Goal: Task Accomplishment & Management: Use online tool/utility

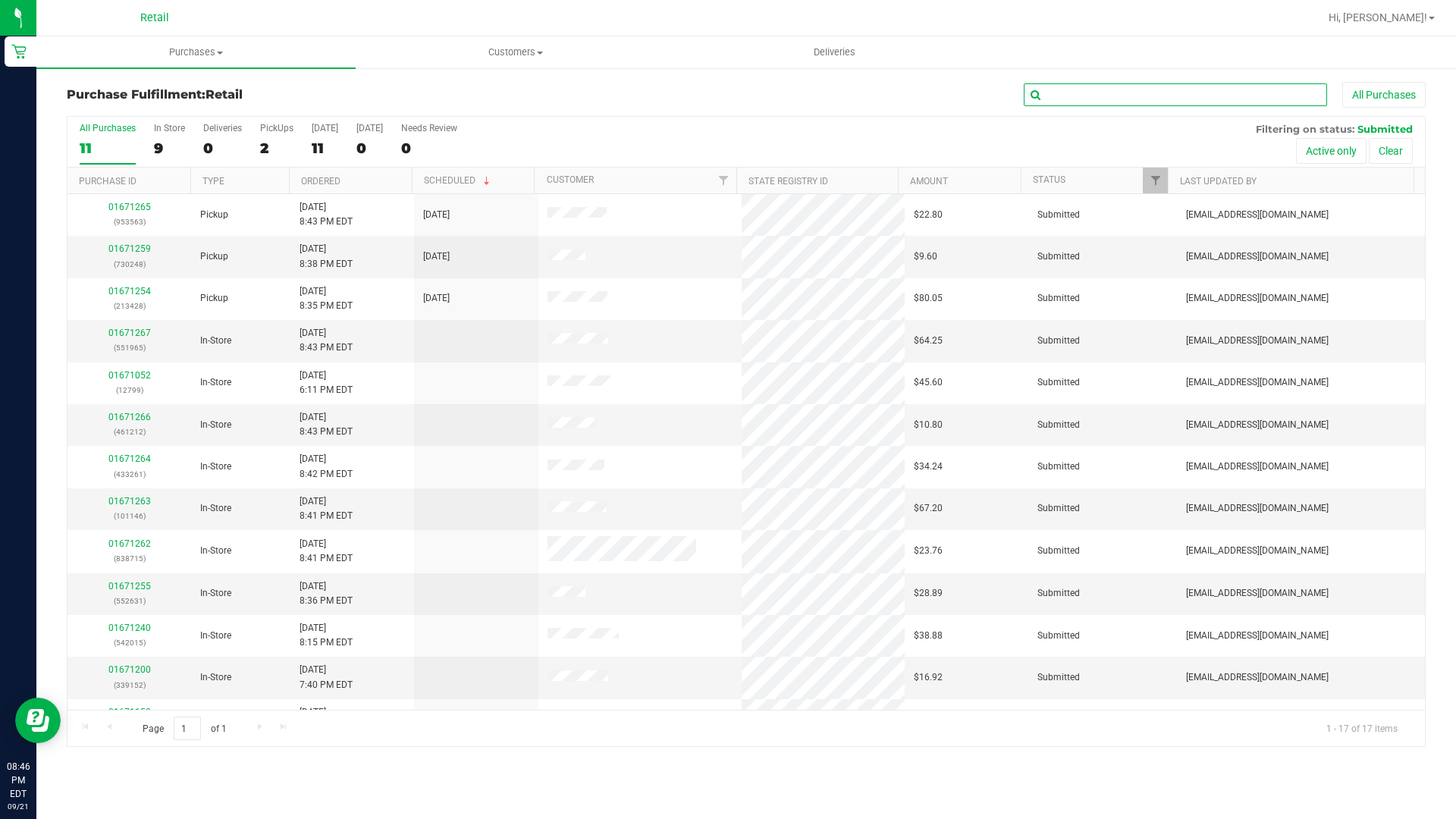
click at [1078, 105] on input "text" at bounding box center [1175, 94] width 303 height 23
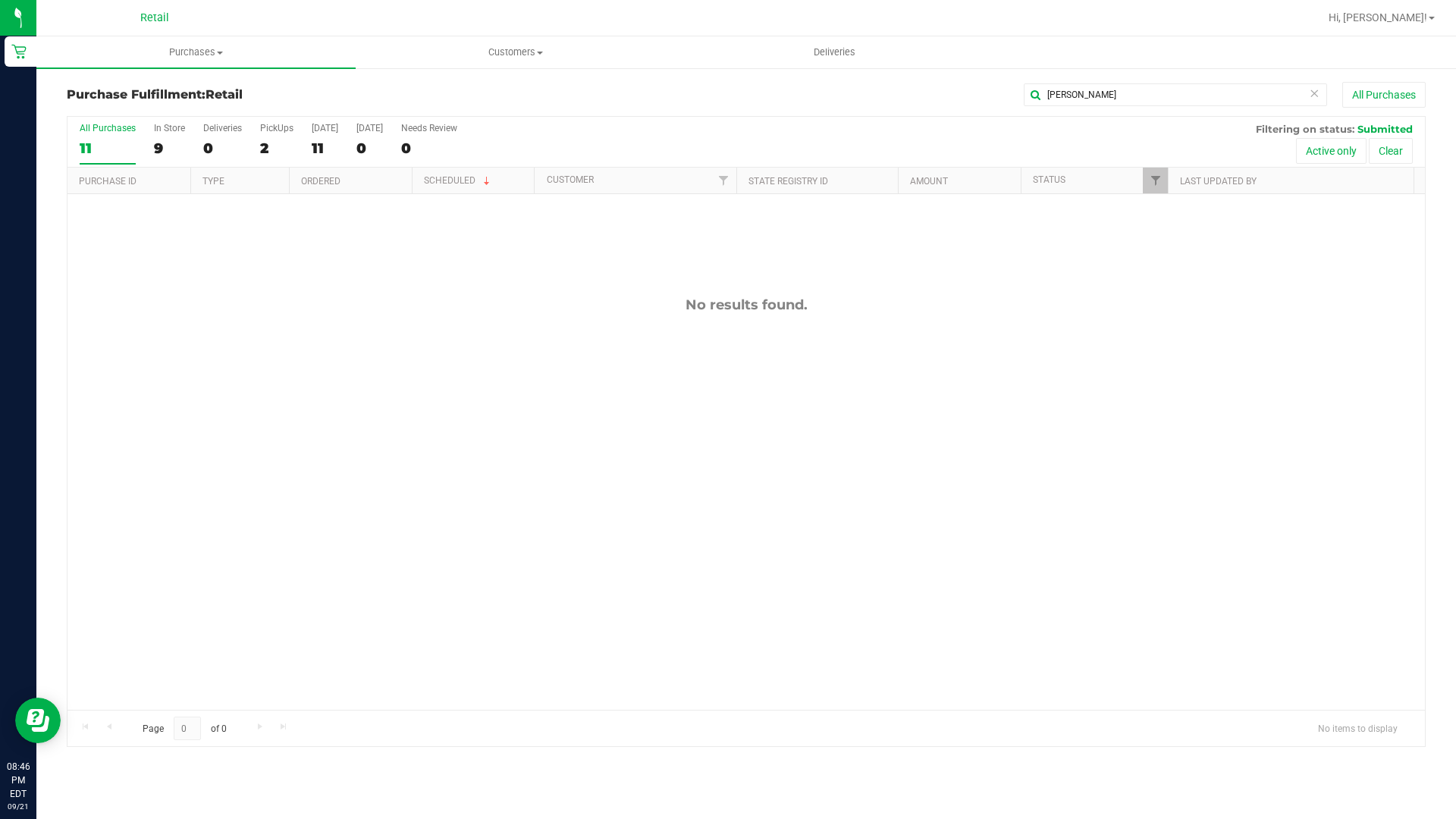
click at [397, 0] on nav "Retail Hi, [PERSON_NAME]!" at bounding box center [746, 18] width 1420 height 36
click at [618, 0] on nav "Retail Hi, [PERSON_NAME]!" at bounding box center [746, 18] width 1420 height 36
click at [250, 0] on nav "Retail Hi, [PERSON_NAME]!" at bounding box center [746, 18] width 1420 height 36
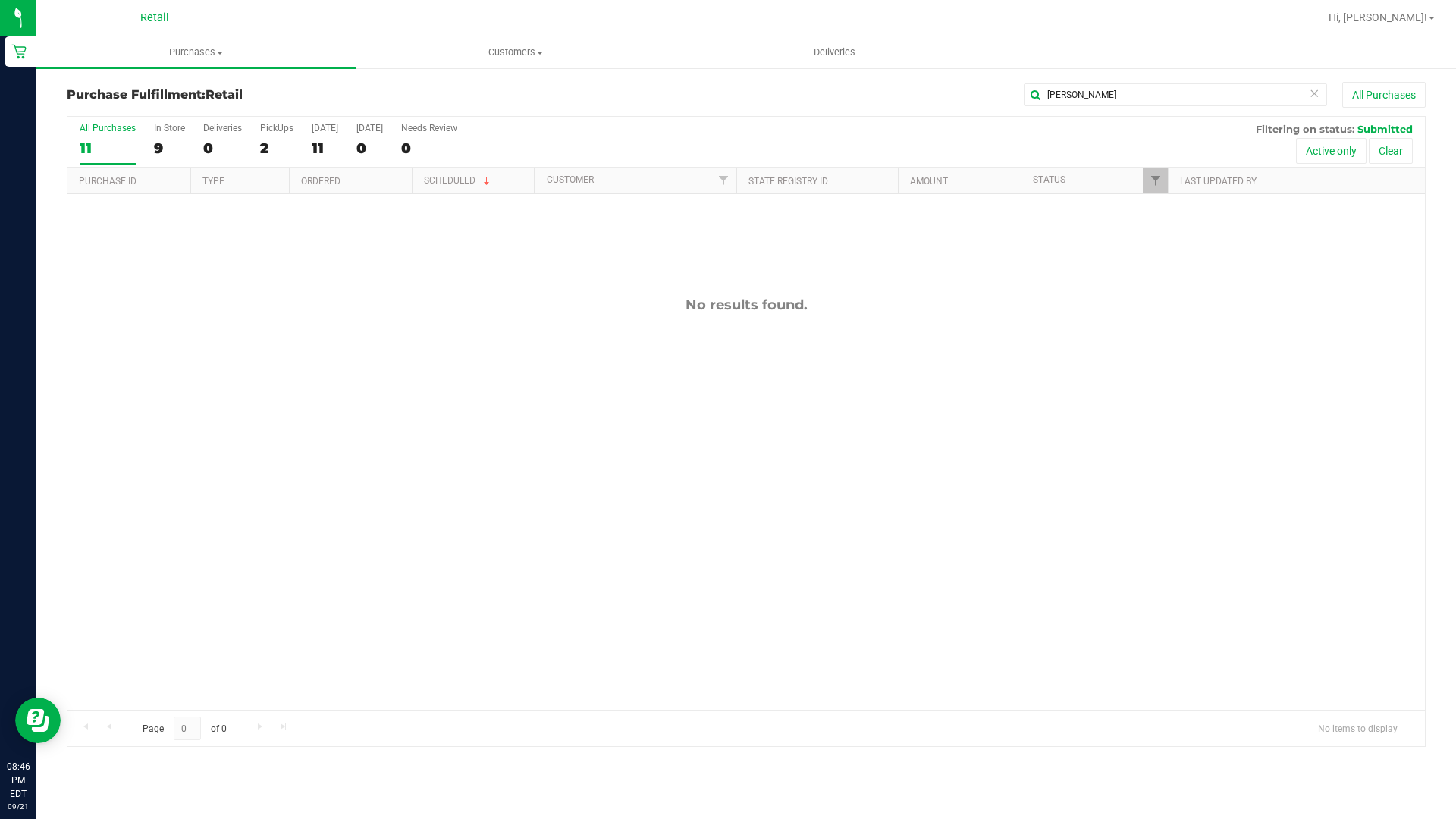
click at [250, 0] on nav "Retail Hi, [PERSON_NAME]!" at bounding box center [746, 18] width 1420 height 36
click at [156, 0] on nav "Retail Hi, [PERSON_NAME]!" at bounding box center [746, 18] width 1420 height 36
click at [1069, 105] on input "[PERSON_NAME]" at bounding box center [1175, 94] width 303 height 23
click at [1070, 105] on input "[PERSON_NAME]" at bounding box center [1175, 94] width 303 height 23
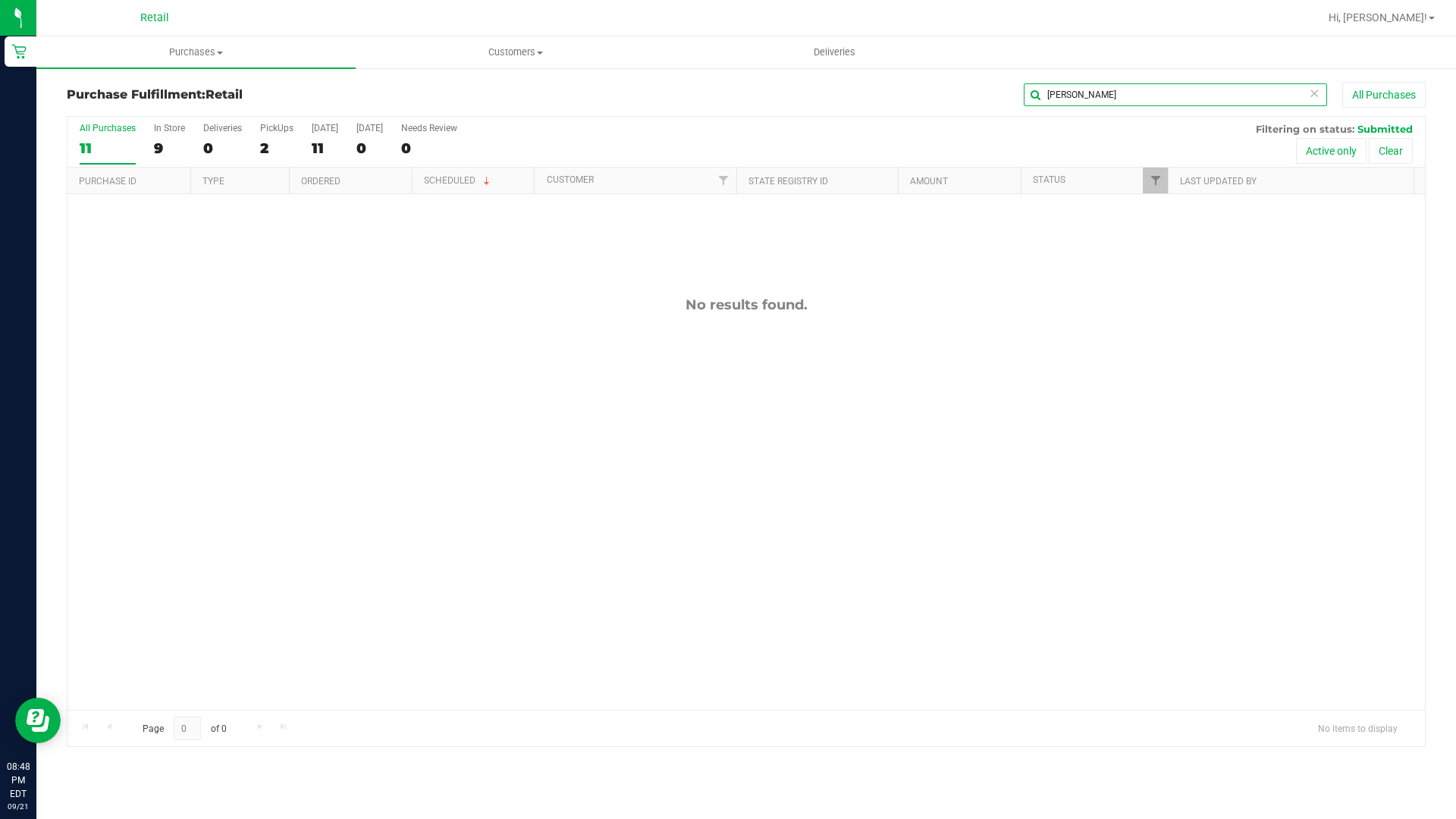
type input "[PERSON_NAME]"
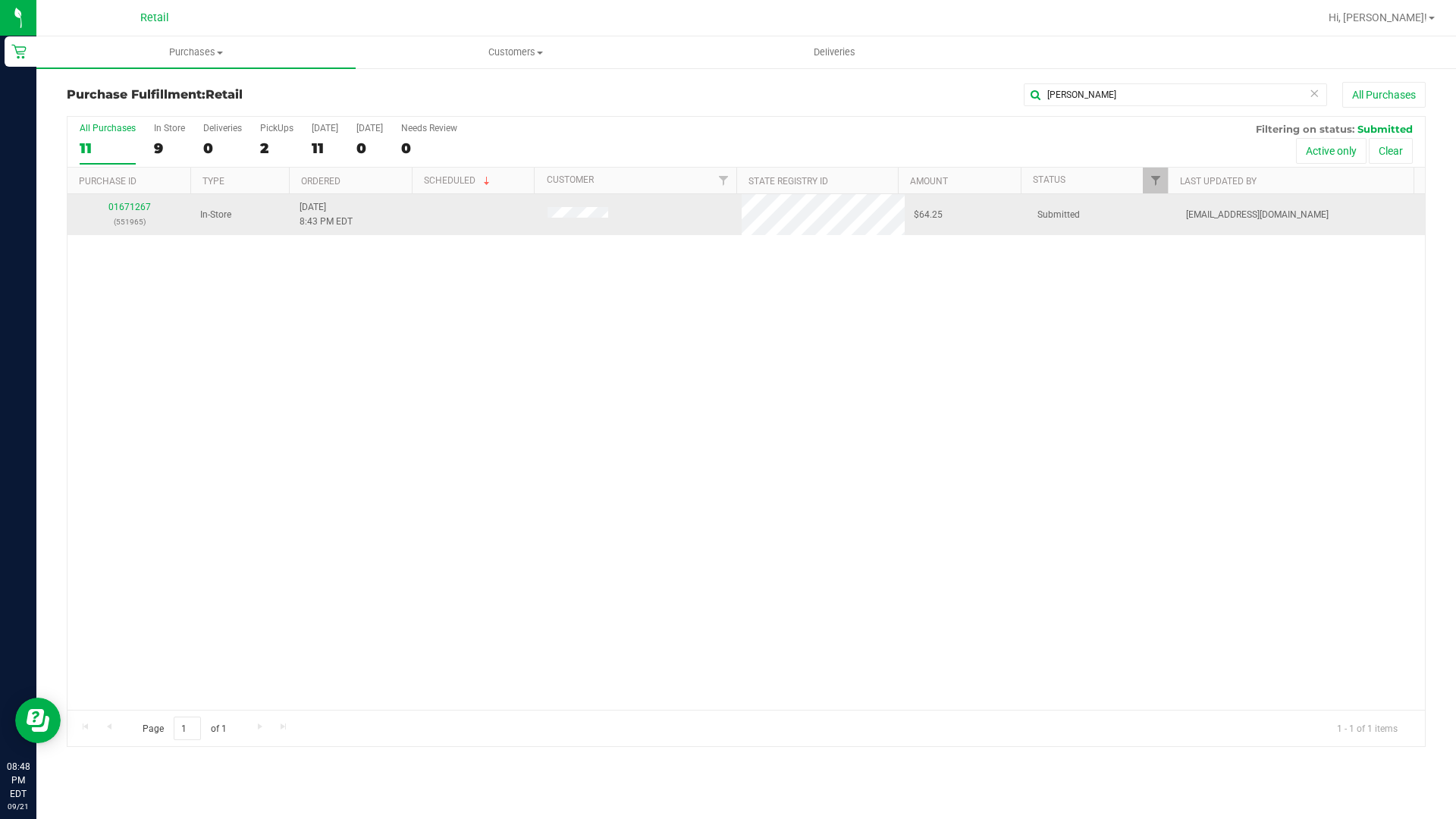
click at [126, 199] on td "01671267 (551965)" at bounding box center [129, 214] width 124 height 41
click at [126, 212] on link "01671267" at bounding box center [129, 207] width 43 height 11
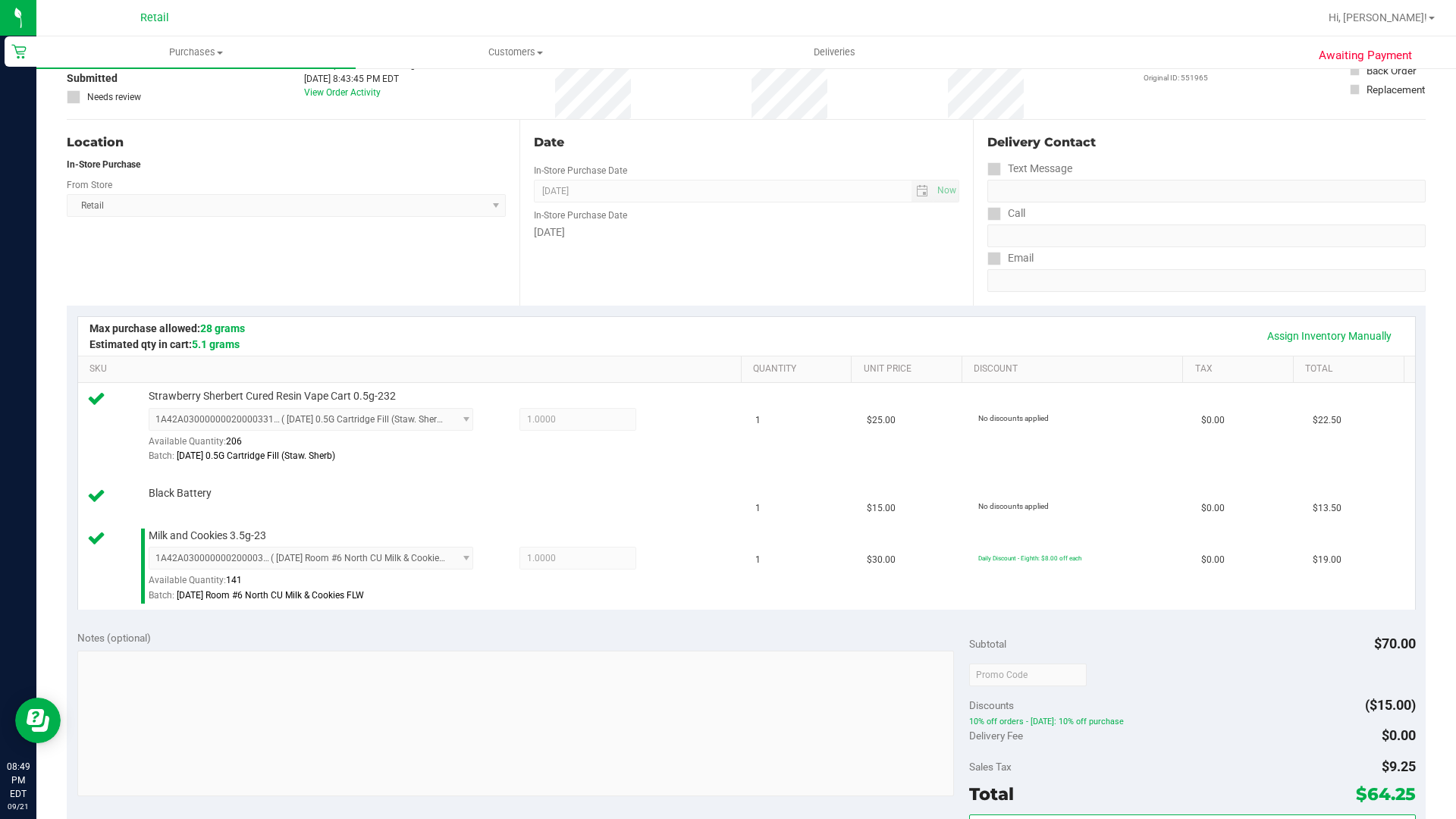
scroll to position [303, 0]
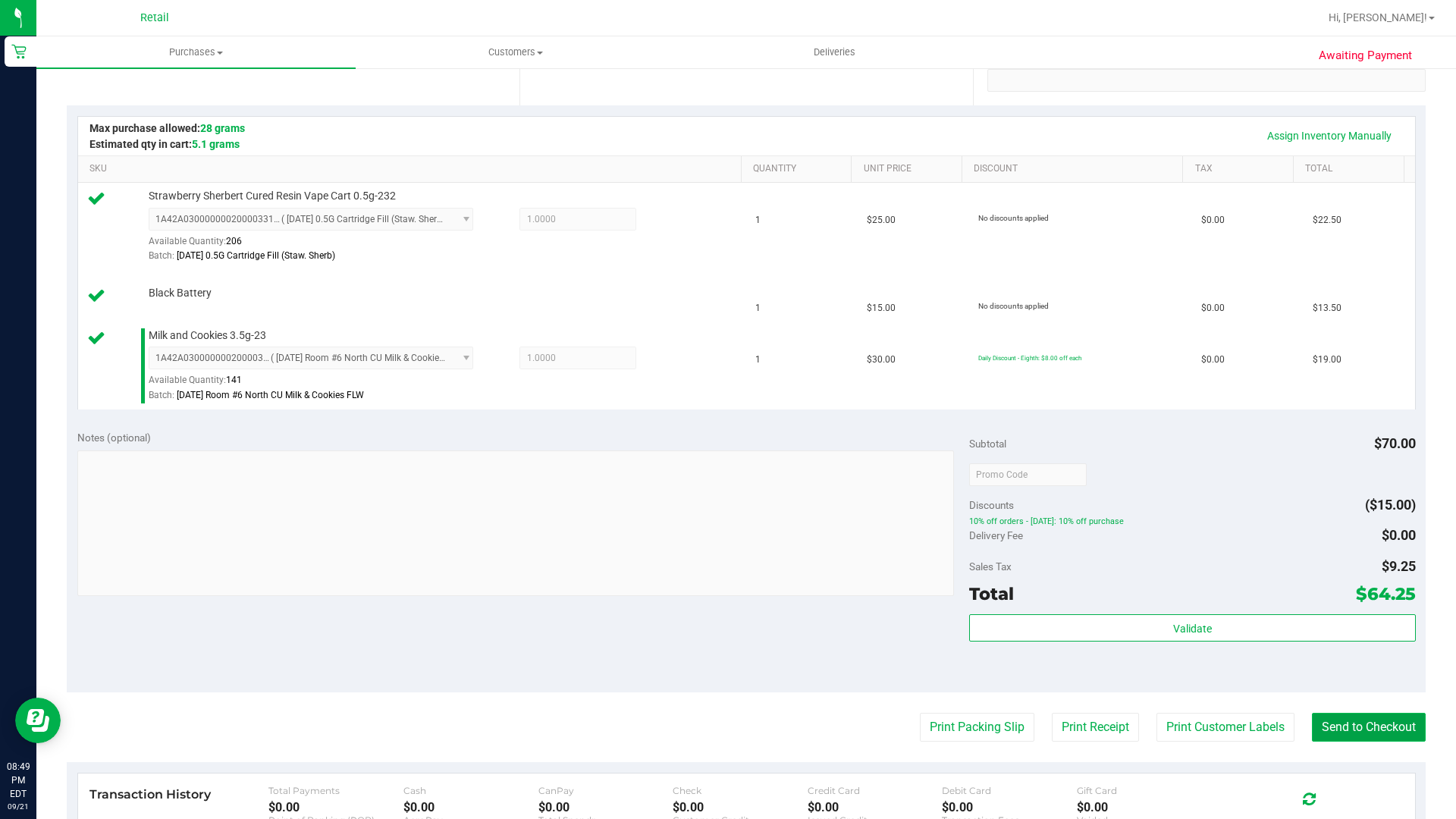
click at [1347, 737] on button "Send to Checkout" at bounding box center [1368, 727] width 114 height 29
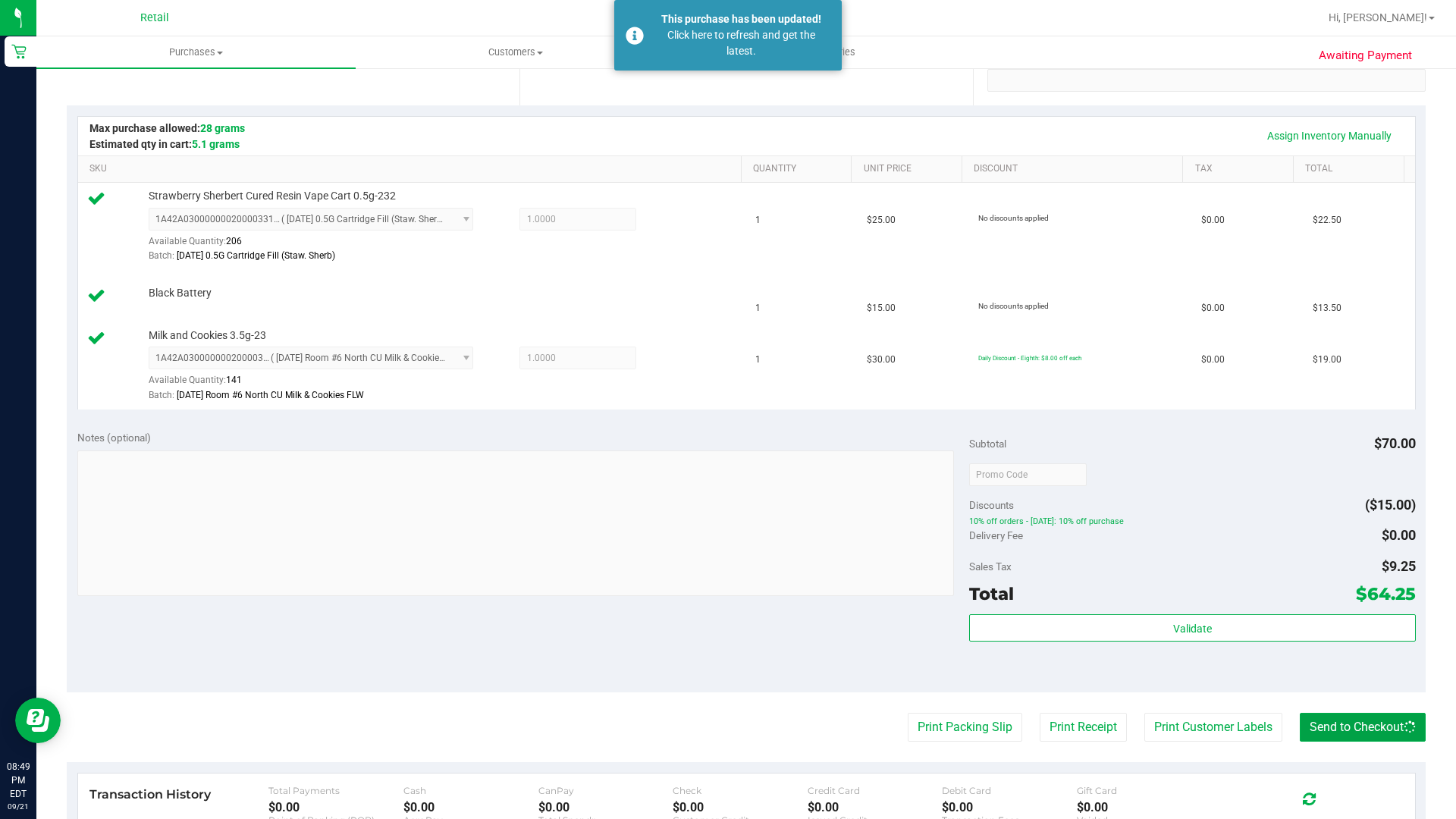
scroll to position [0, 0]
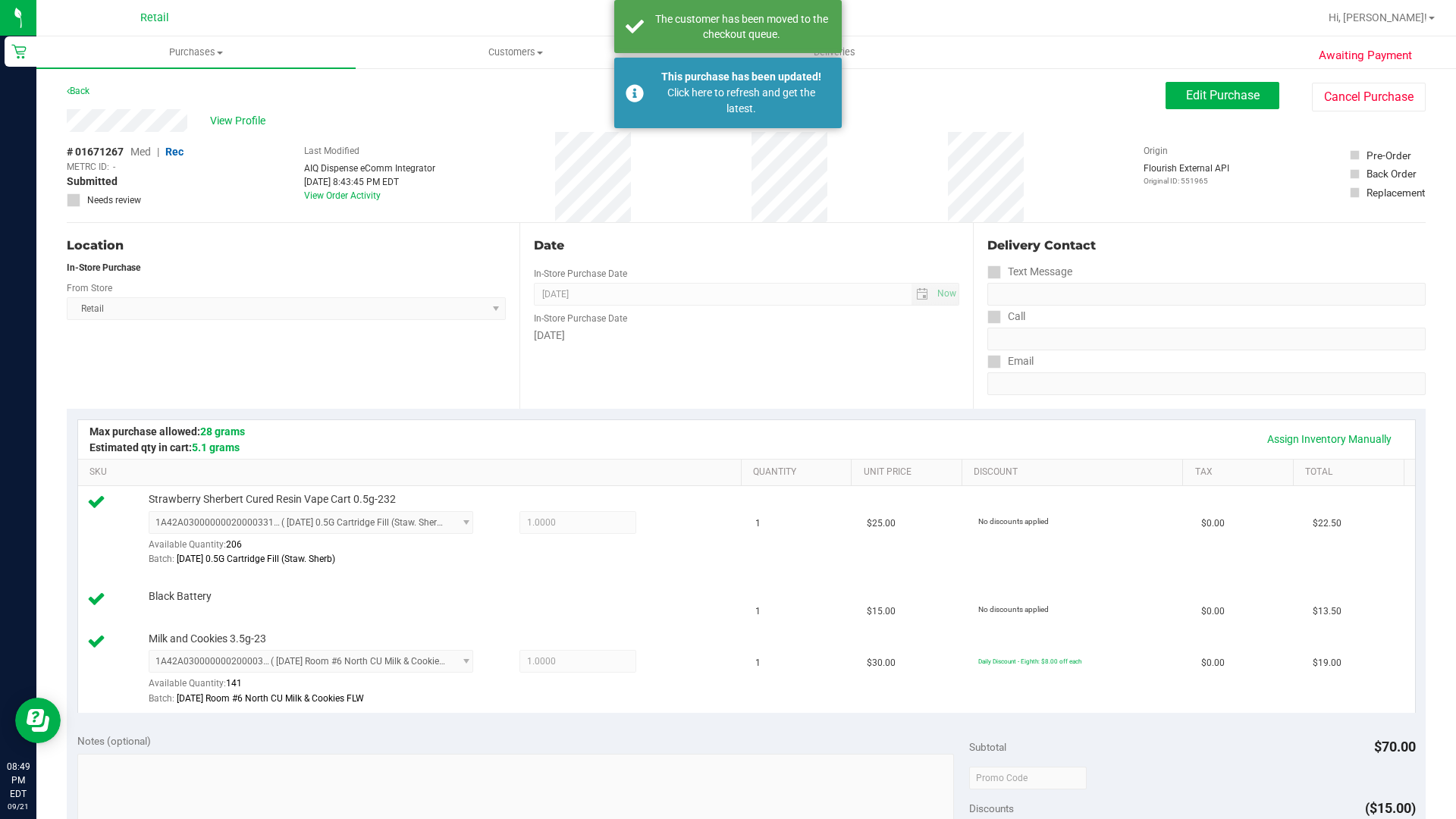
click at [262, 0] on nav "Retail Hi, [PERSON_NAME]!" at bounding box center [746, 18] width 1420 height 36
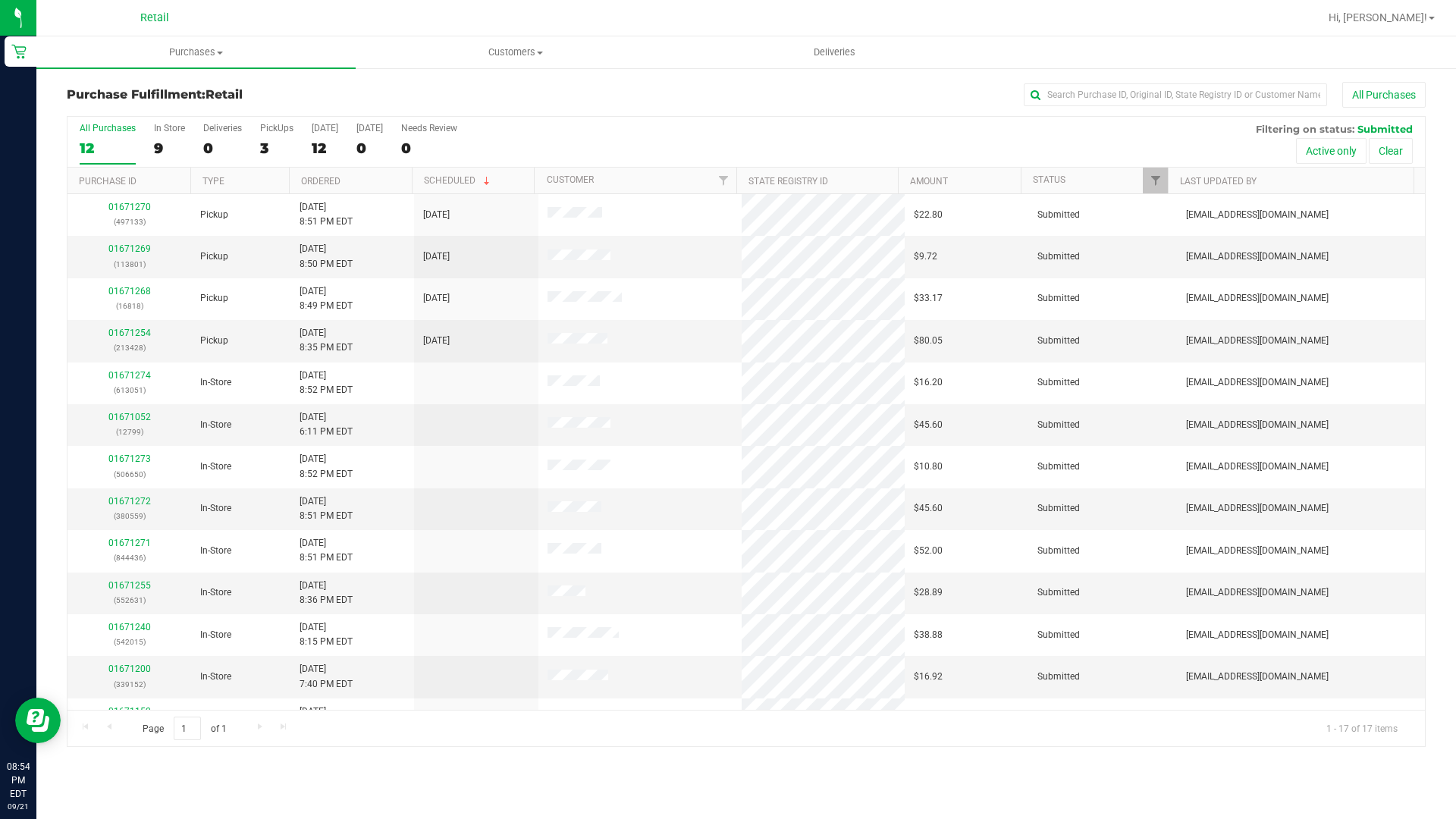
click at [1182, 81] on div "Purchase Fulfillment: Retail All Purchases All Purchases 12 In Store 9 Deliveri…" at bounding box center [746, 413] width 1420 height 695
click at [1182, 94] on input "text" at bounding box center [1175, 94] width 303 height 23
type input "amber"
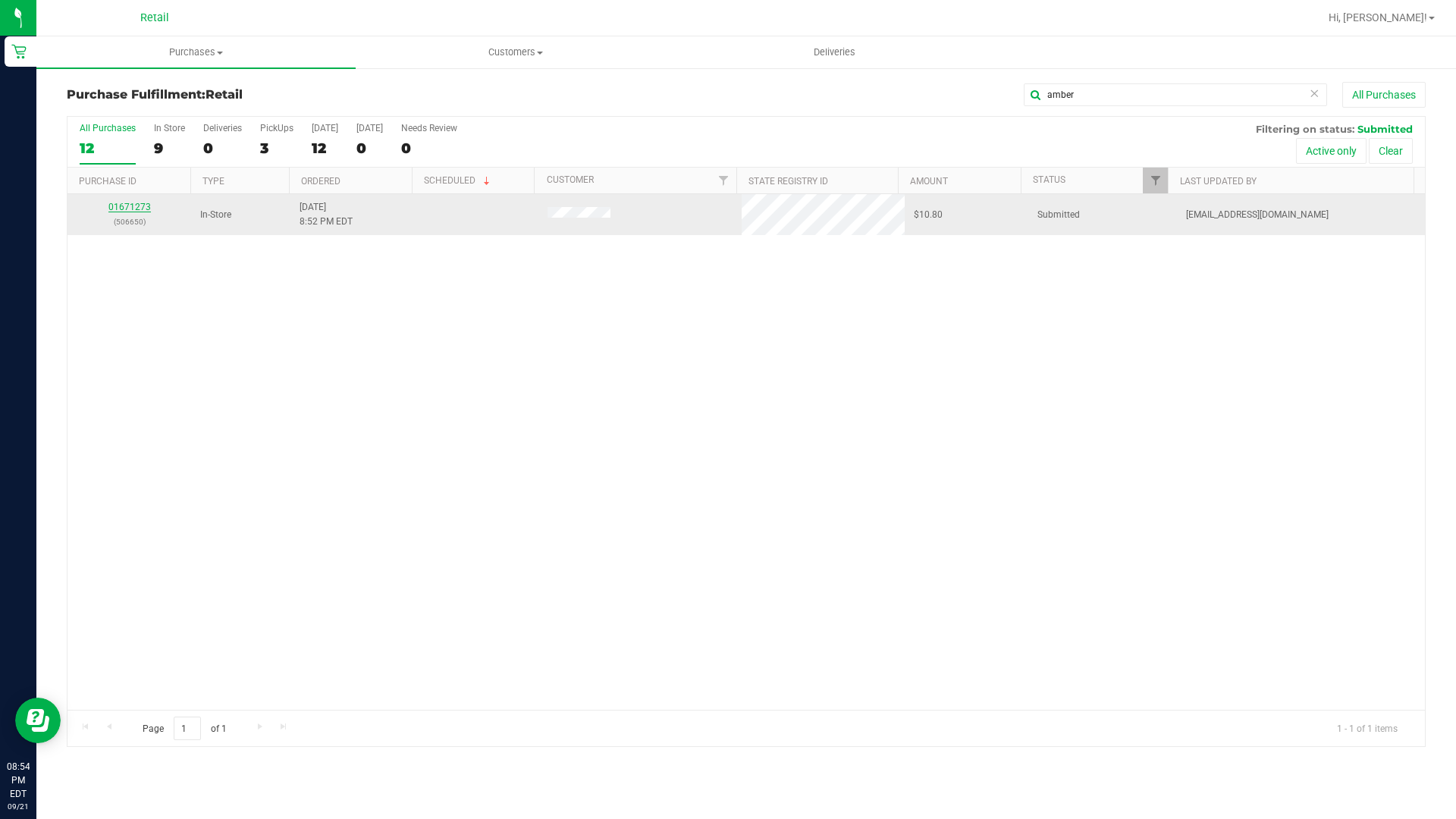
click at [147, 209] on link "01671273" at bounding box center [129, 207] width 43 height 11
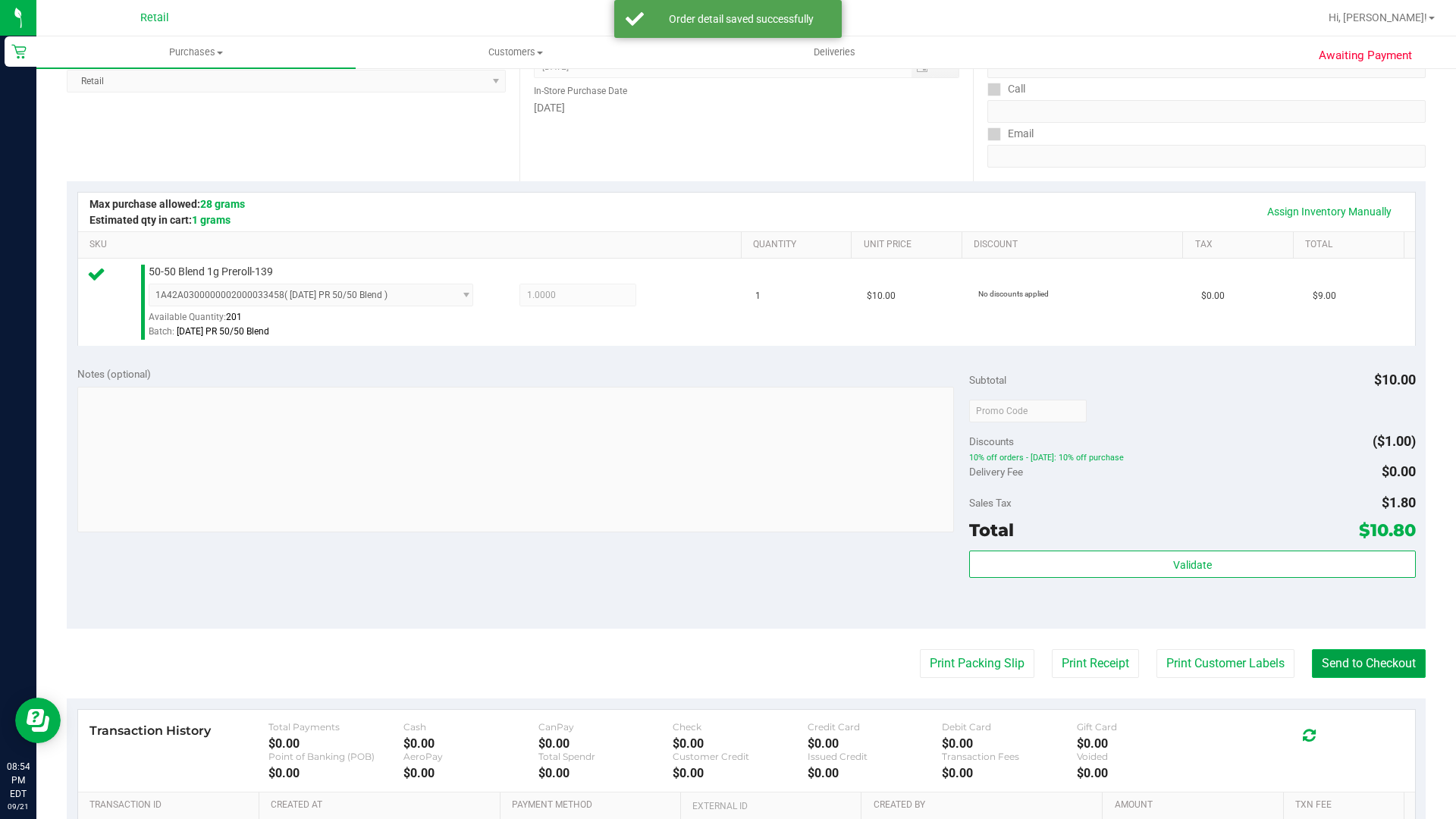
click at [1341, 659] on button "Send to Checkout" at bounding box center [1368, 664] width 114 height 29
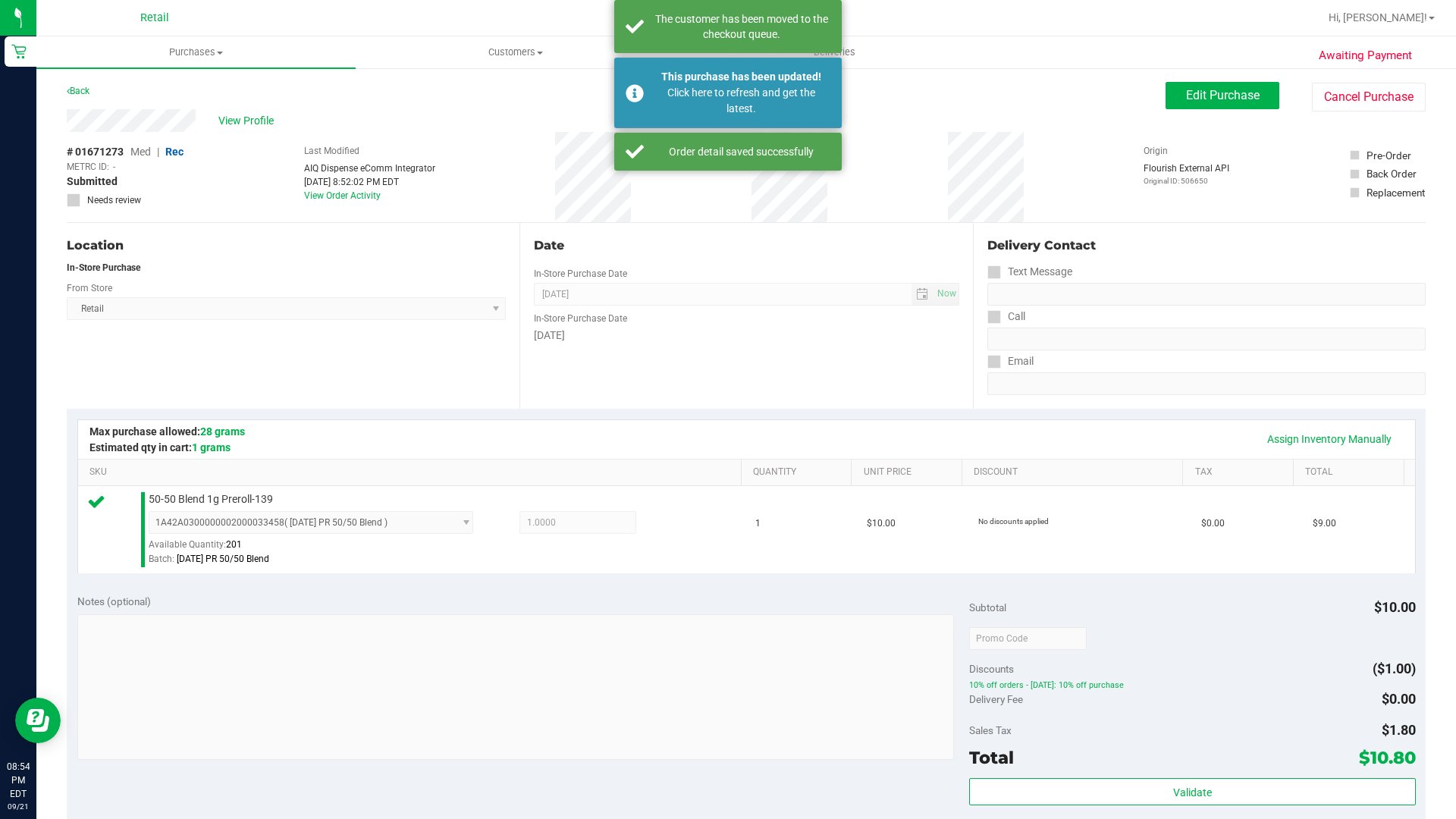
click at [182, 0] on nav "Retail Hi, [PERSON_NAME]!" at bounding box center [746, 18] width 1420 height 36
click at [278, 0] on nav "Retail Hi, [PERSON_NAME]!" at bounding box center [746, 18] width 1420 height 36
click at [465, 0] on nav "Retail Hi, [PERSON_NAME]!" at bounding box center [746, 18] width 1420 height 36
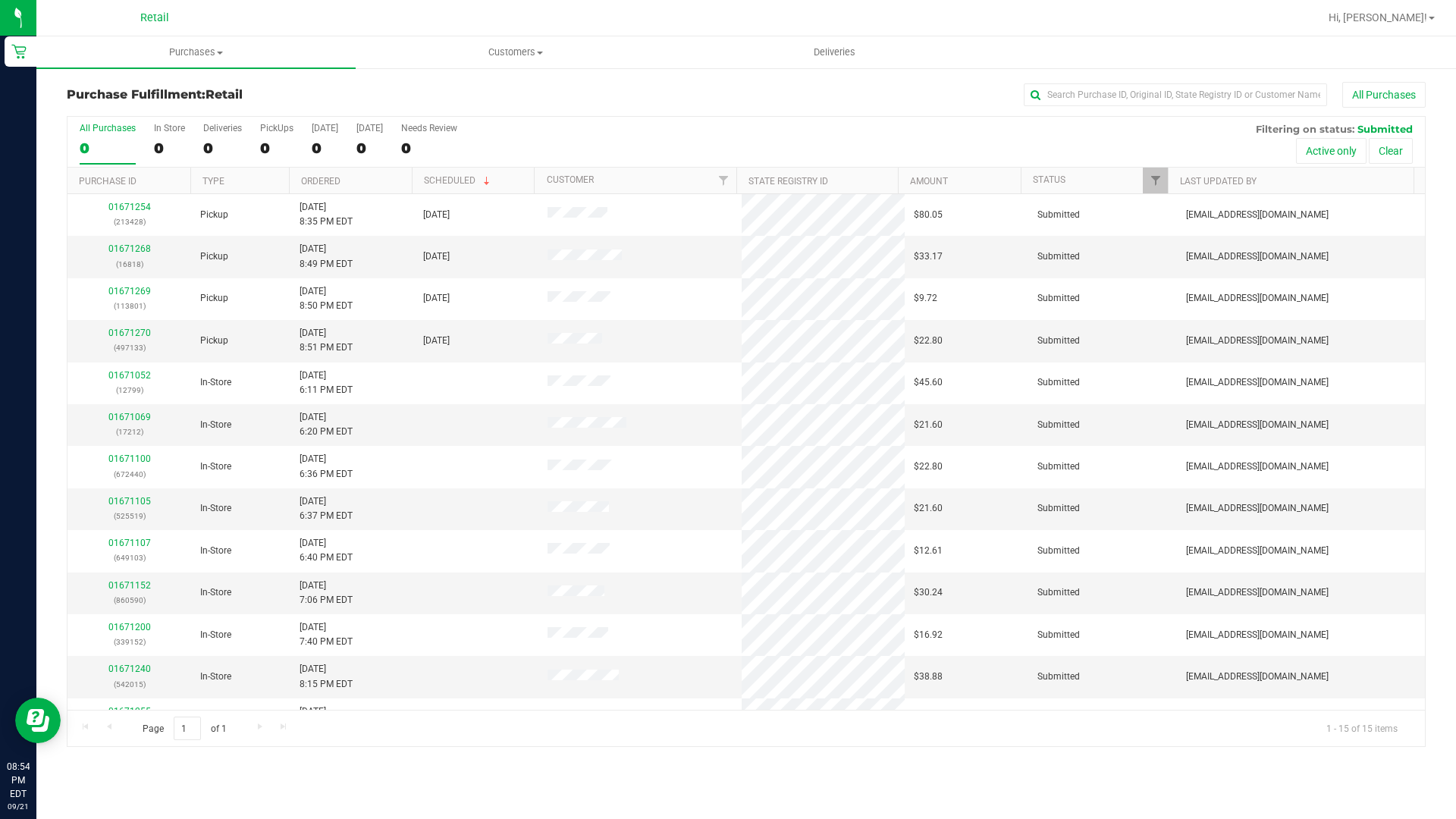
click at [414, 0] on nav "Retail Hi, [PERSON_NAME]!" at bounding box center [746, 18] width 1420 height 36
click at [1230, 85] on input "text" at bounding box center [1175, 94] width 303 height 23
type input "[PERSON_NAME]"
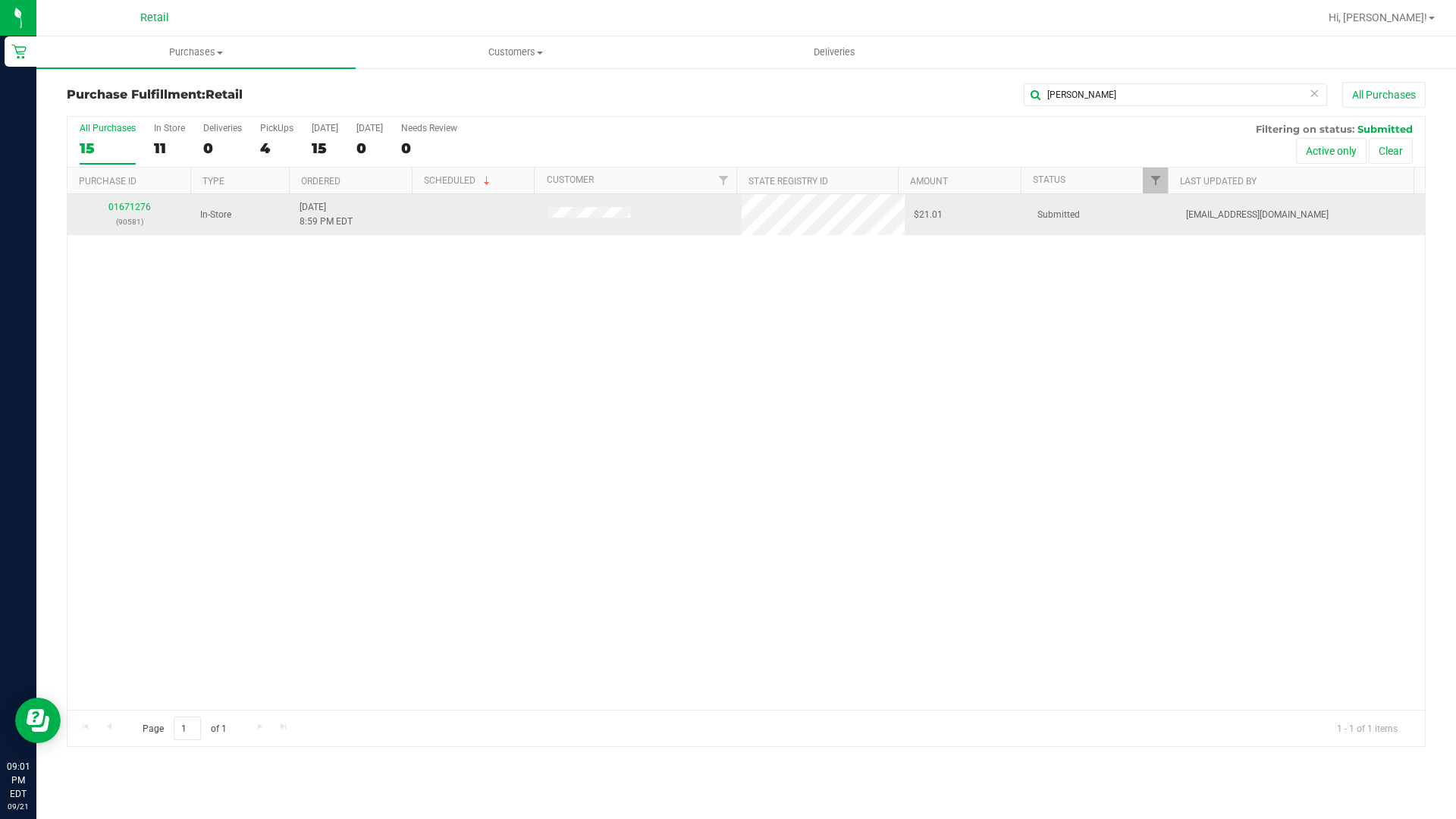
drag, startPoint x: 125, startPoint y: 200, endPoint x: 156, endPoint y: 215, distance: 34.4
click at [124, 200] on div "01671276 (90581)" at bounding box center [129, 214] width 105 height 29
click at [114, 208] on link "01671276" at bounding box center [129, 207] width 43 height 11
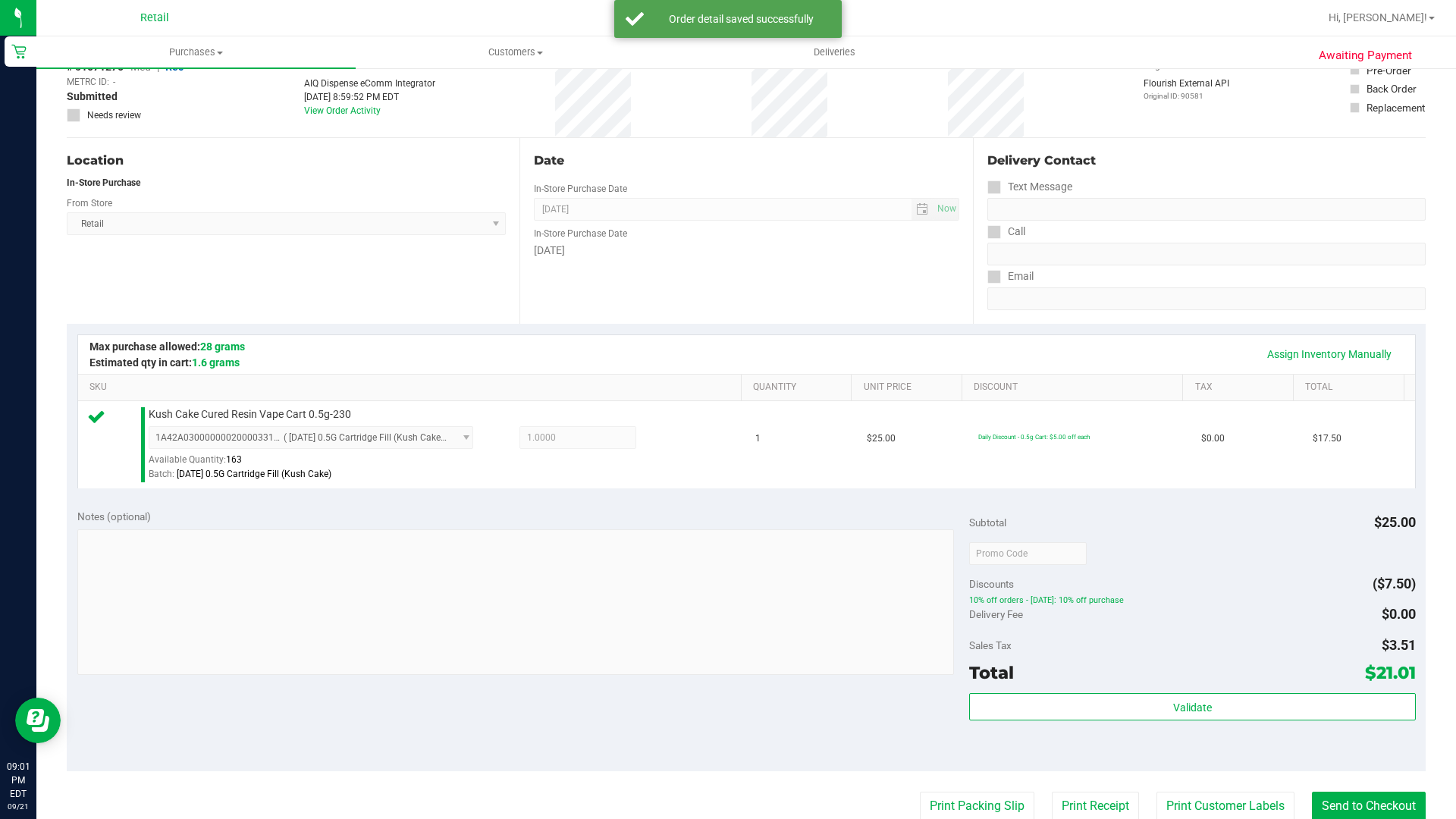
scroll to position [303, 0]
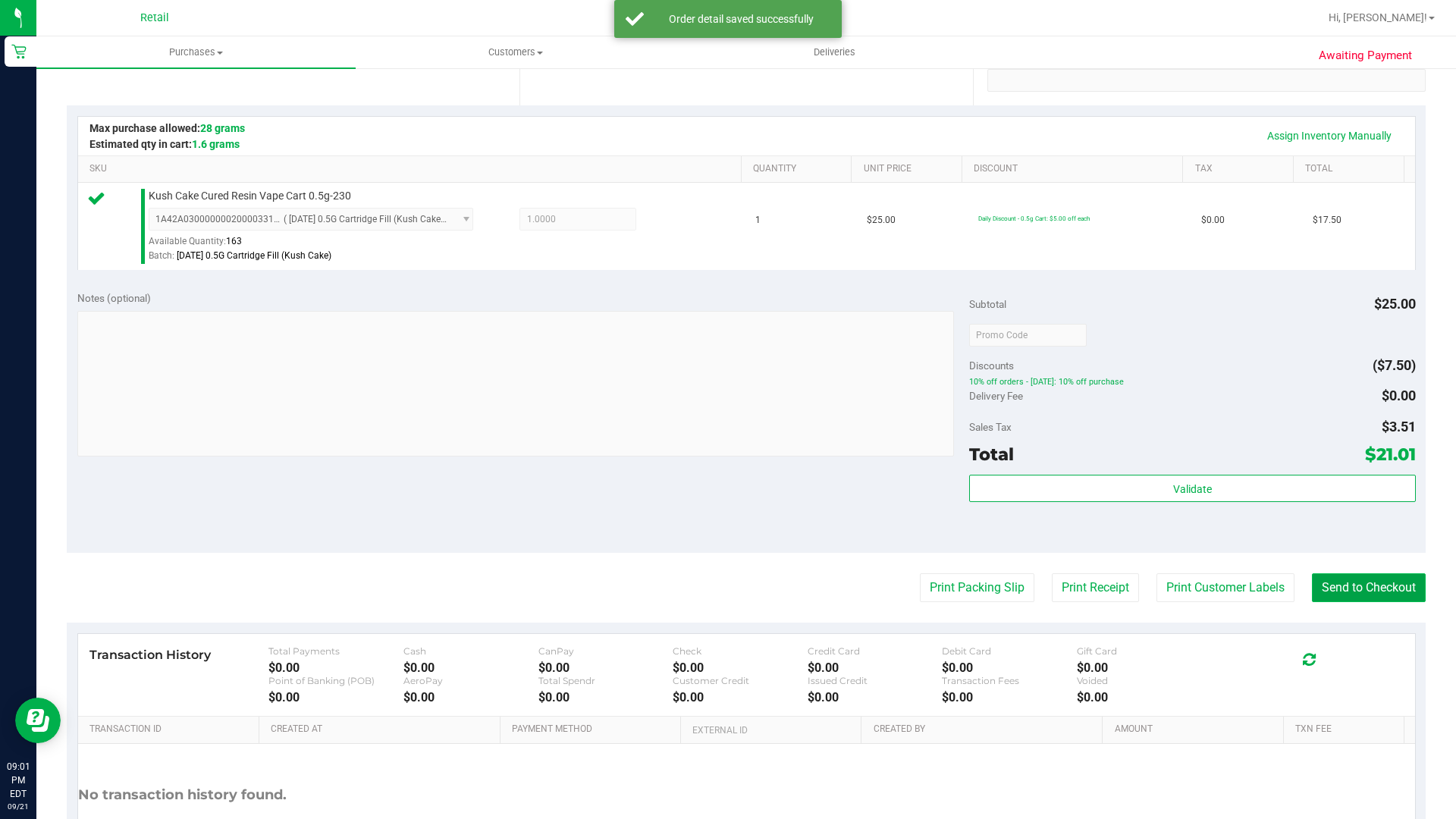
click at [1344, 588] on button "Send to Checkout" at bounding box center [1368, 587] width 114 height 29
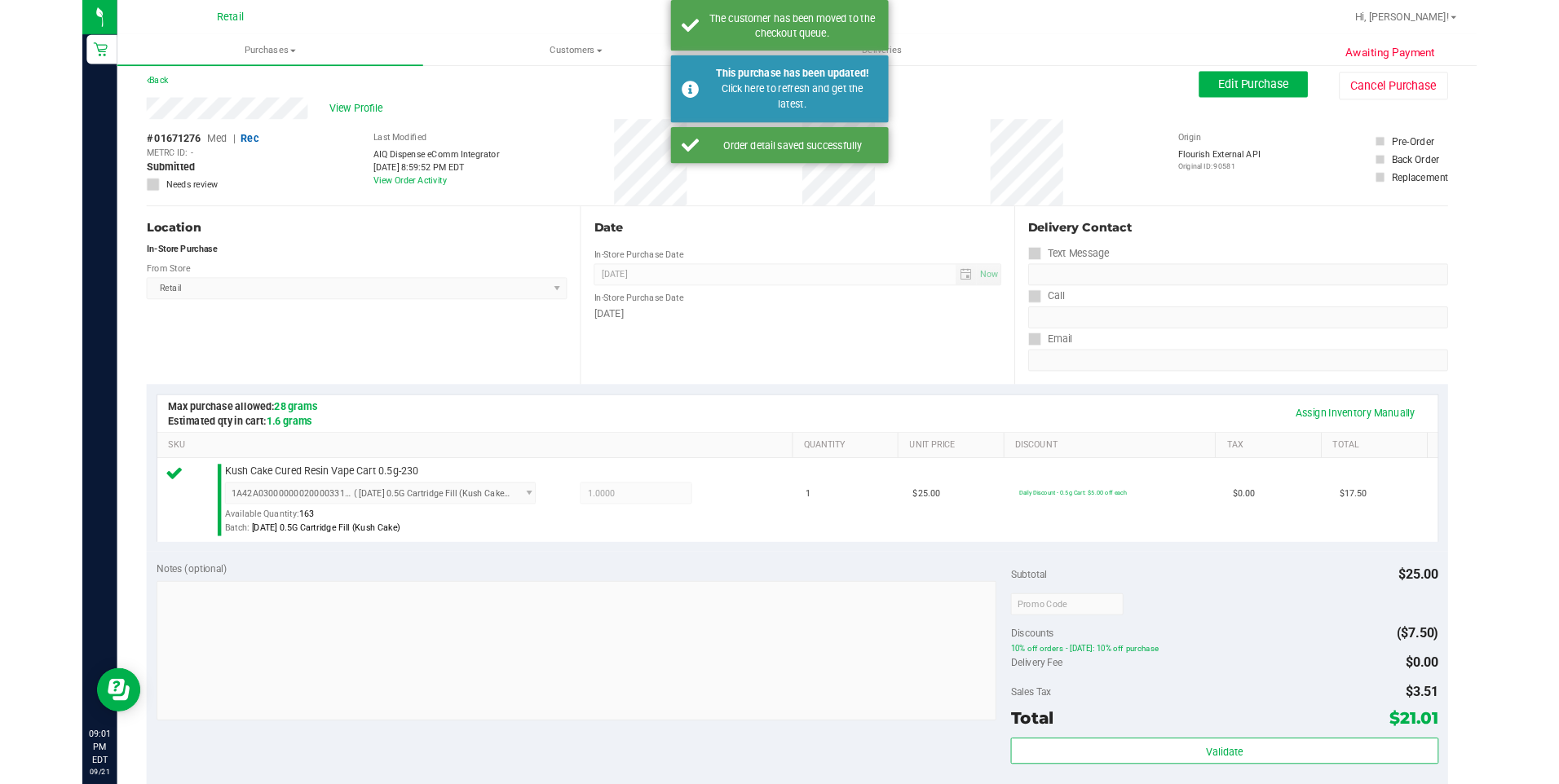
scroll to position [0, 0]
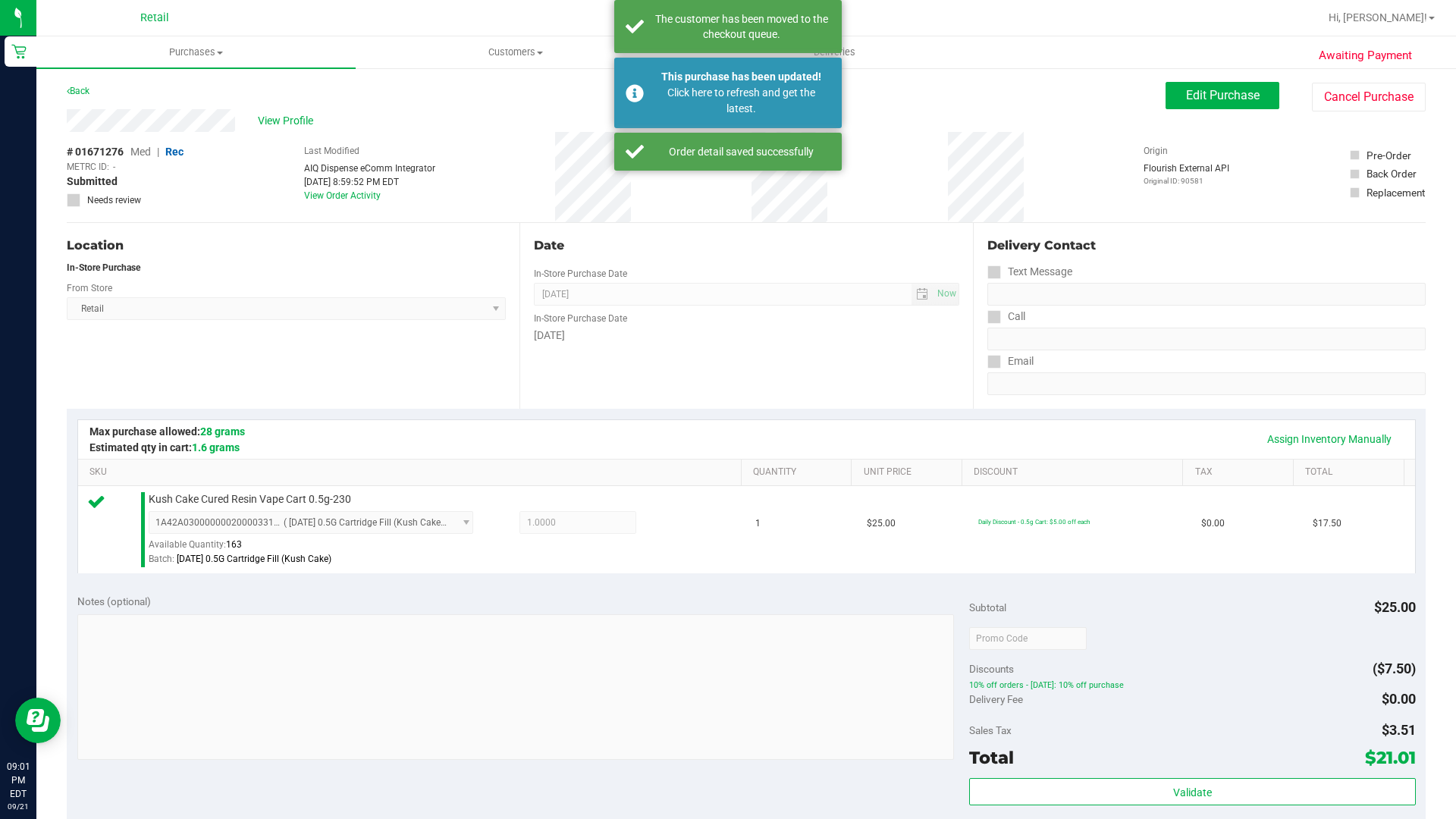
click at [284, 0] on nav "Retail Hi, [PERSON_NAME]!" at bounding box center [746, 18] width 1420 height 36
click at [292, 0] on nav "Retail Hi, [PERSON_NAME]!" at bounding box center [746, 18] width 1420 height 36
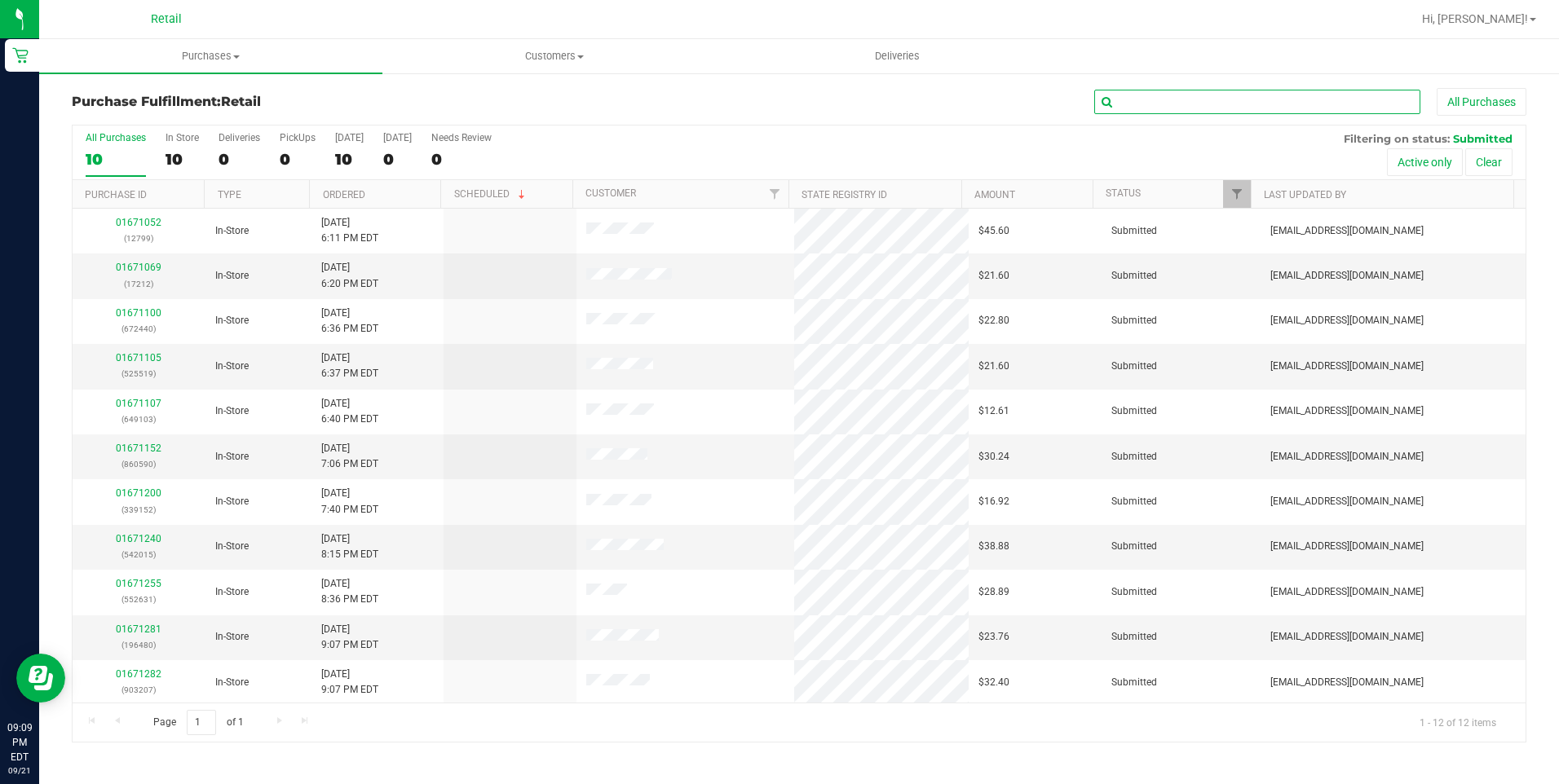
drag, startPoint x: 1217, startPoint y: 91, endPoint x: 1217, endPoint y: 100, distance: 9.0
click at [1217, 91] on input "text" at bounding box center [1257, 102] width 326 height 24
type input "[PERSON_NAME]"
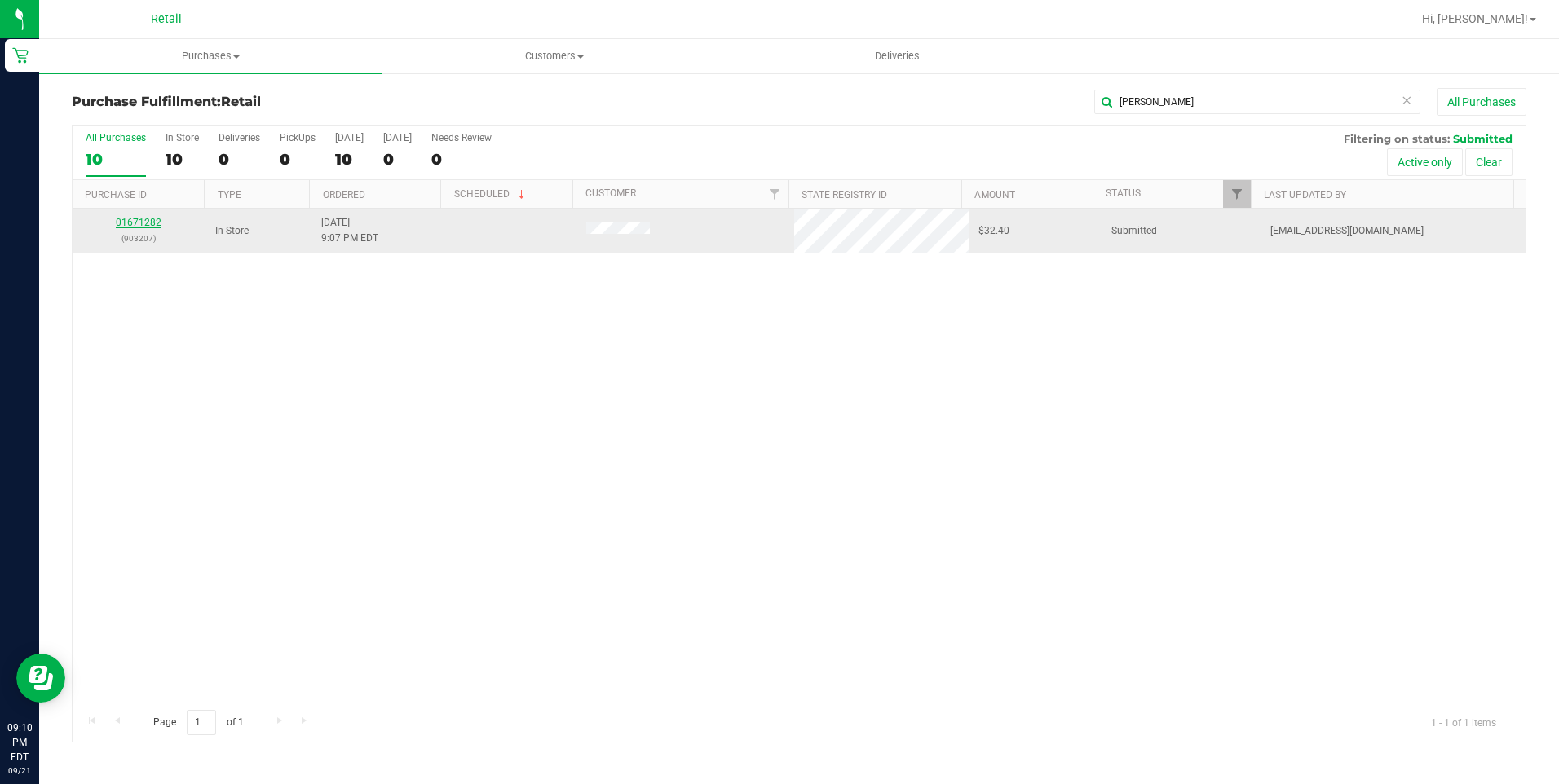
click at [152, 219] on link "01671282" at bounding box center [139, 223] width 46 height 12
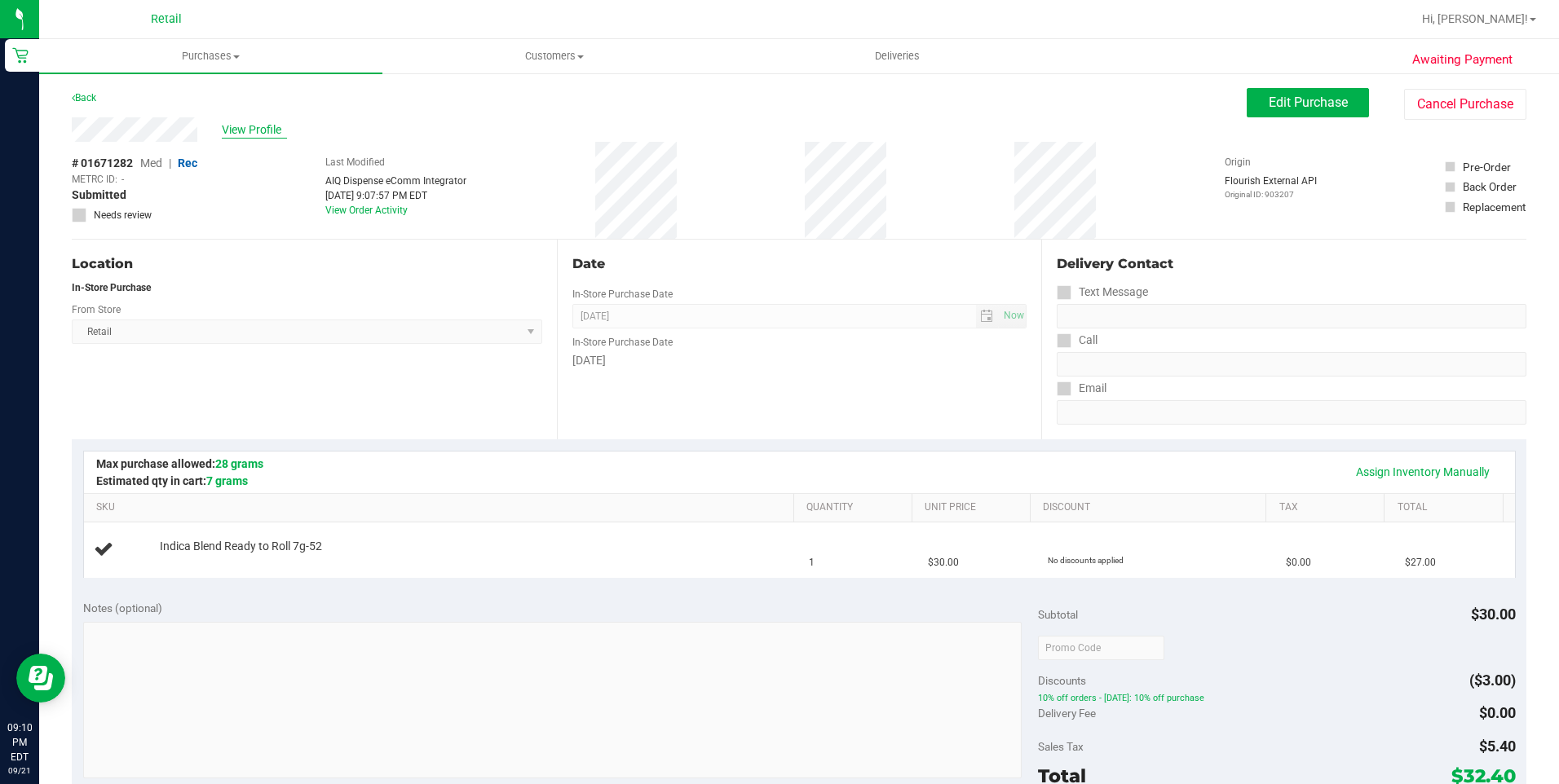
click at [249, 130] on span "View Profile" at bounding box center [254, 130] width 65 height 18
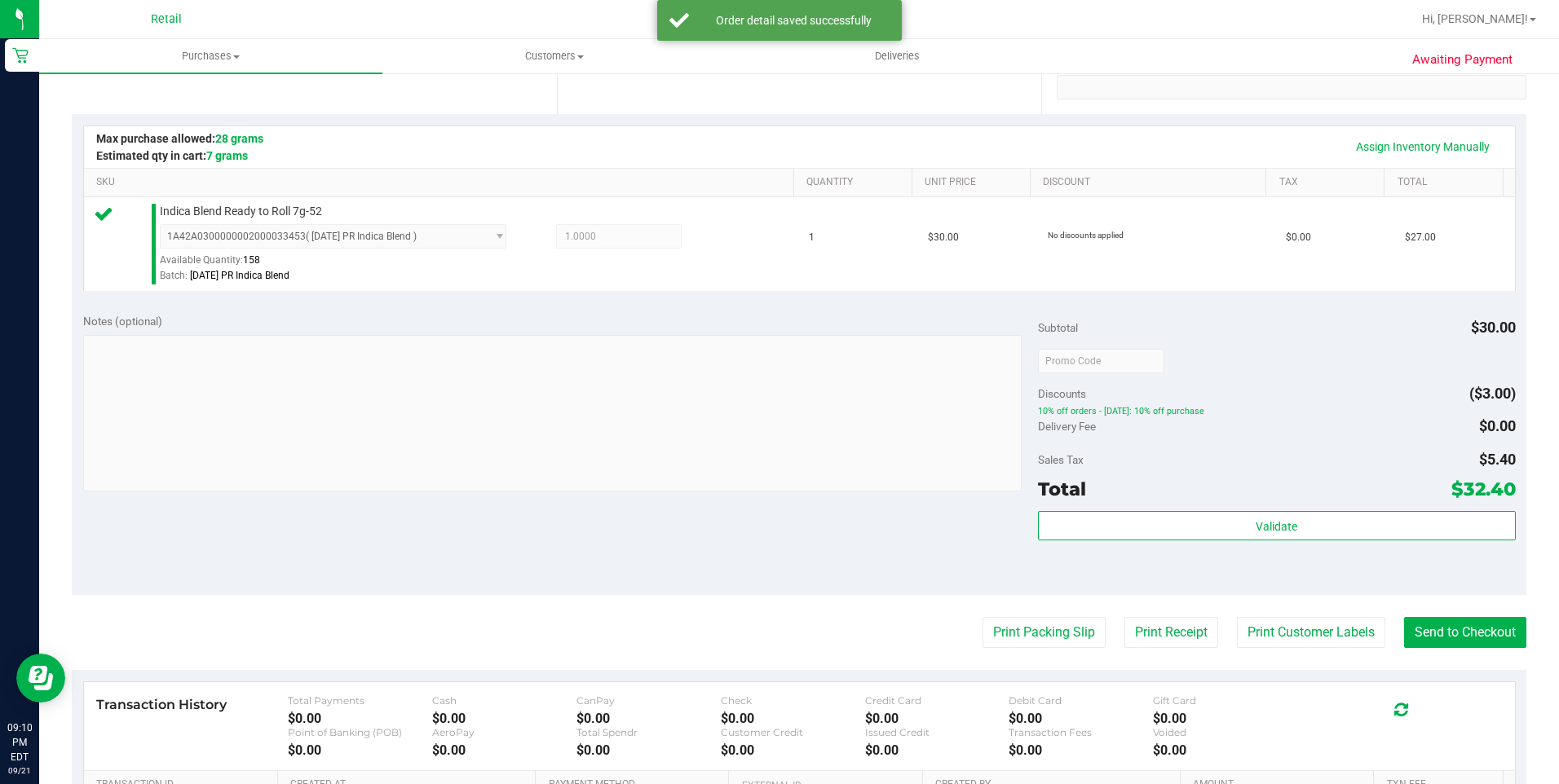
scroll to position [326, 0]
click at [1449, 635] on button "Send to Checkout" at bounding box center [1464, 632] width 122 height 31
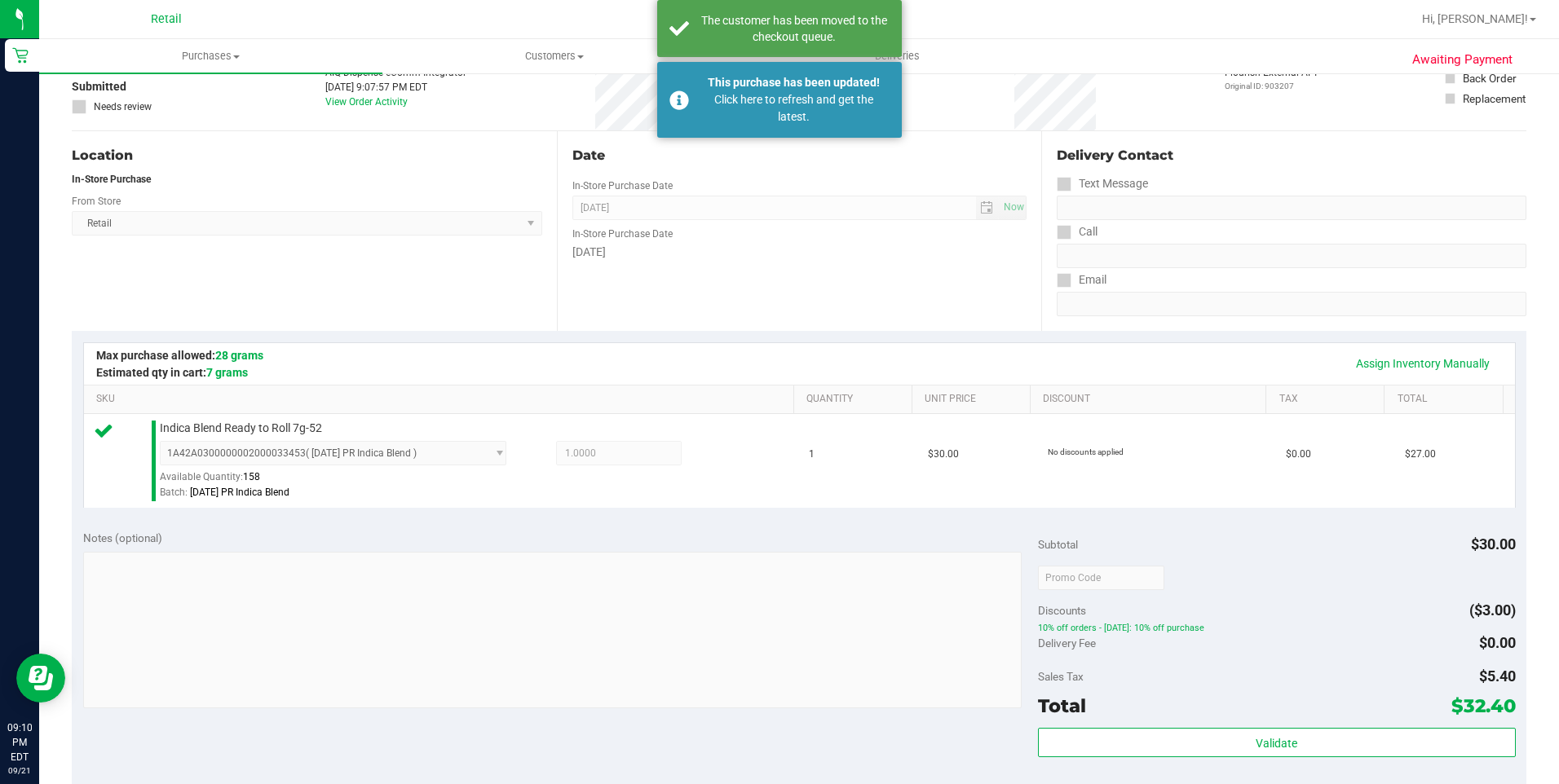
scroll to position [0, 0]
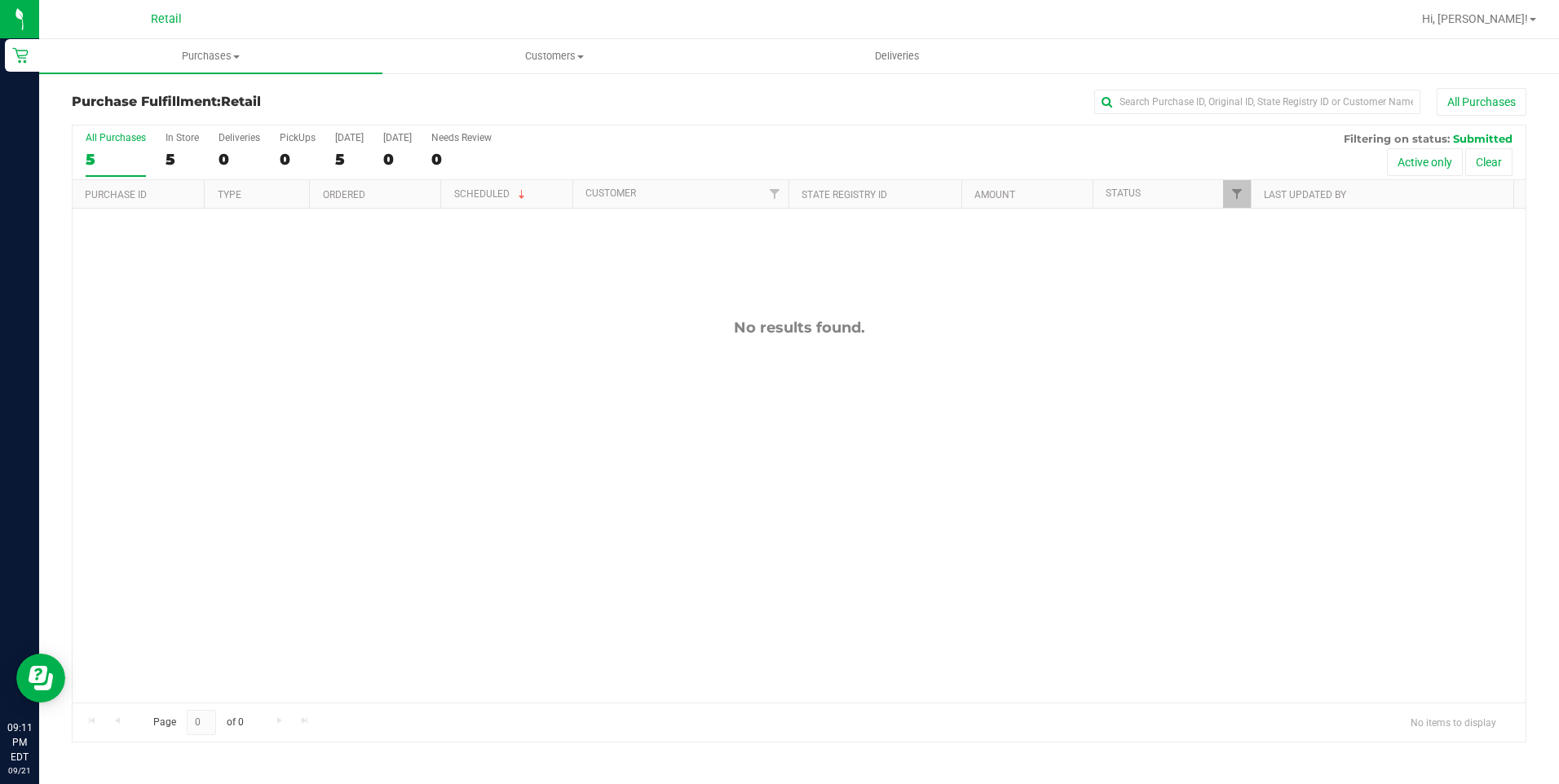
click at [465, 387] on div "No results found." at bounding box center [799, 511] width 1454 height 604
click at [183, 44] on uib-tab-heading "Purchases Summary of purchases Fulfillment All purchases" at bounding box center [210, 56] width 343 height 34
click at [187, 91] on span "Summary of purchases" at bounding box center [122, 98] width 167 height 14
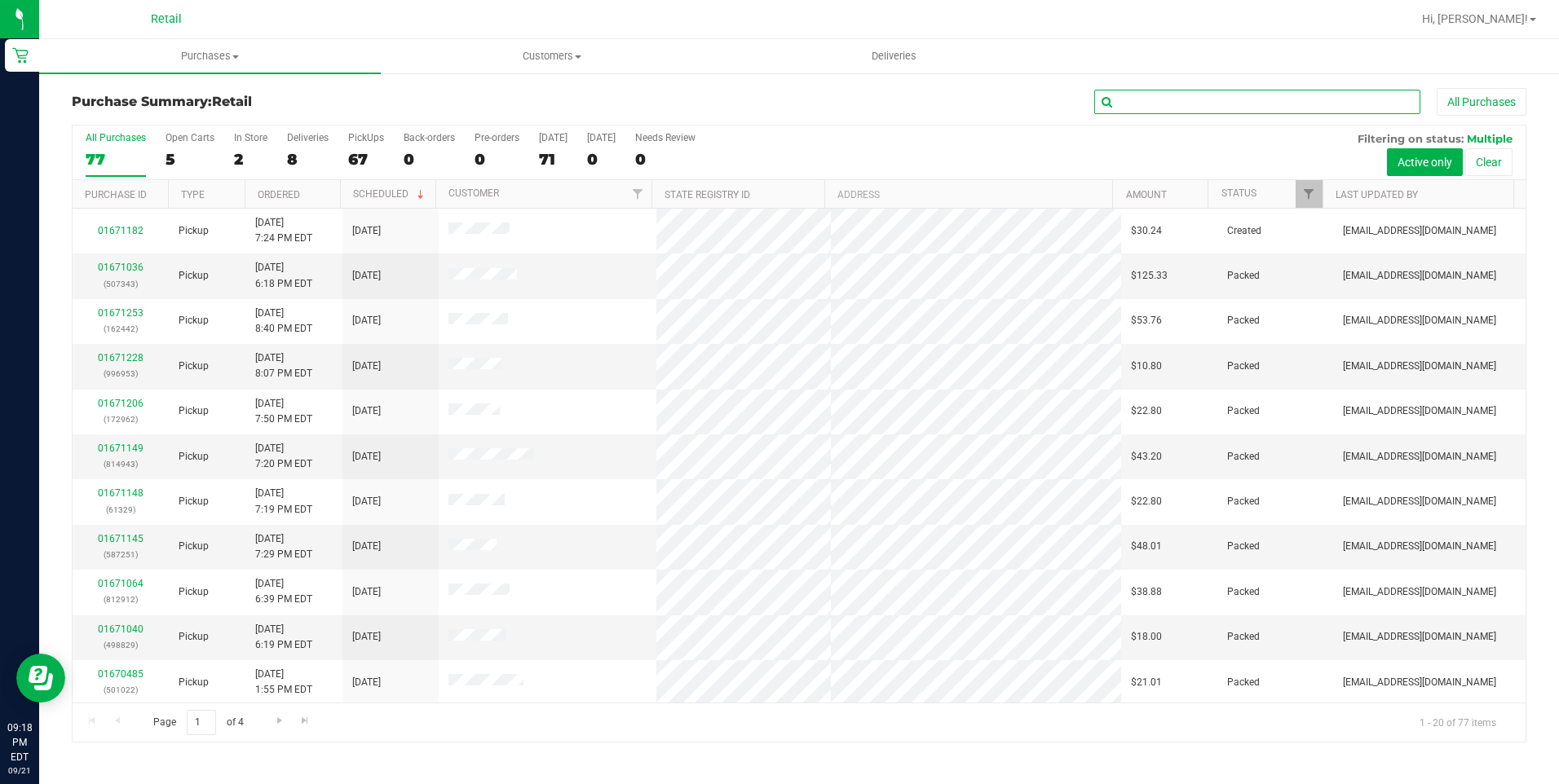
click at [1143, 95] on input "text" at bounding box center [1257, 102] width 326 height 24
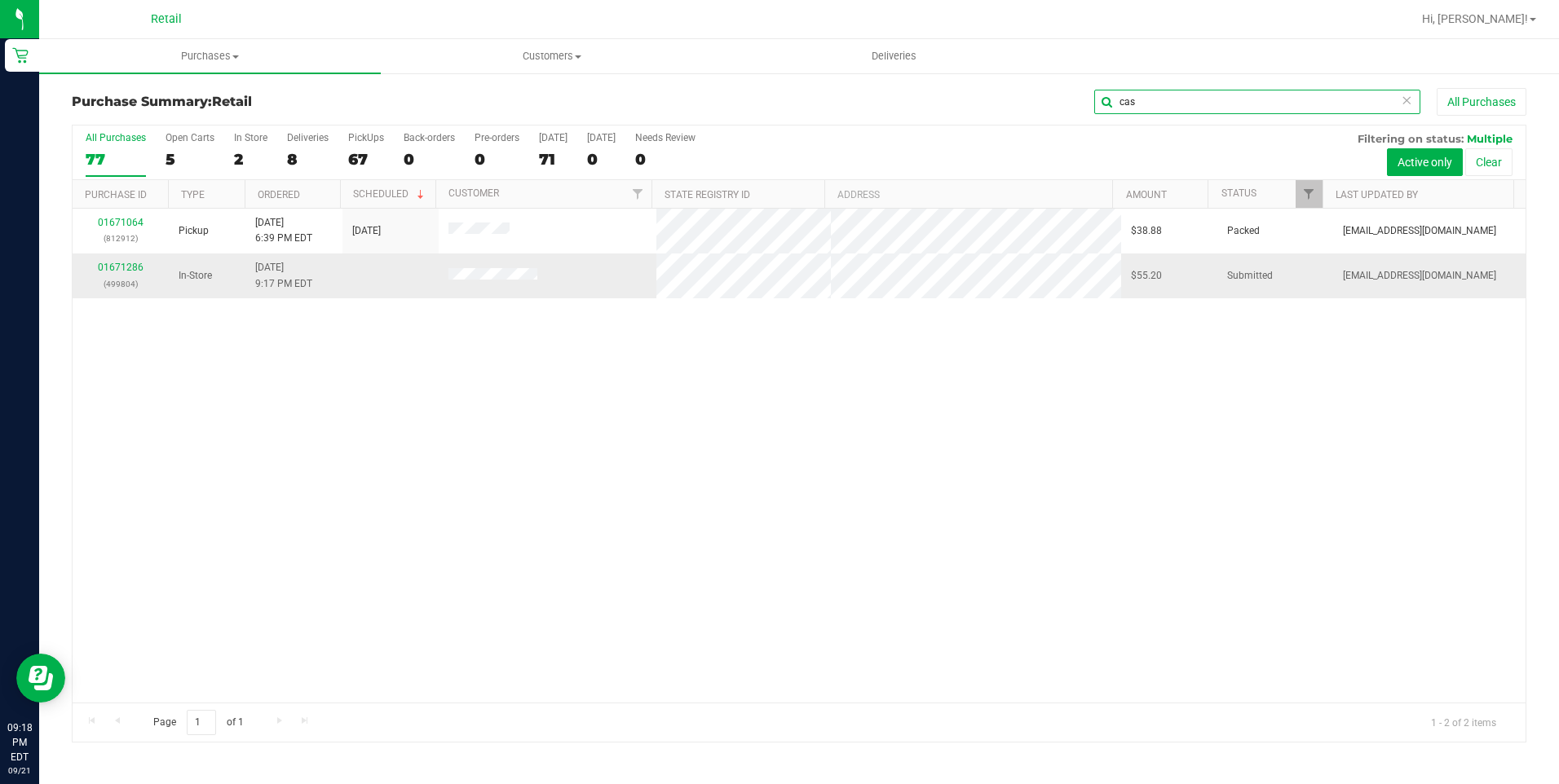
type input "cas"
click at [123, 259] on td "01671286 (499804)" at bounding box center [120, 275] width 97 height 44
click at [121, 271] on link "01671286" at bounding box center [120, 268] width 46 height 12
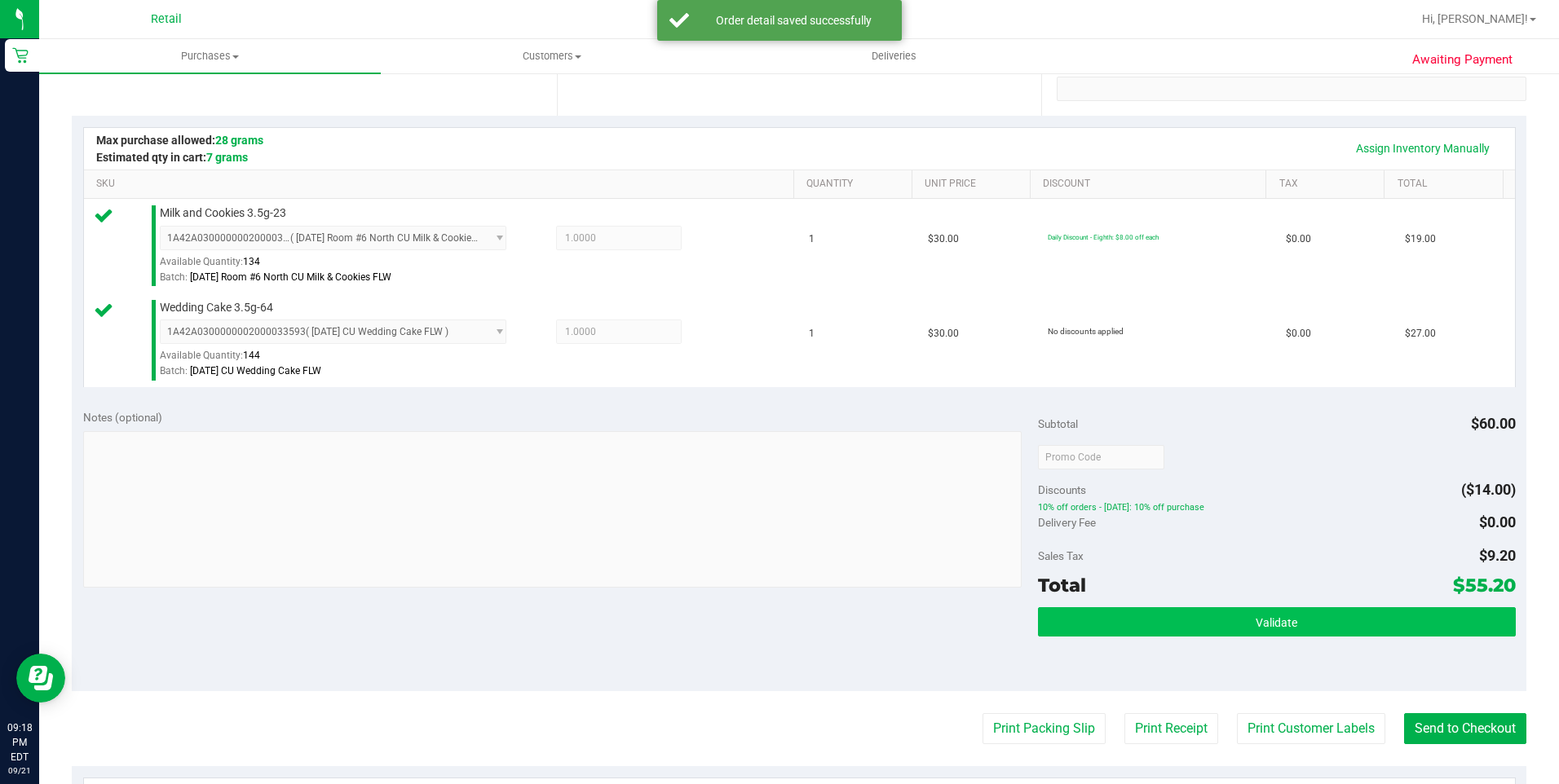
scroll to position [326, 0]
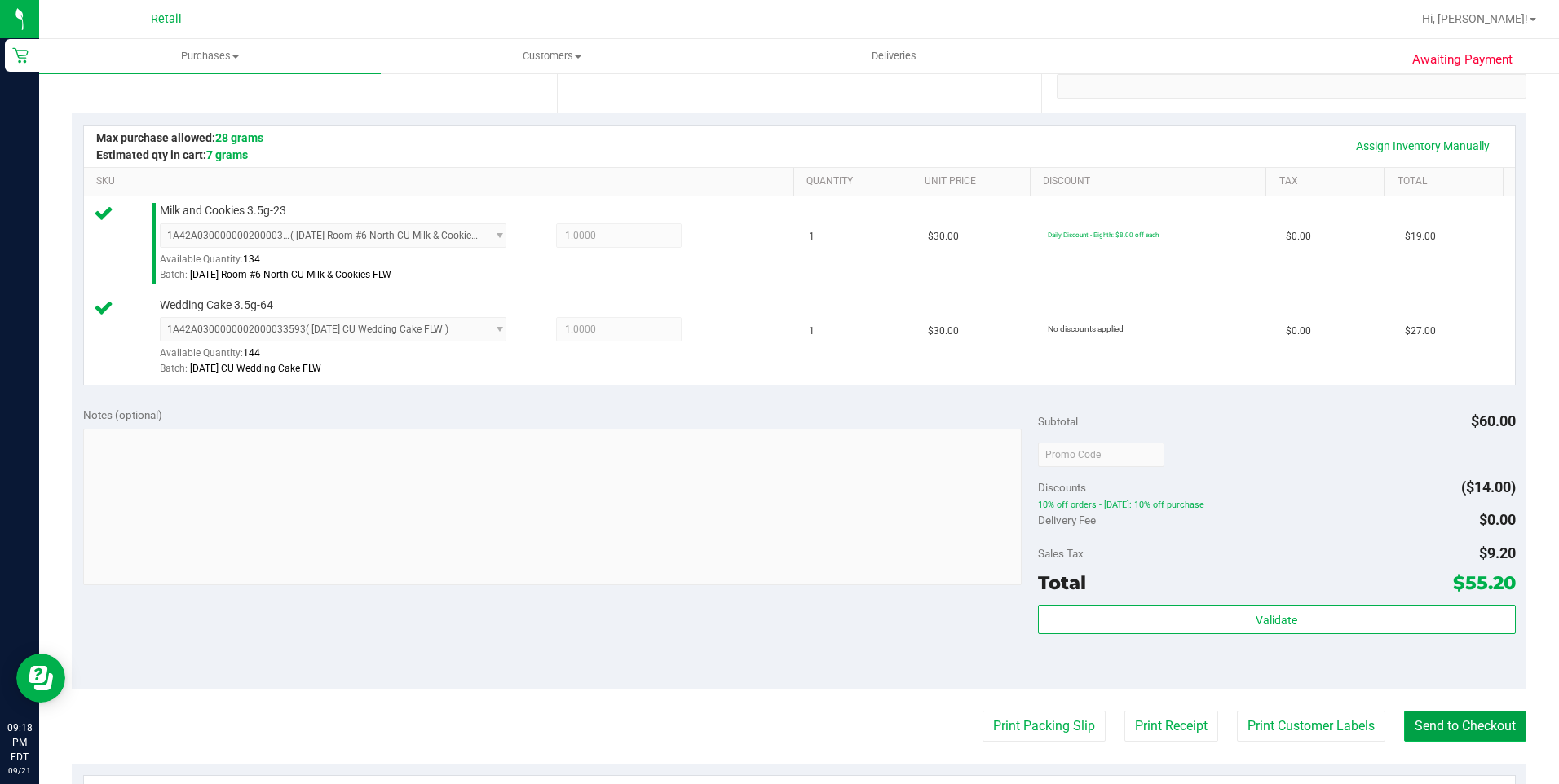
click at [1488, 731] on button "Send to Checkout" at bounding box center [1464, 726] width 122 height 31
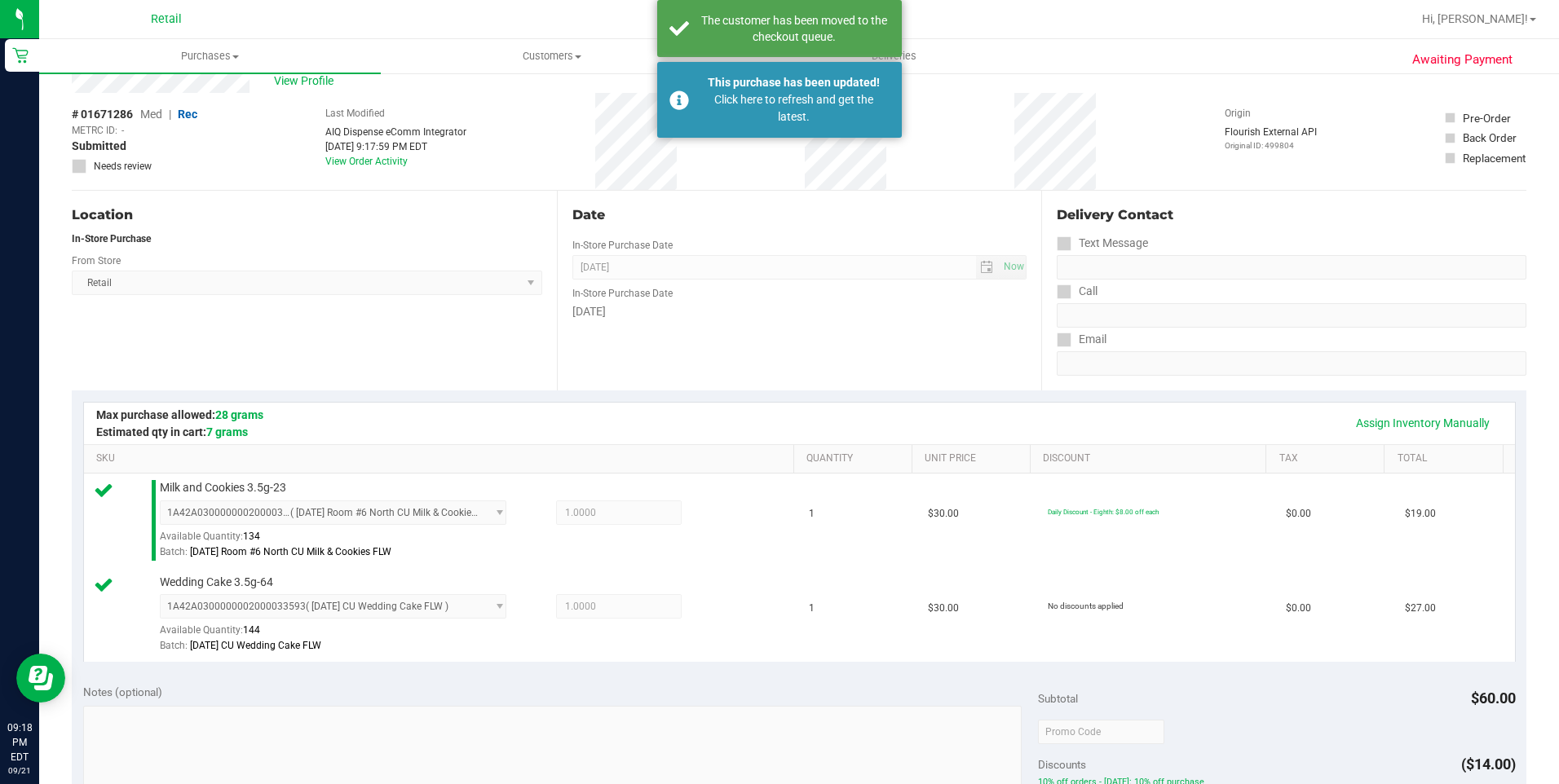
scroll to position [0, 0]
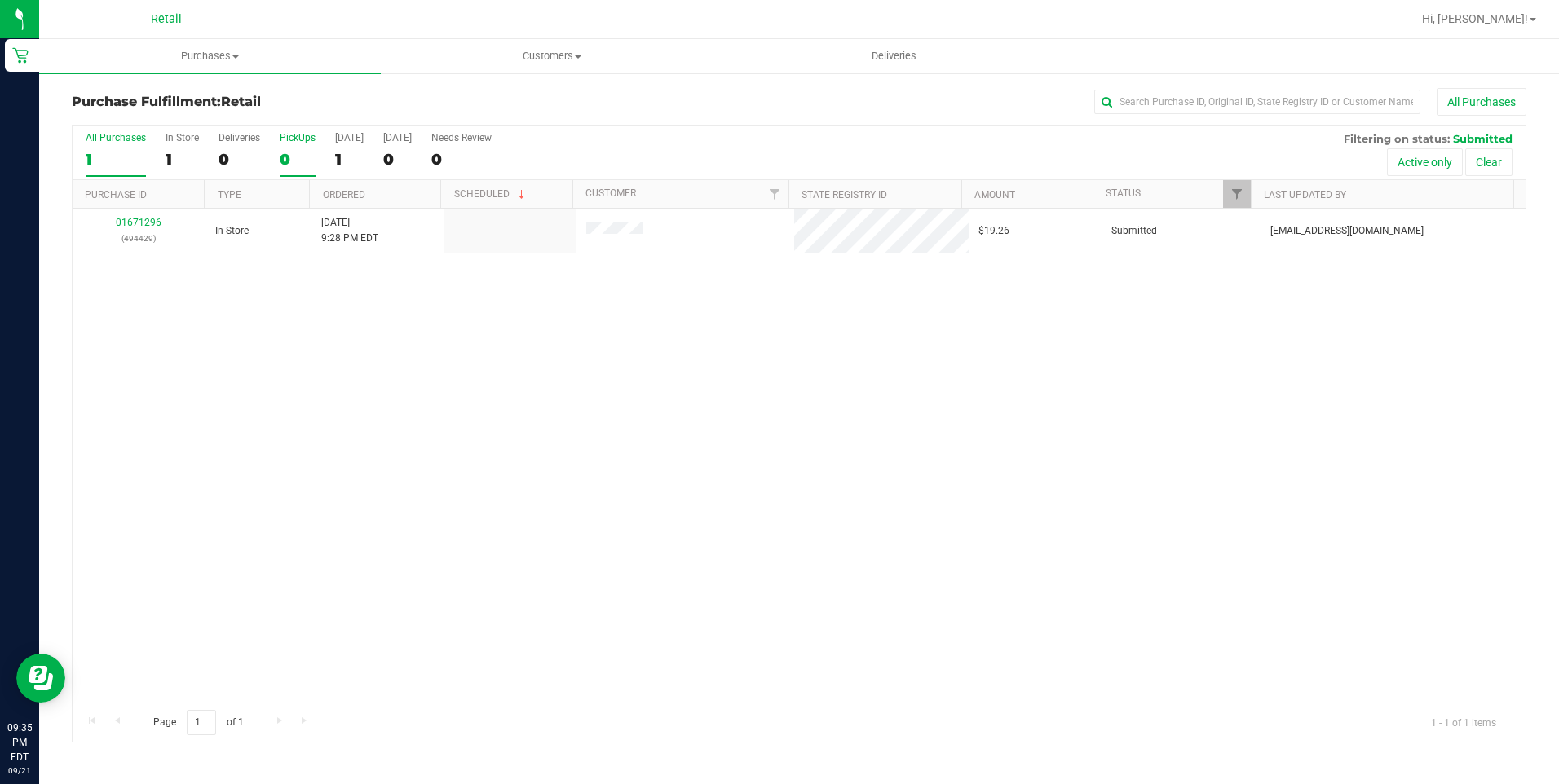
click at [287, 150] on div "0" at bounding box center [297, 159] width 36 height 19
click at [0, 0] on input "PickUps 0" at bounding box center [0, 0] width 0 height 0
click at [294, 172] on label "PickUps 0" at bounding box center [297, 154] width 36 height 45
click at [0, 0] on input "PickUps 0" at bounding box center [0, 0] width 0 height 0
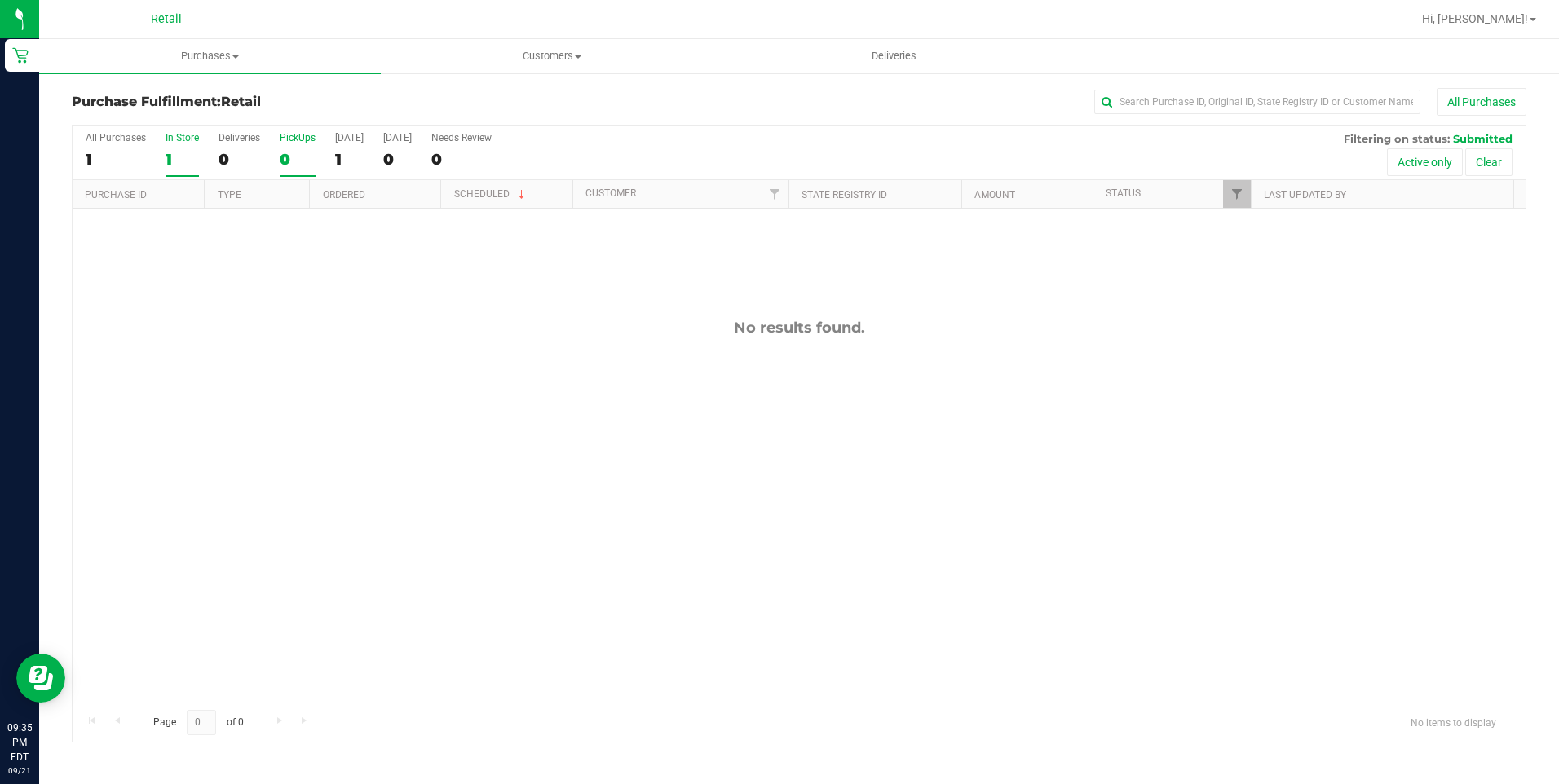
click at [173, 160] on div "1" at bounding box center [182, 159] width 33 height 19
click at [0, 0] on input "In Store 1" at bounding box center [0, 0] width 0 height 0
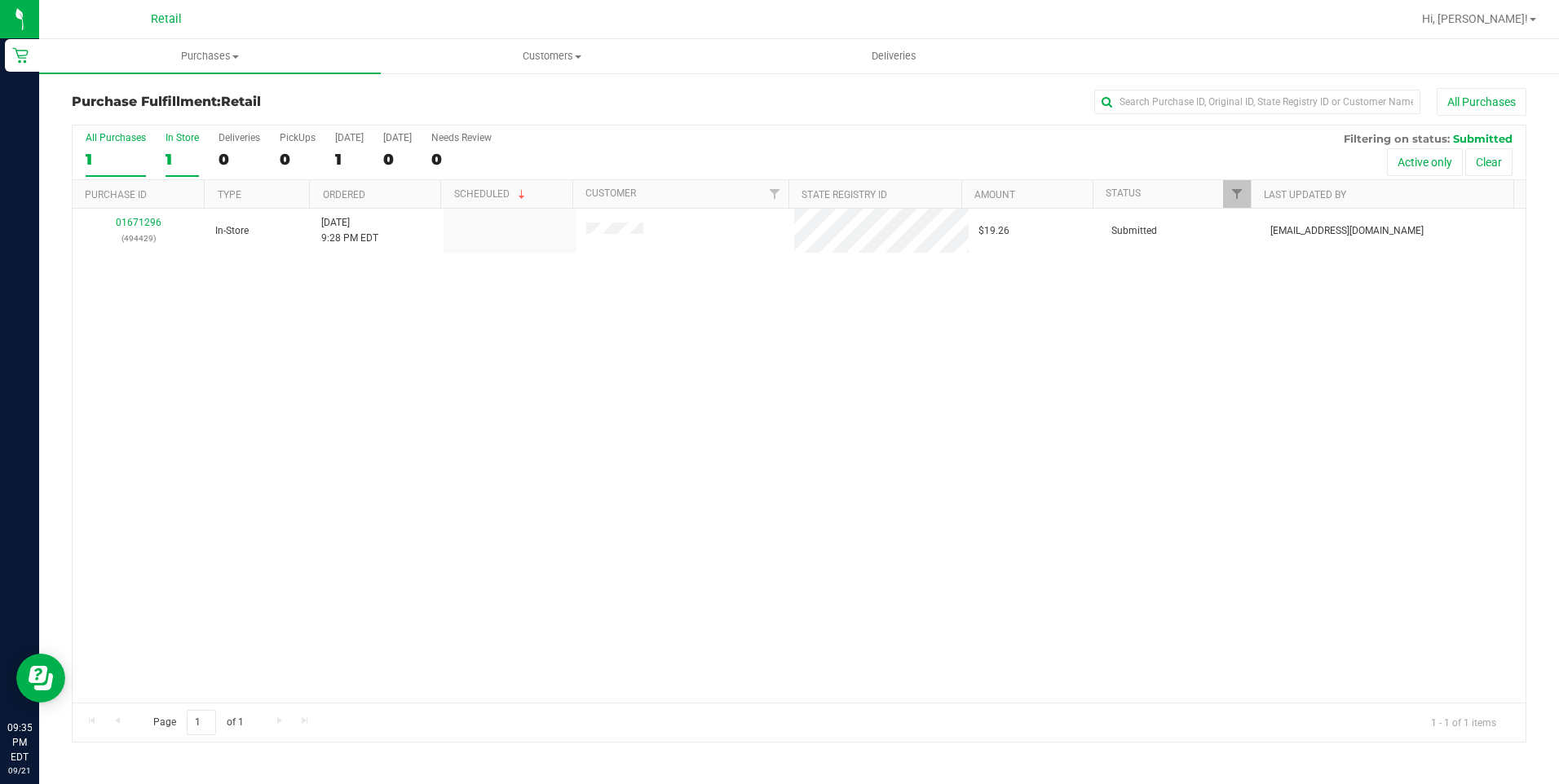
click at [101, 162] on div "1" at bounding box center [116, 159] width 61 height 19
click at [0, 0] on input "All Purchases 1" at bounding box center [0, 0] width 0 height 0
click at [101, 162] on div "1" at bounding box center [116, 159] width 61 height 19
click at [0, 0] on input "All Purchases 1" at bounding box center [0, 0] width 0 height 0
click at [291, 148] on label "PickUps 0" at bounding box center [297, 154] width 36 height 45
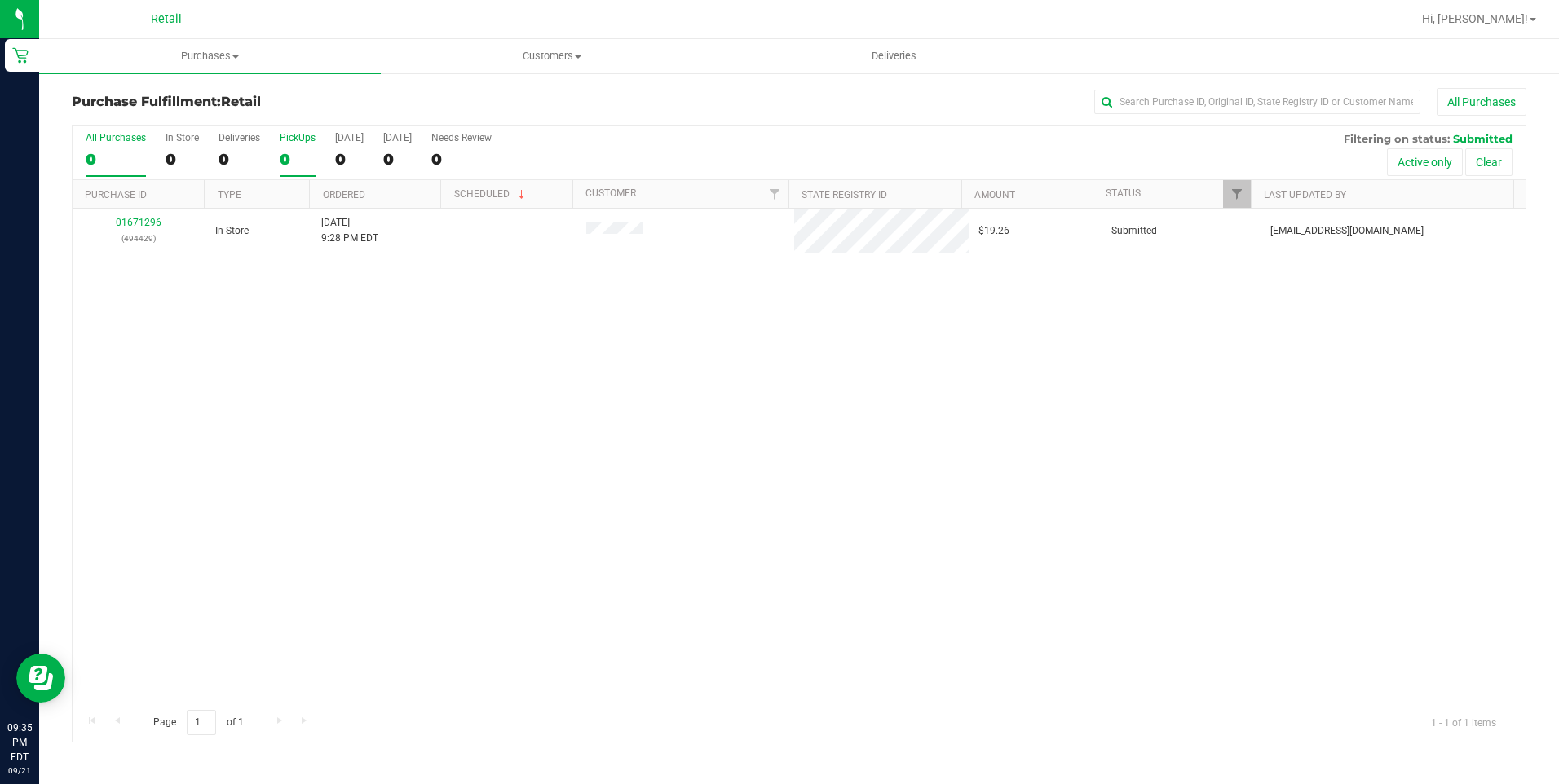
click at [0, 0] on input "PickUps 0" at bounding box center [0, 0] width 0 height 0
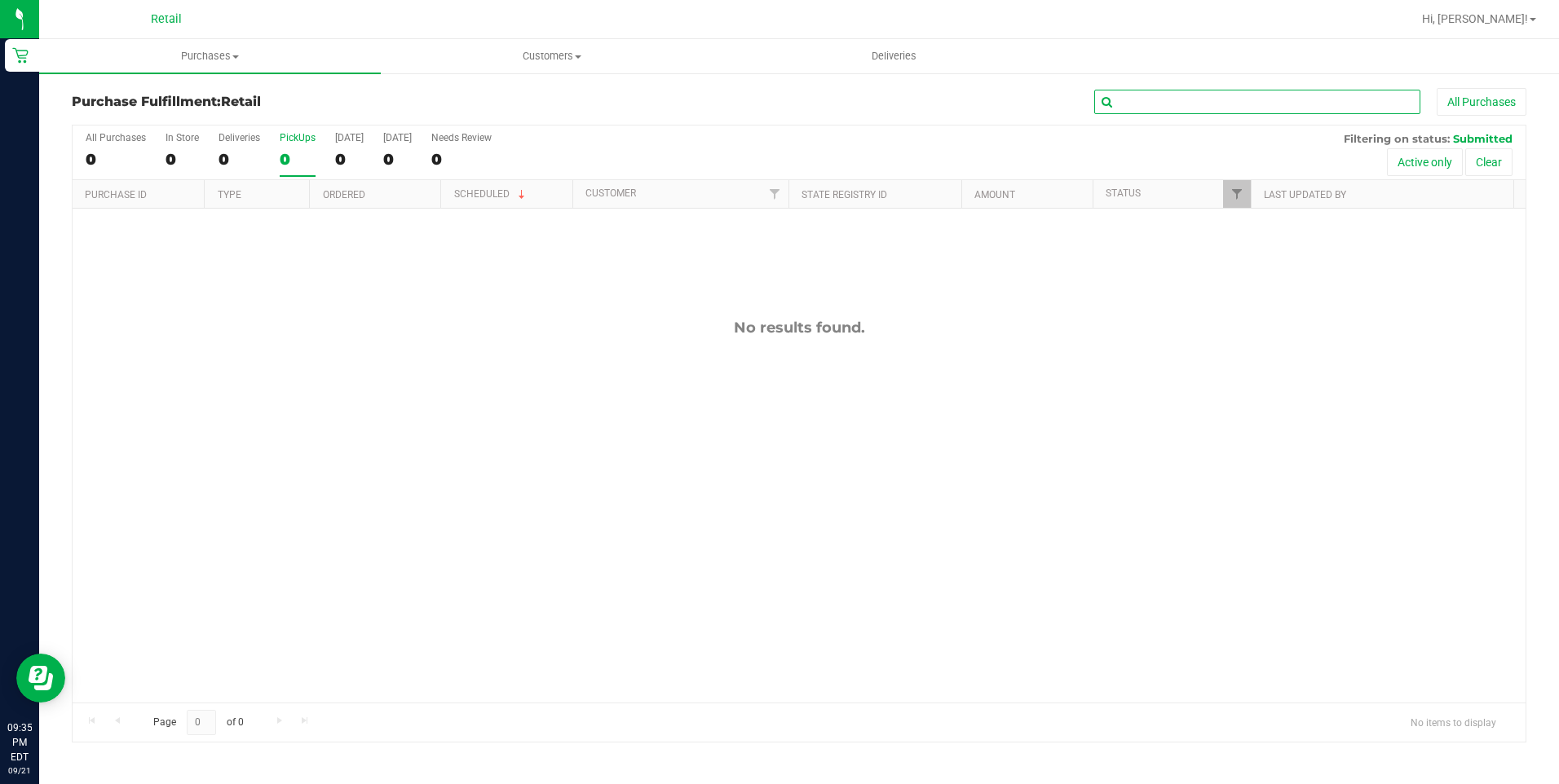
click at [1140, 93] on input "text" at bounding box center [1257, 102] width 326 height 24
click at [1146, 101] on input "vic" at bounding box center [1257, 102] width 326 height 24
type input "david"
click at [215, 42] on uib-tab-heading "Purchases Summary of purchases Fulfillment All purchases" at bounding box center [210, 56] width 342 height 34
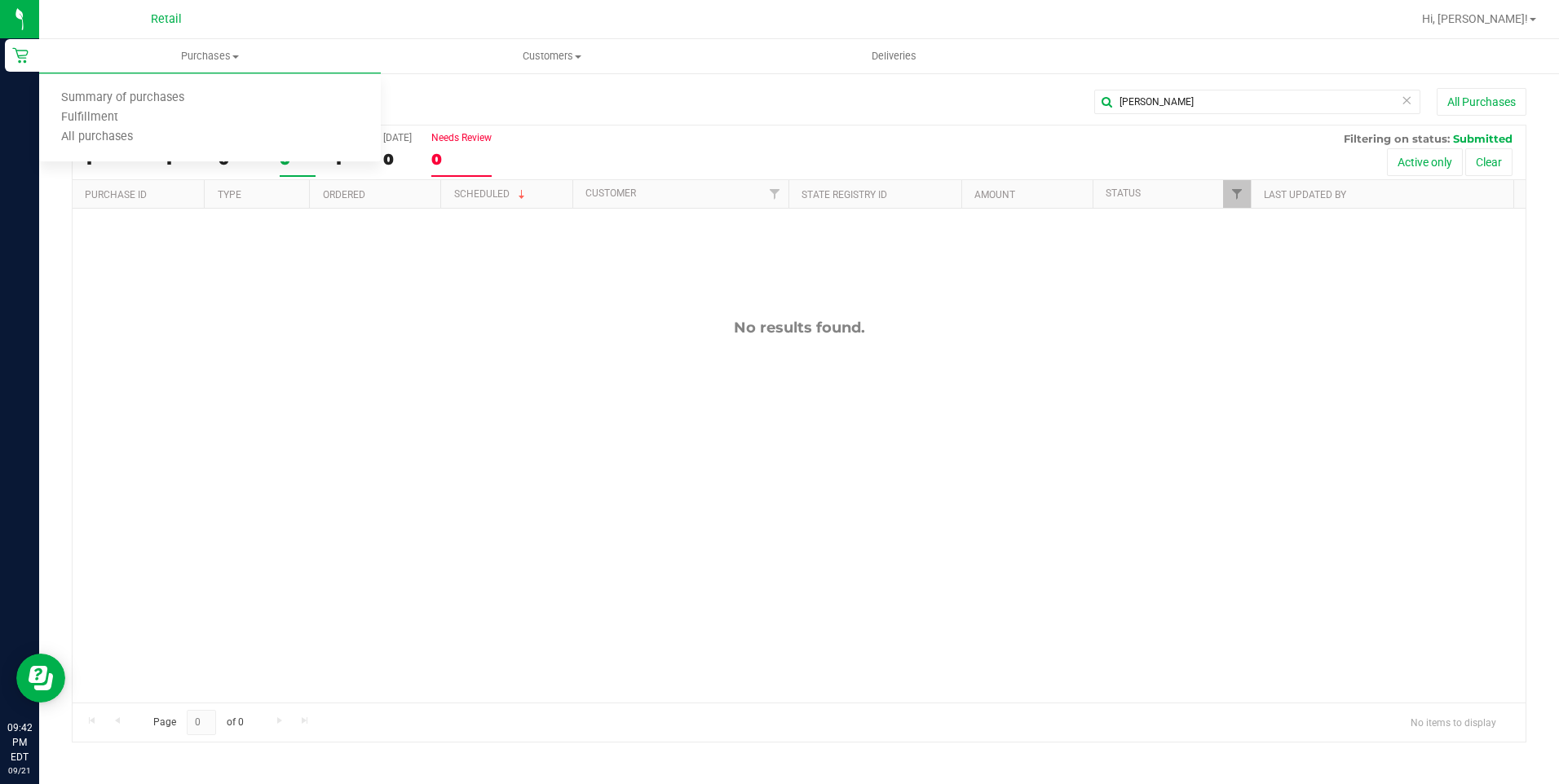
click at [487, 175] on label "Needs Review 0" at bounding box center [462, 154] width 61 height 45
click at [0, 0] on input "Needs Review 0" at bounding box center [0, 0] width 0 height 0
click at [165, 165] on div "1" at bounding box center [182, 159] width 33 height 19
click at [0, 0] on input "In Store 1" at bounding box center [0, 0] width 0 height 0
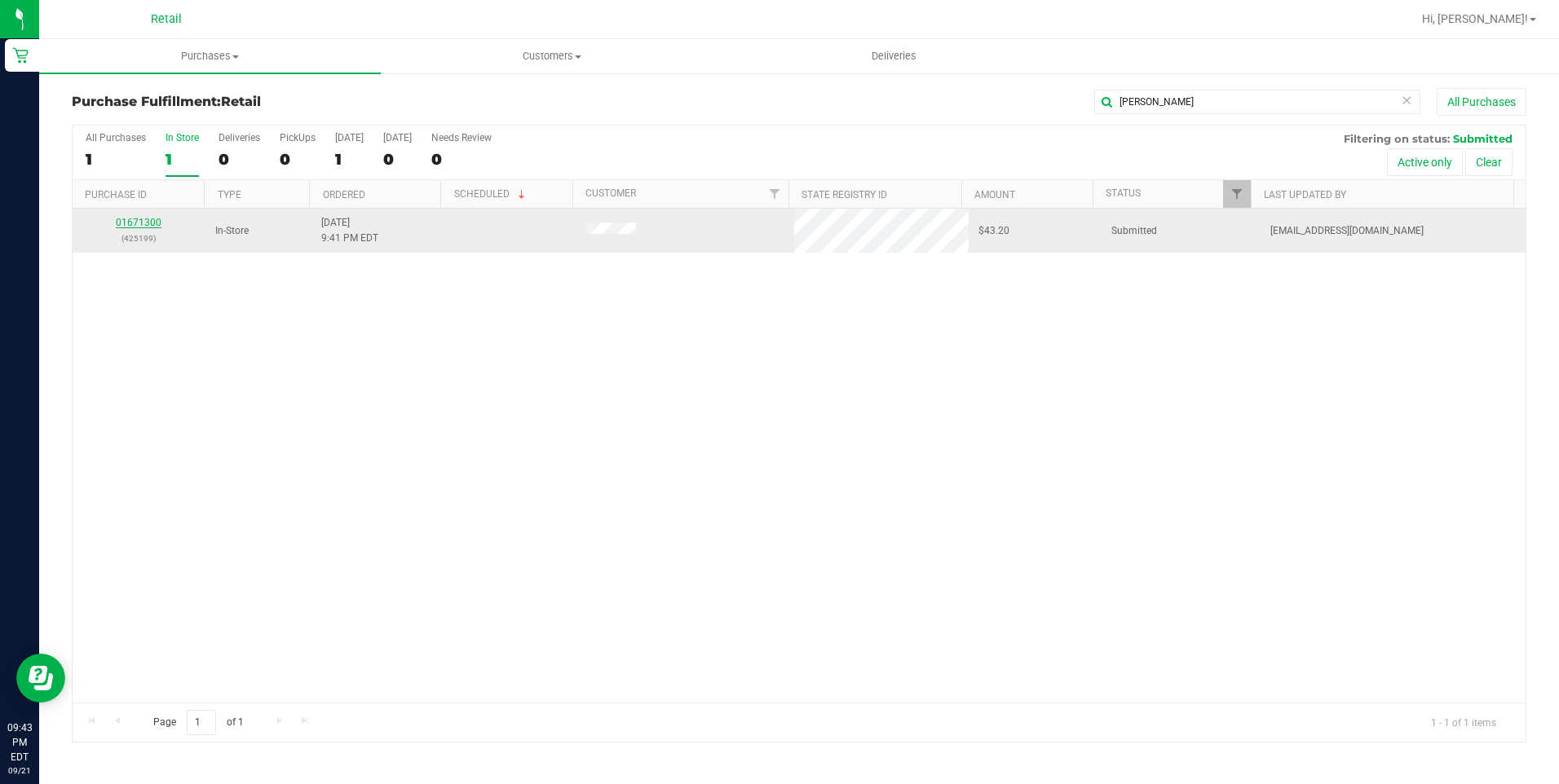
click at [125, 225] on link "01671300" at bounding box center [139, 223] width 46 height 12
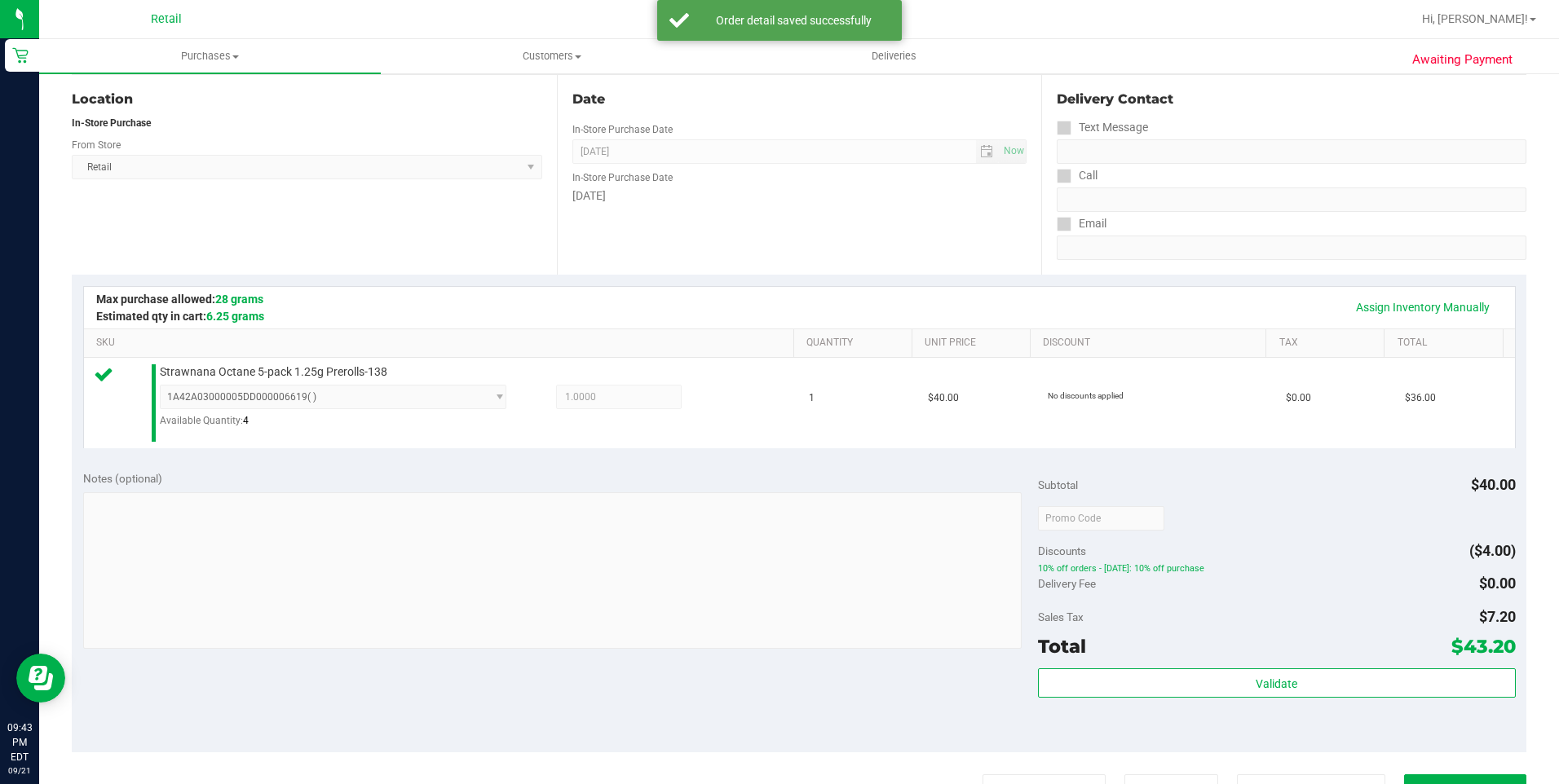
scroll to position [407, 0]
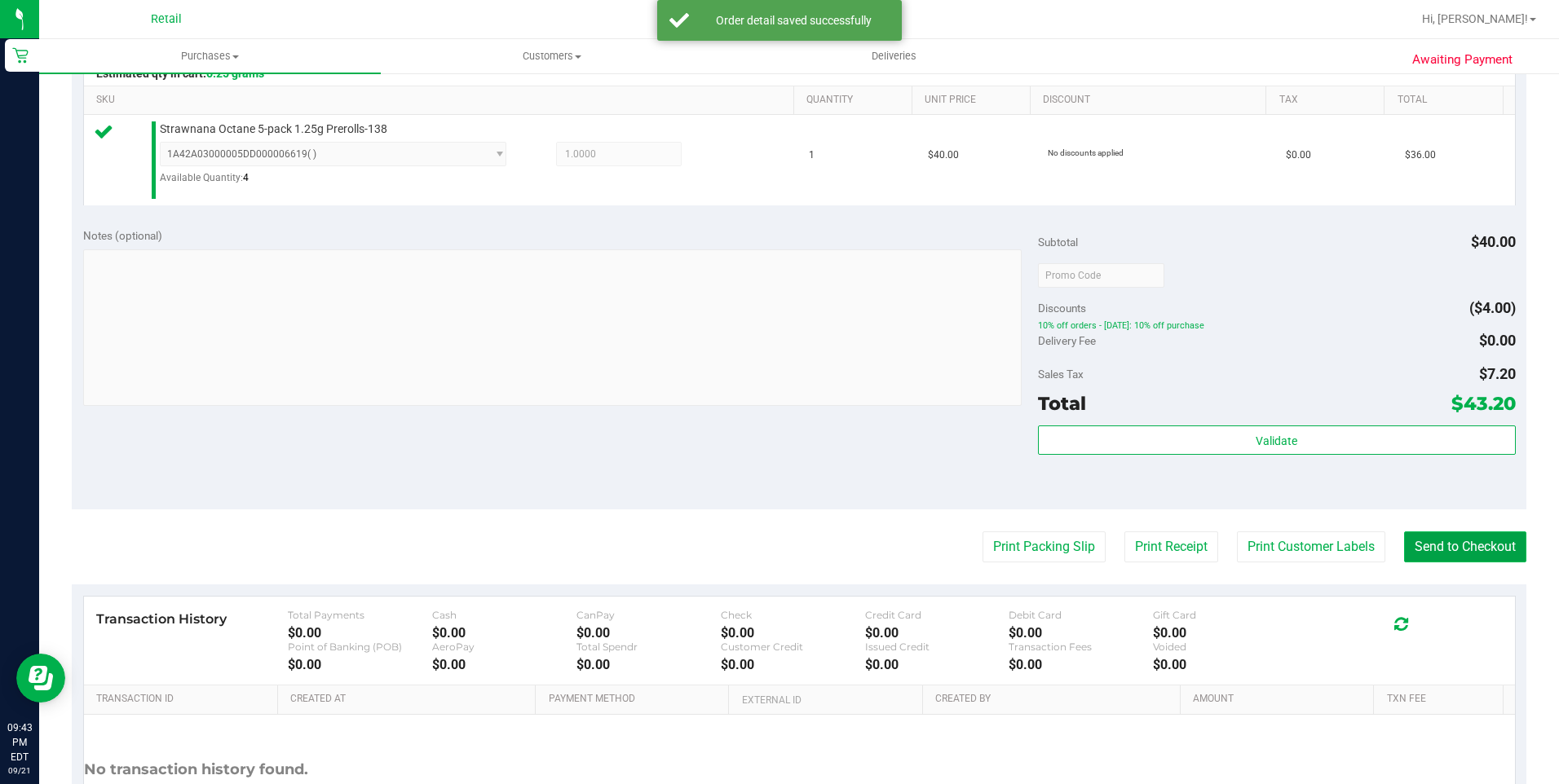
click at [1440, 562] on button "Send to Checkout" at bounding box center [1464, 547] width 122 height 31
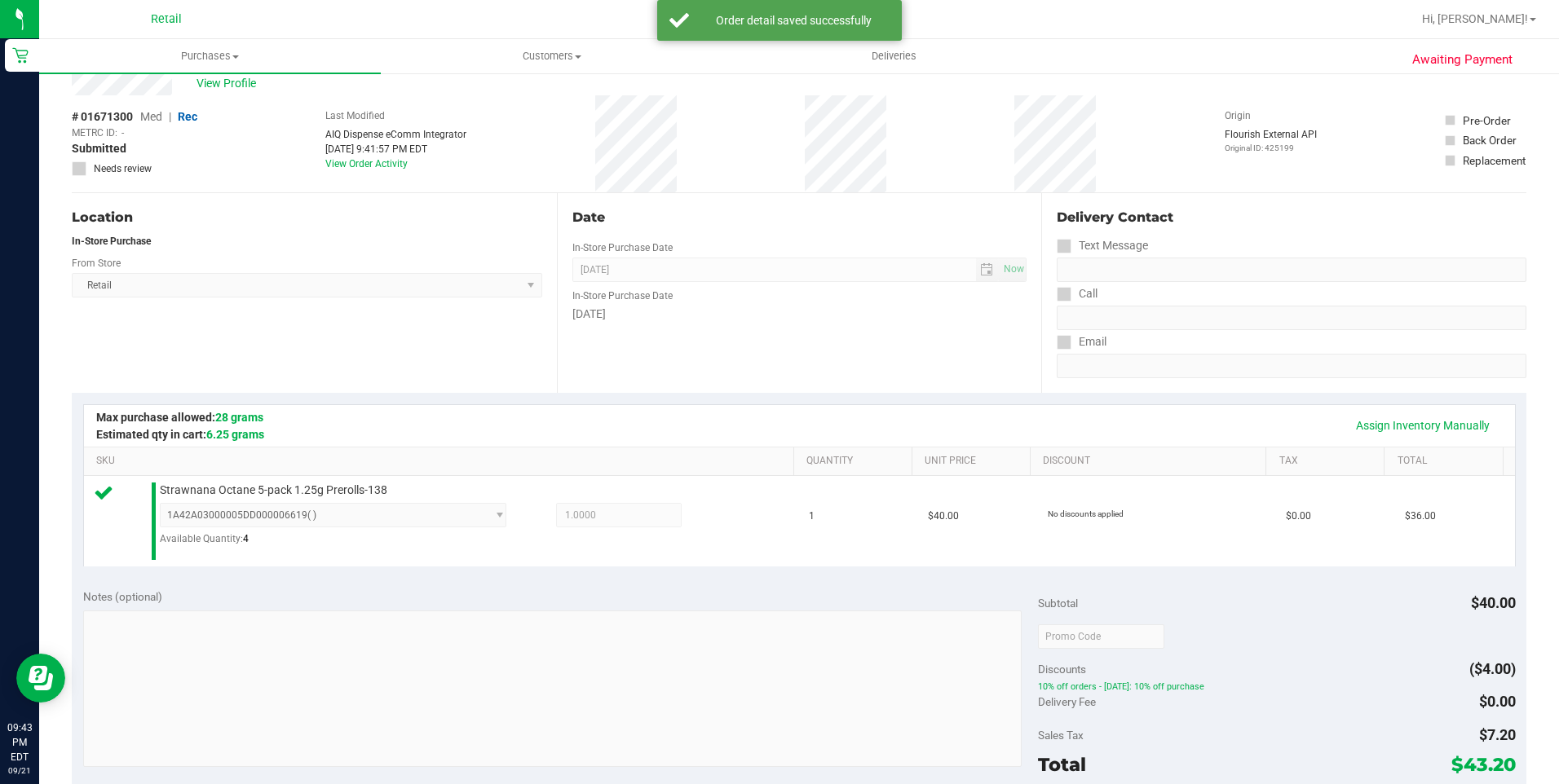
scroll to position [0, 0]
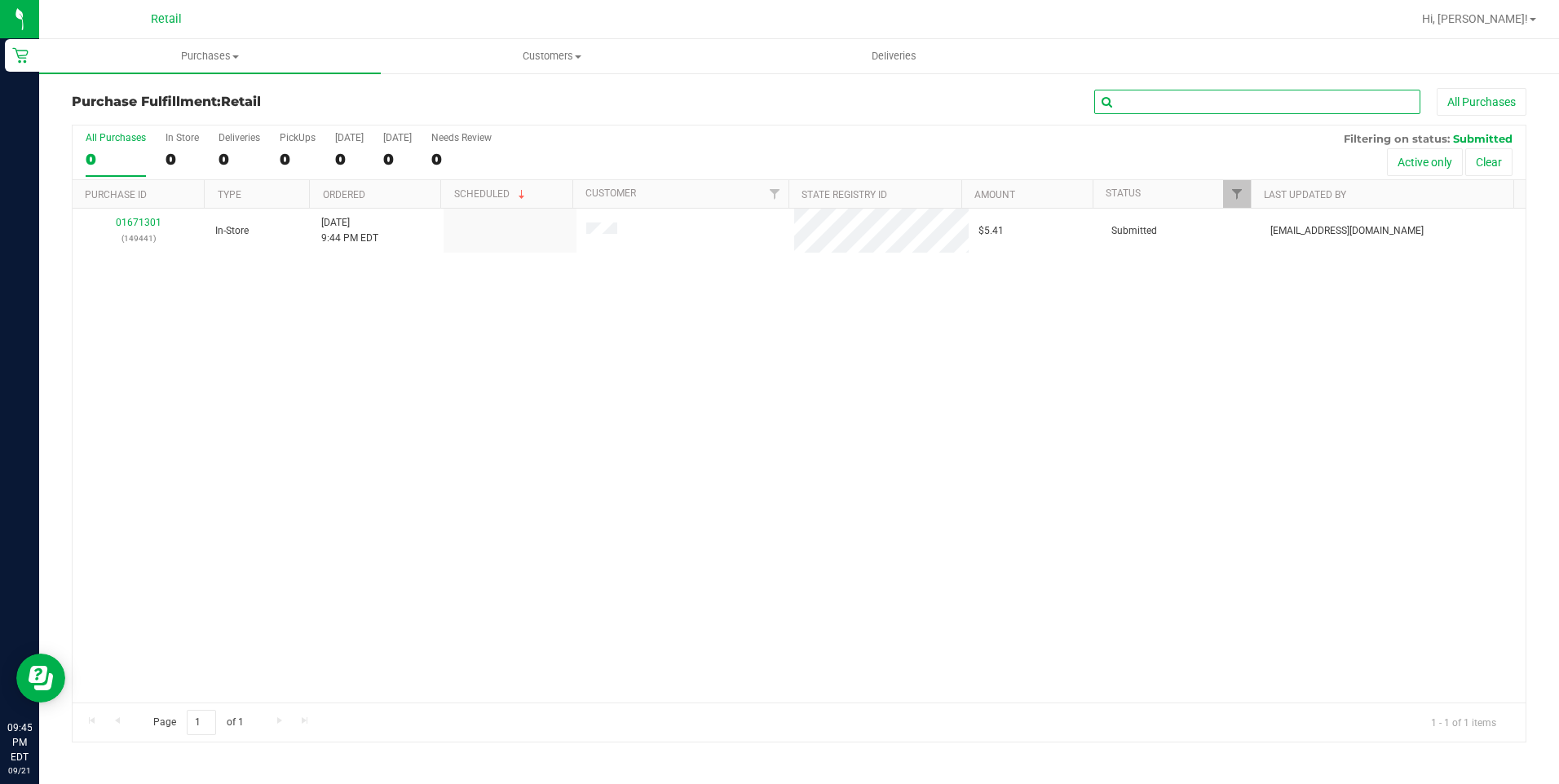
click at [1210, 97] on input "text" at bounding box center [1257, 102] width 326 height 24
type input "dean"
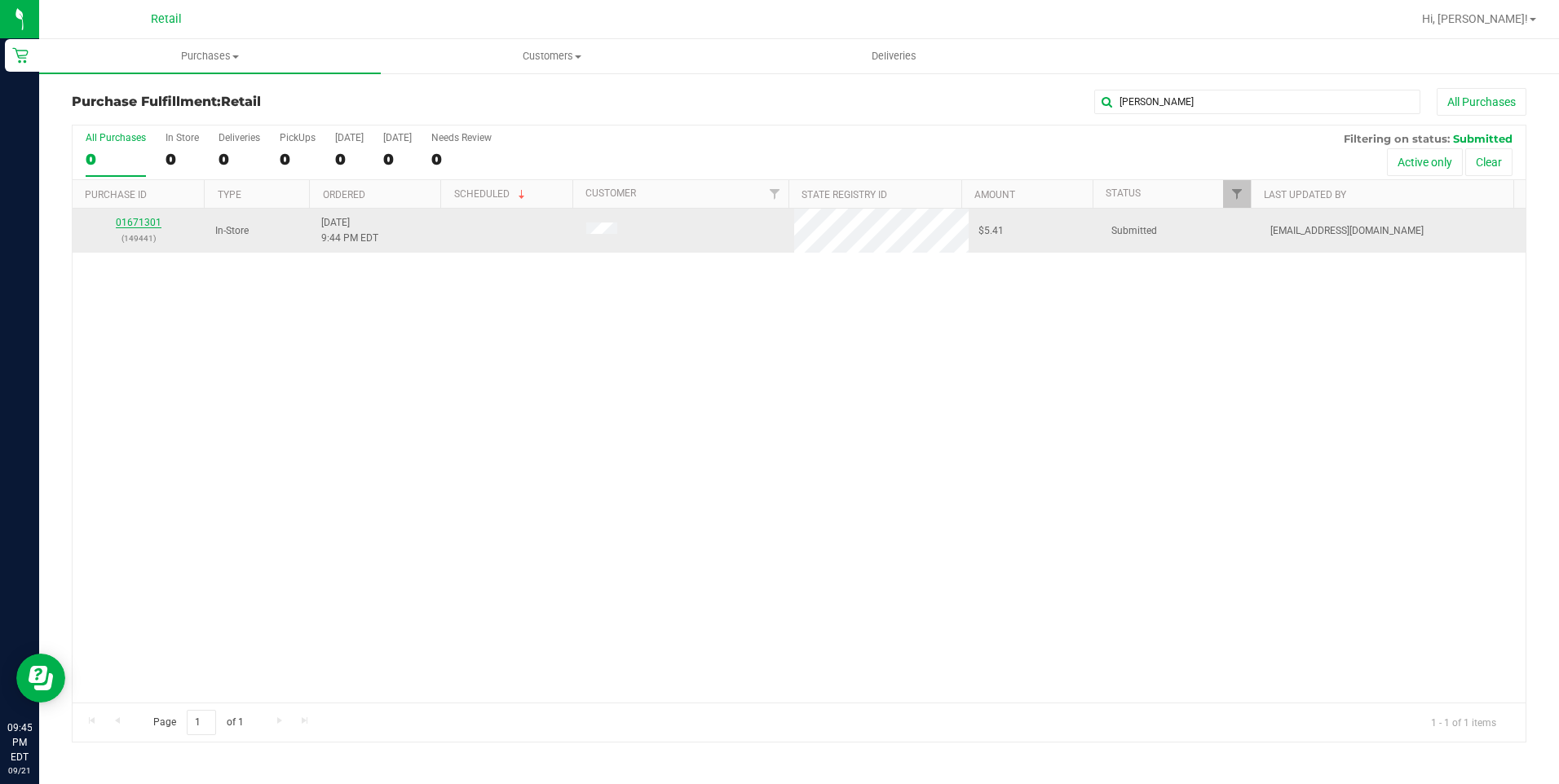
click at [154, 219] on div "All Purchases 0 In Store 0 Deliveries 0 PickUps 0 Today 0 Tomorrow 0 Needs Revi…" at bounding box center [798, 433] width 1454 height 618
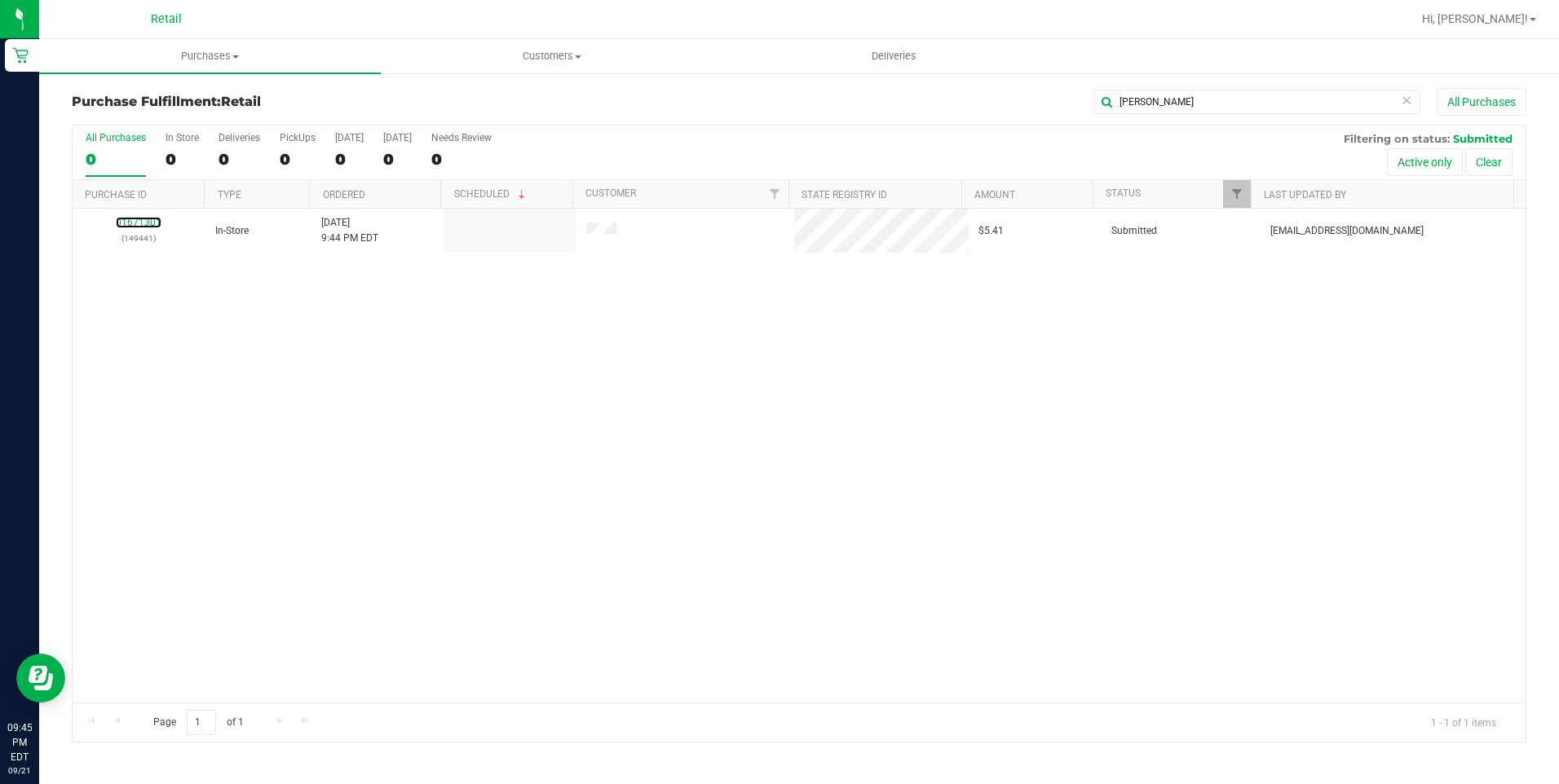
click at [154, 220] on link "01671301" at bounding box center [139, 223] width 46 height 12
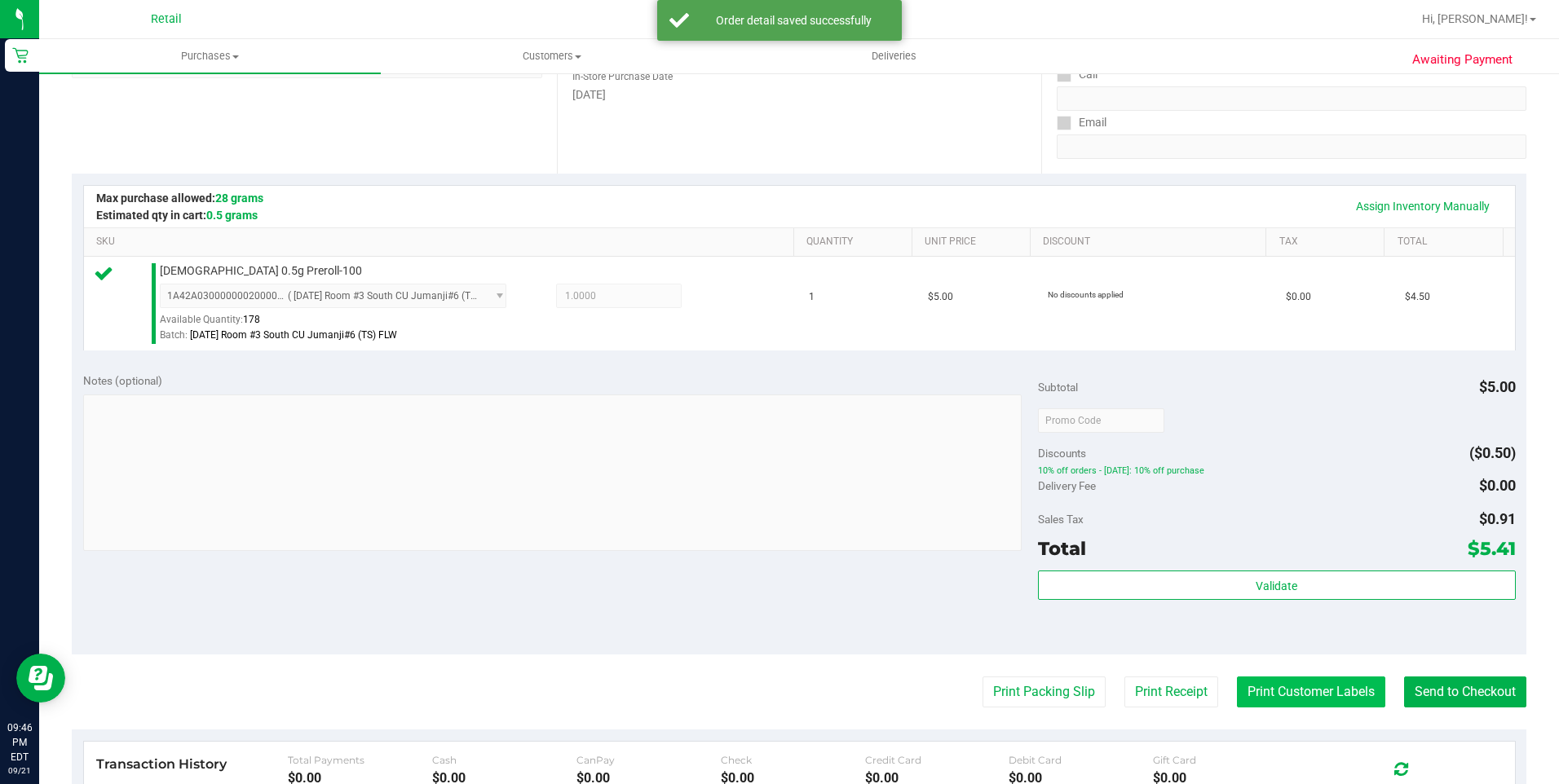
scroll to position [407, 0]
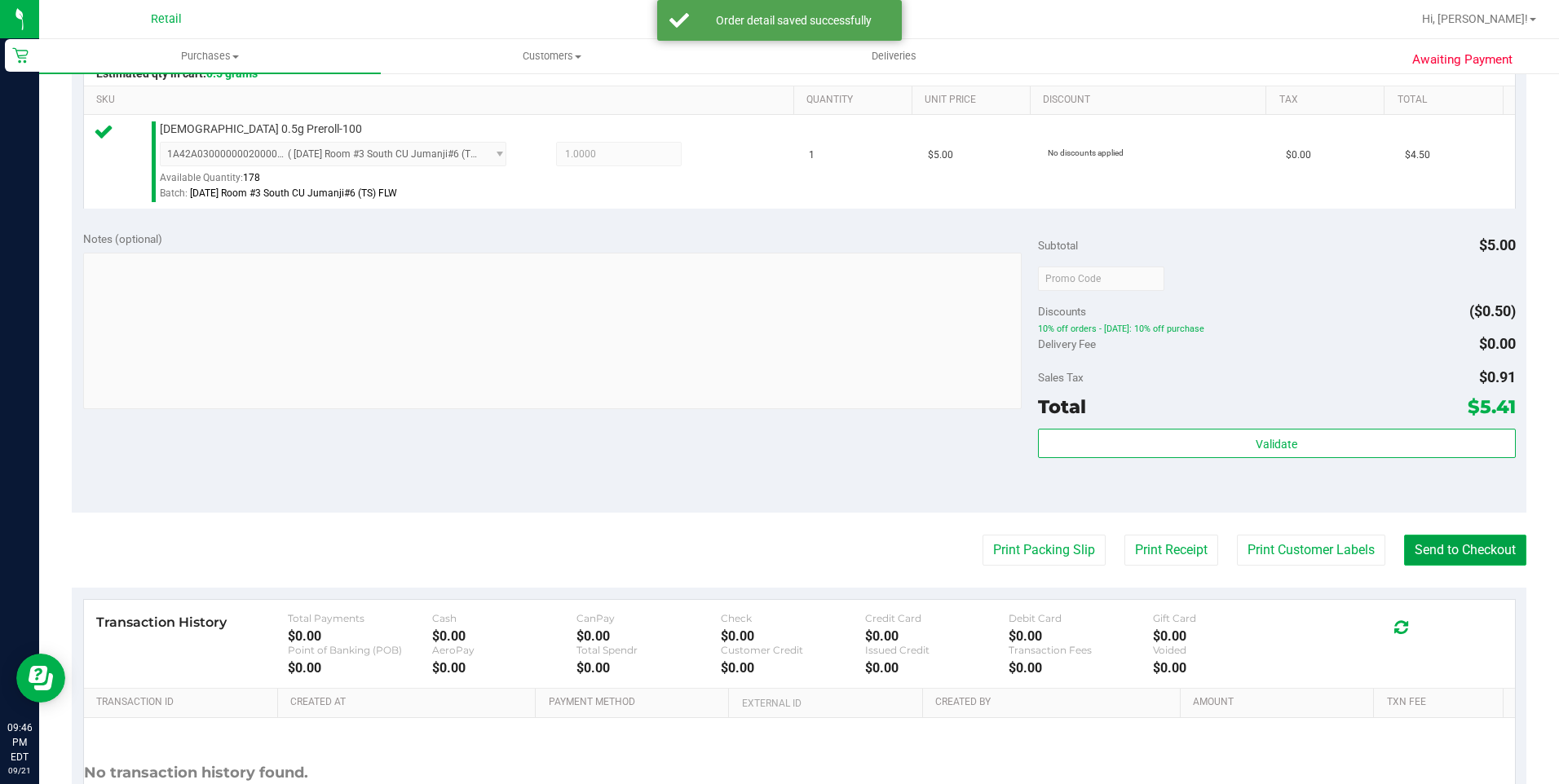
click at [1419, 557] on button "Send to Checkout" at bounding box center [1464, 551] width 122 height 31
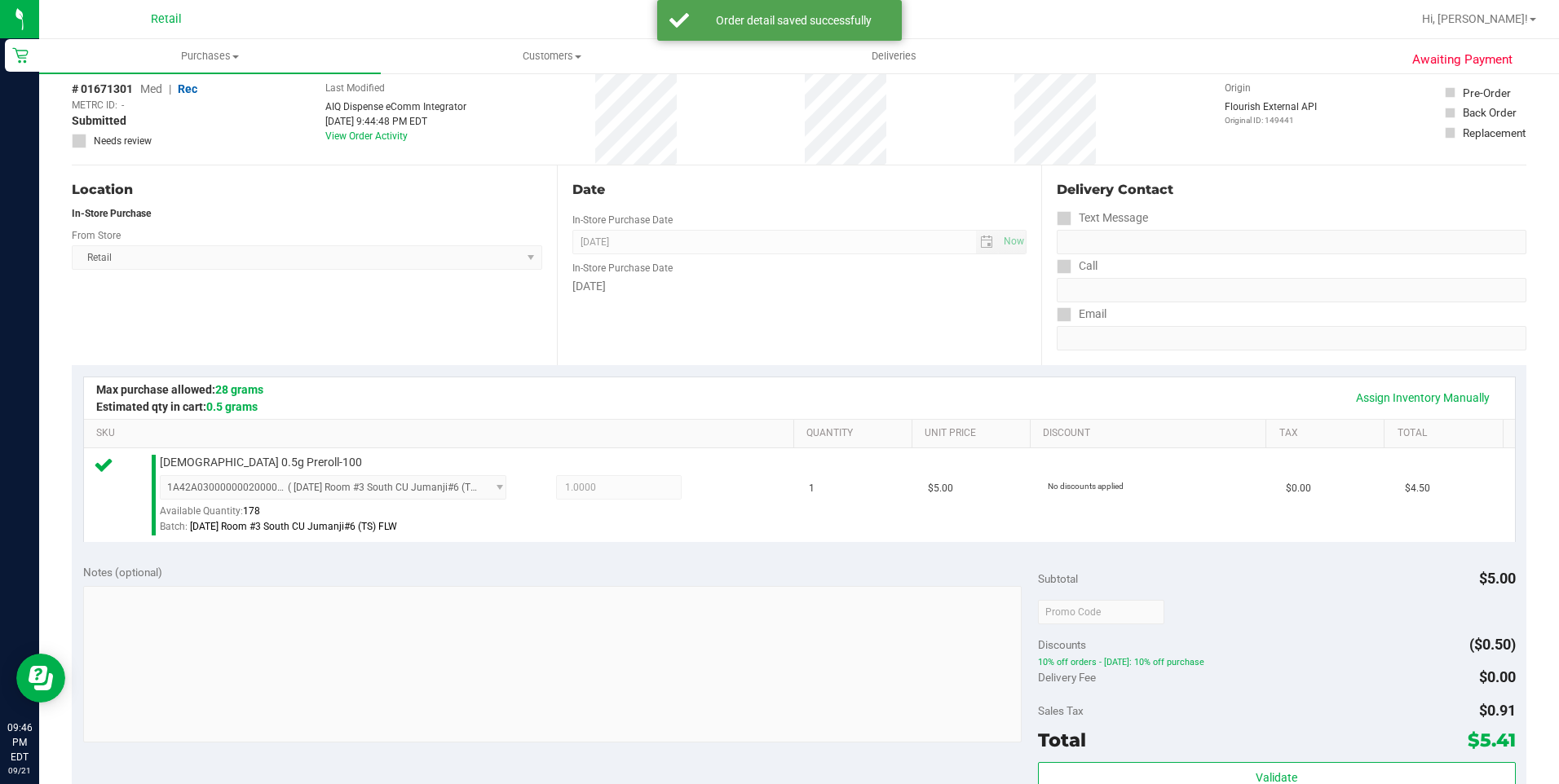
scroll to position [0, 0]
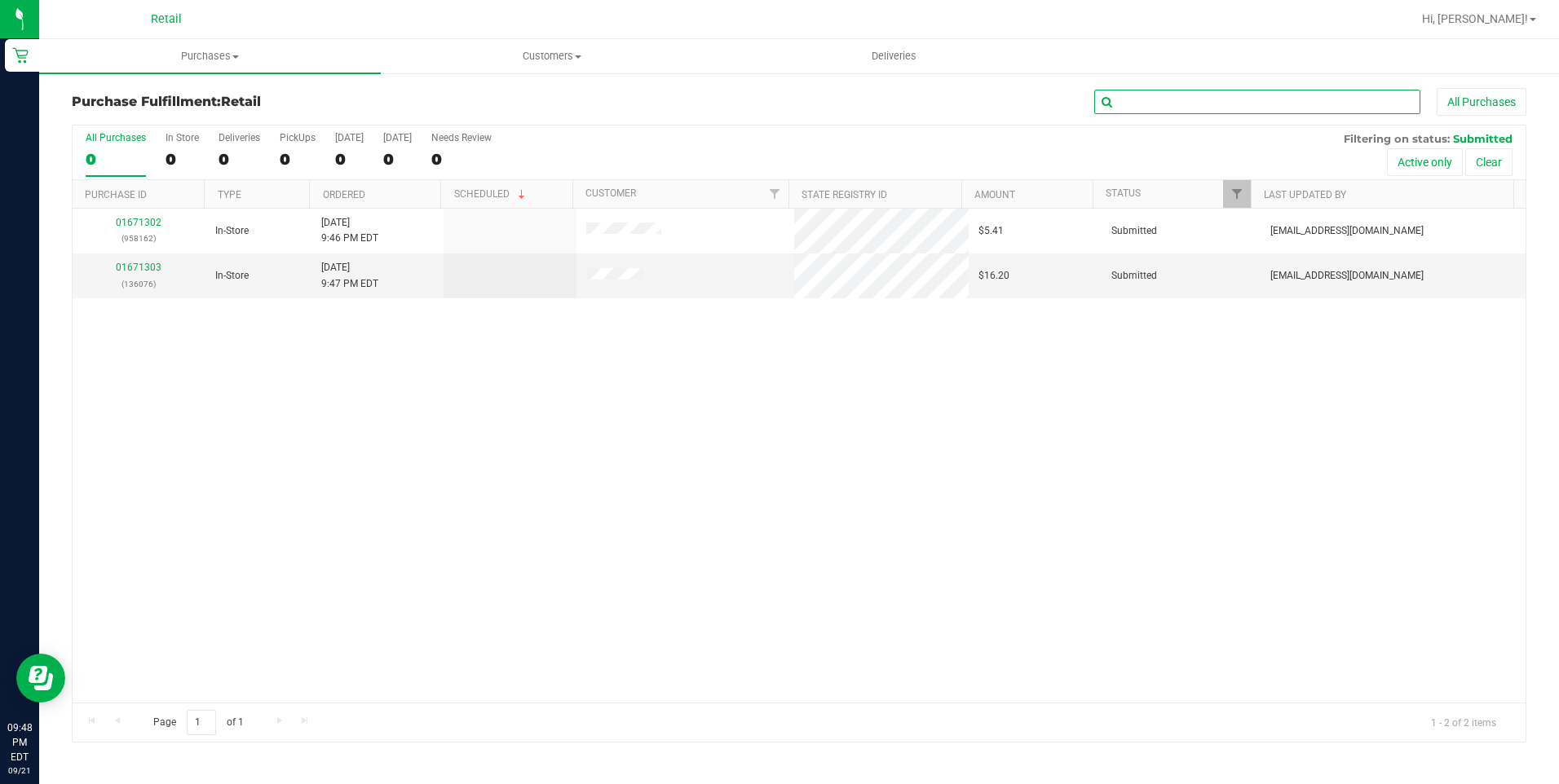
click at [1192, 111] on input "text" at bounding box center [1257, 102] width 326 height 24
click at [126, 266] on link "01671303" at bounding box center [139, 268] width 46 height 12
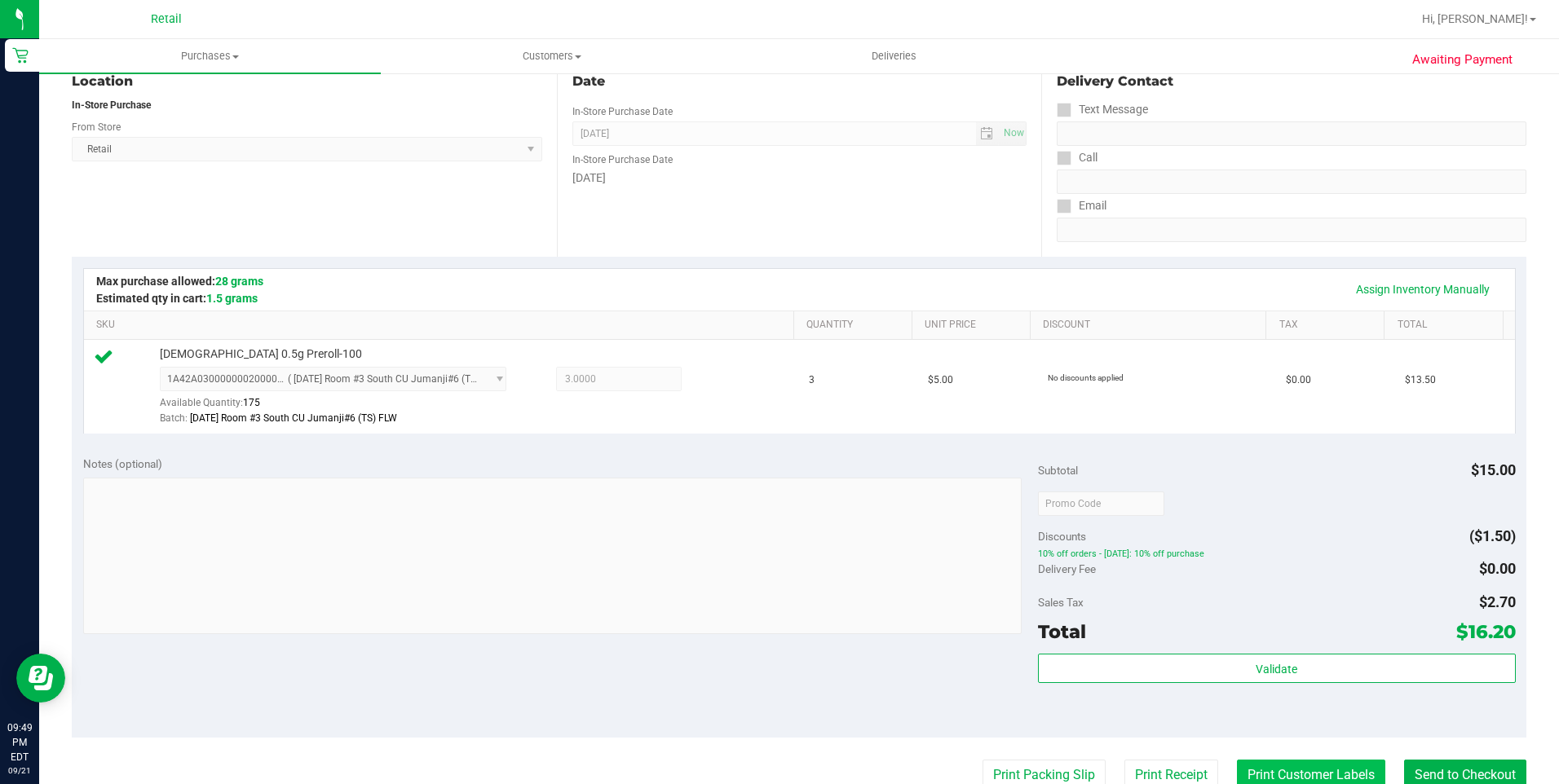
scroll to position [326, 0]
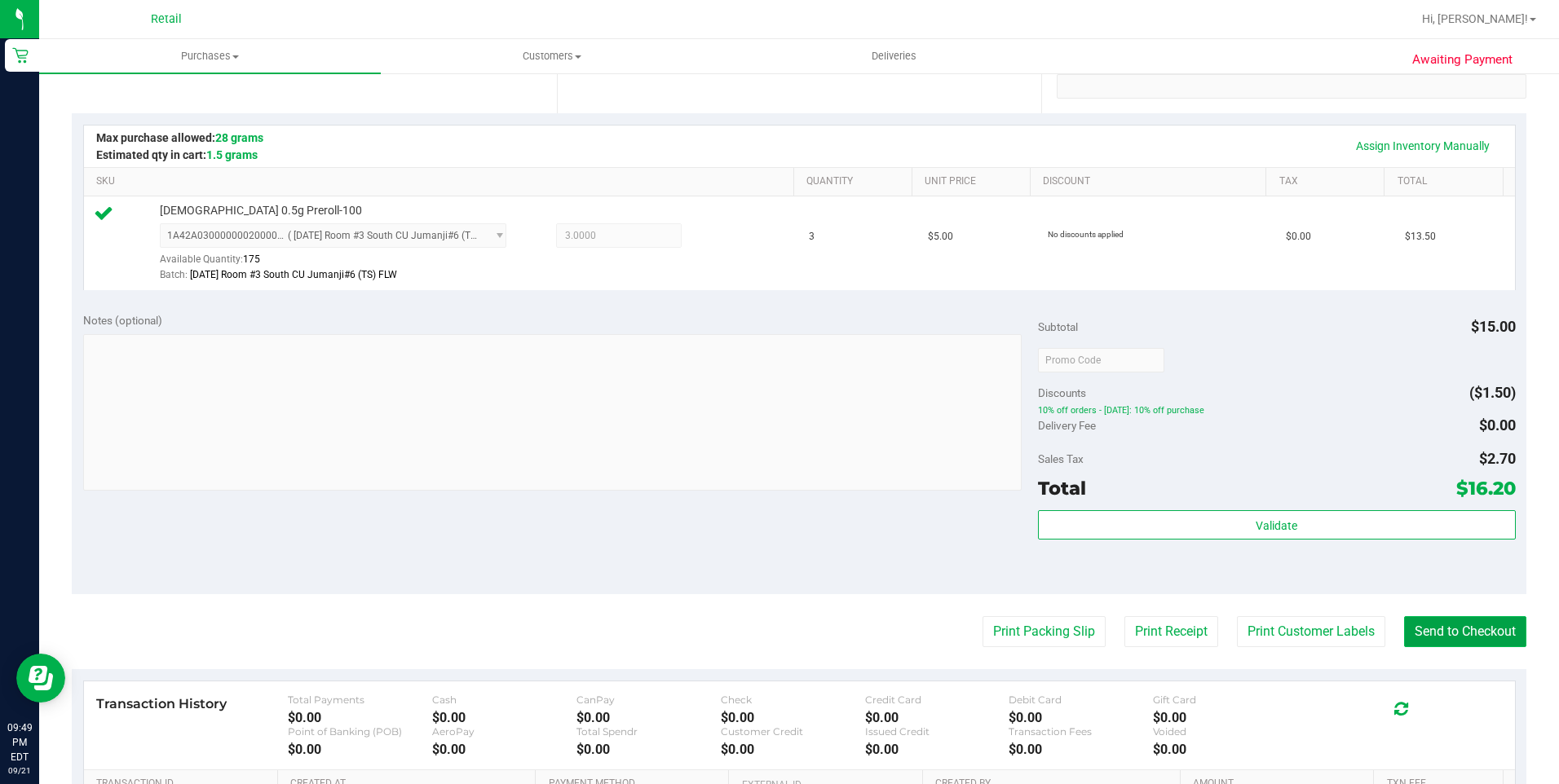
click at [1404, 629] on button "Send to Checkout" at bounding box center [1464, 632] width 122 height 31
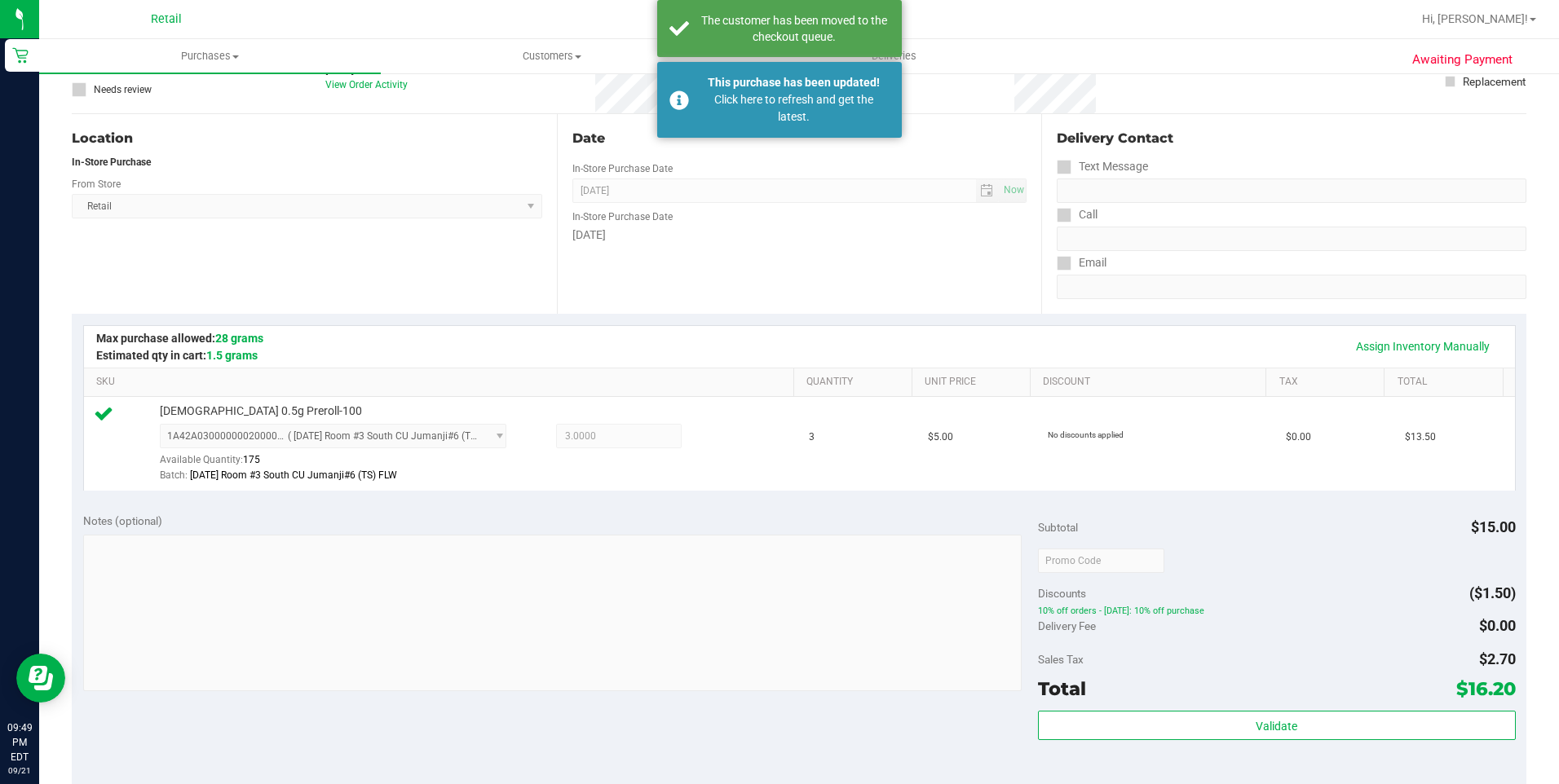
scroll to position [0, 0]
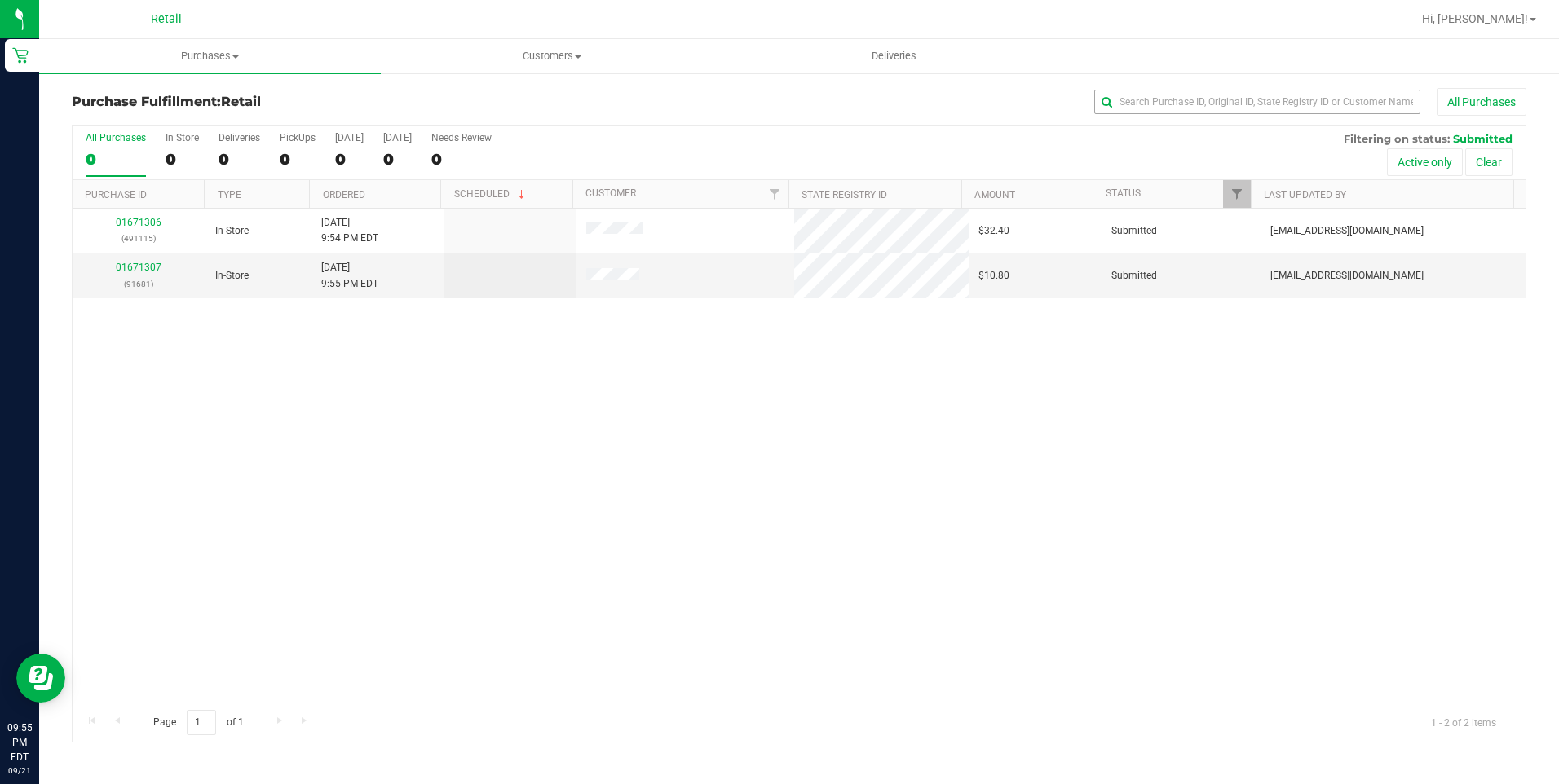
drag, startPoint x: 1224, startPoint y: 115, endPoint x: 1224, endPoint y: 98, distance: 17.0
click at [1224, 115] on div "All Purchases" at bounding box center [1041, 102] width 970 height 27
click at [121, 270] on link "01671307" at bounding box center [139, 268] width 46 height 12
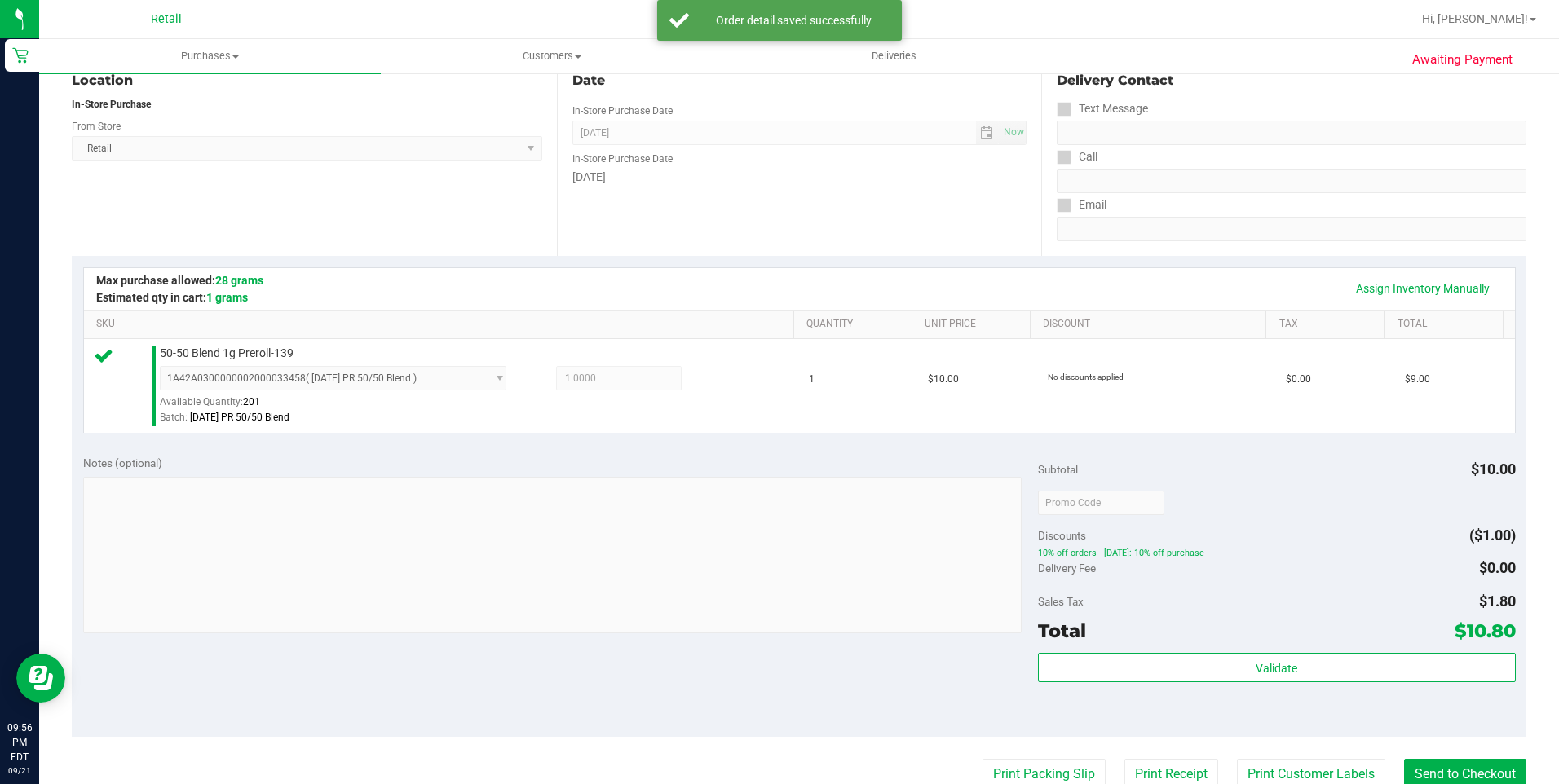
scroll to position [326, 0]
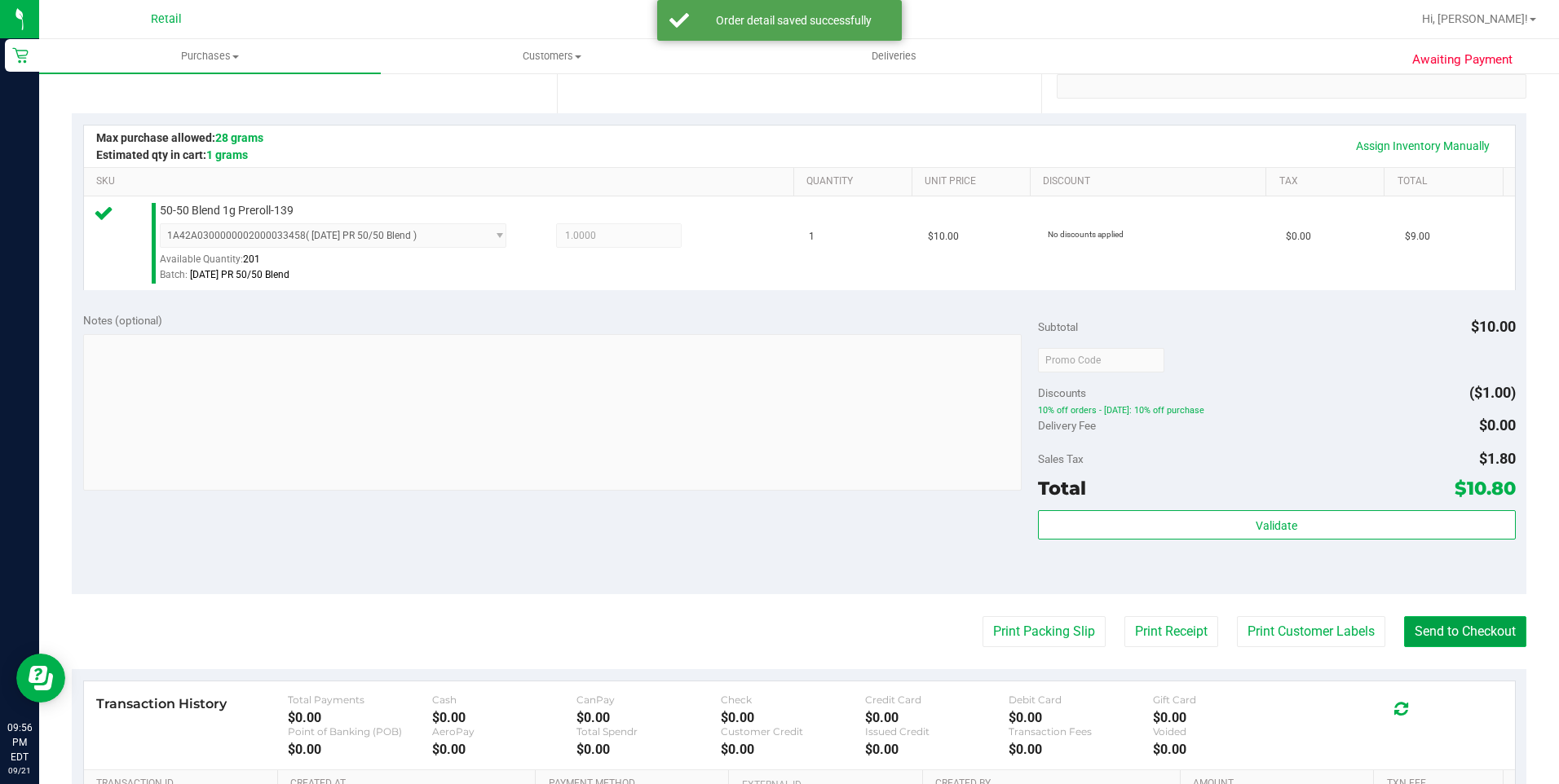
click at [1466, 617] on button "Send to Checkout" at bounding box center [1464, 632] width 122 height 31
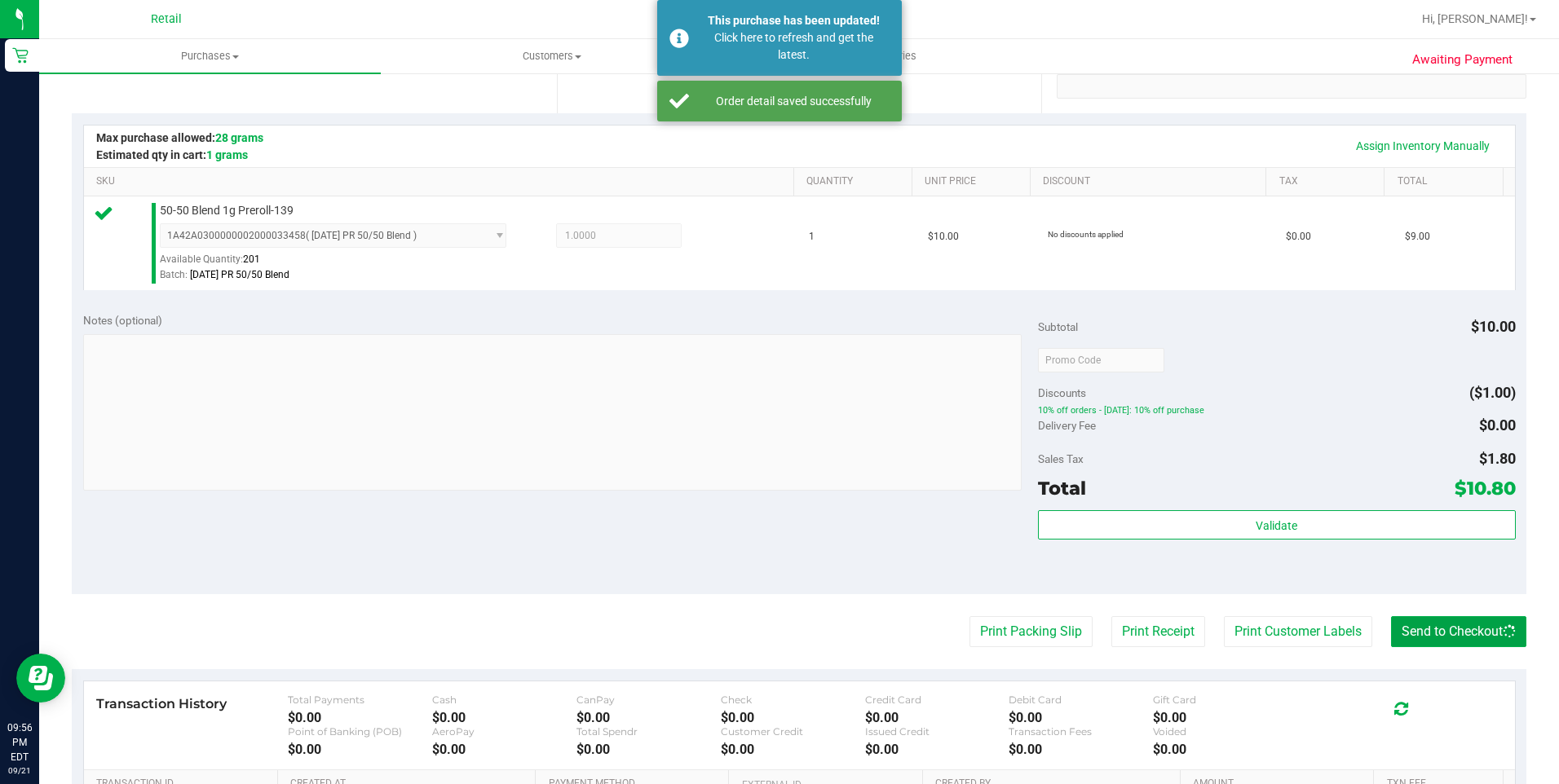
scroll to position [0, 0]
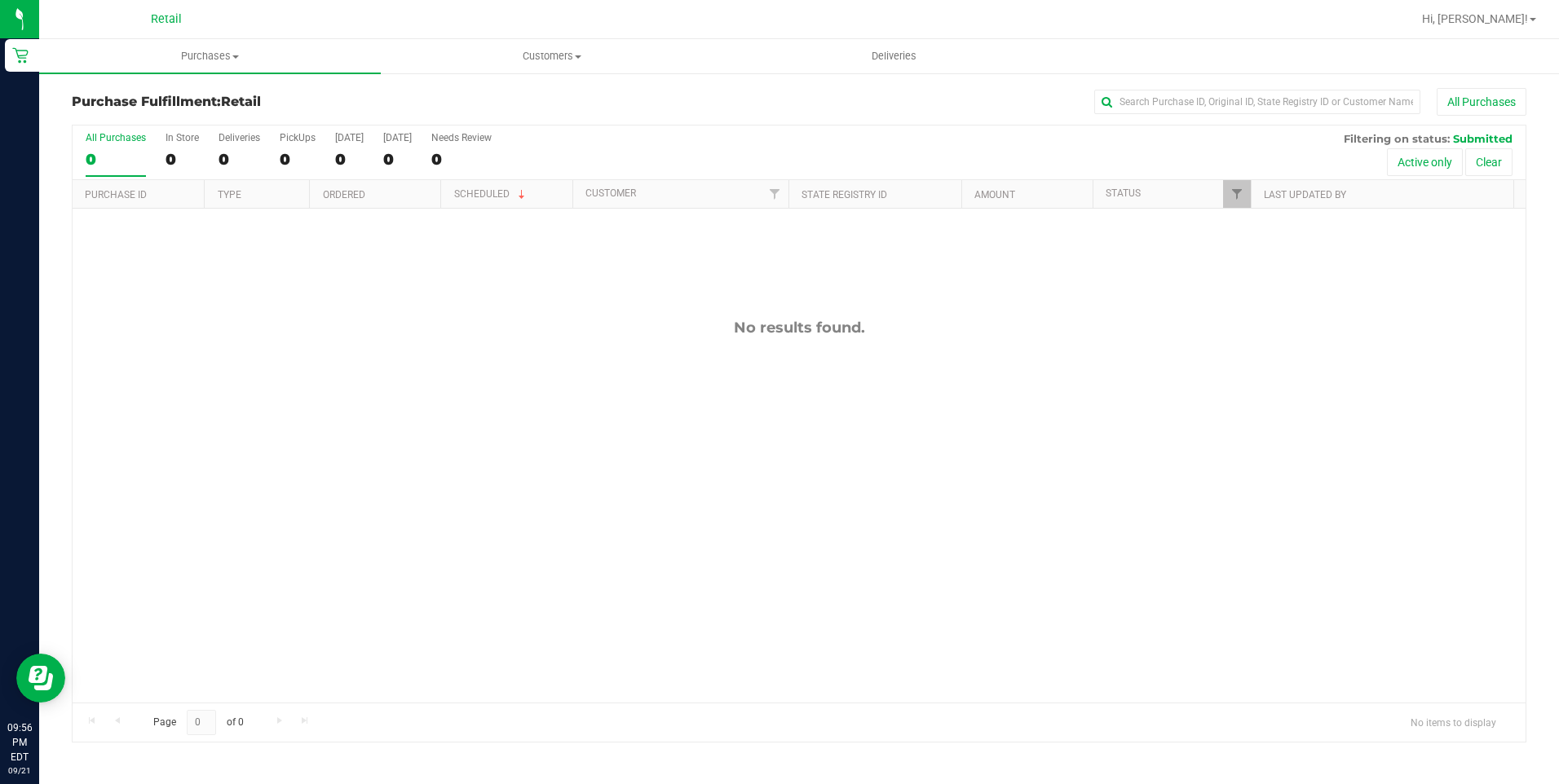
click at [163, 150] on div "All Purchases 0 In Store 0 Deliveries 0 PickUps 0 Today 0 Tomorrow 0 Needs Revi…" at bounding box center [799, 153] width 1454 height 55
click at [168, 151] on div "0" at bounding box center [182, 159] width 33 height 19
click at [0, 0] on input "In Store 0" at bounding box center [0, 0] width 0 height 0
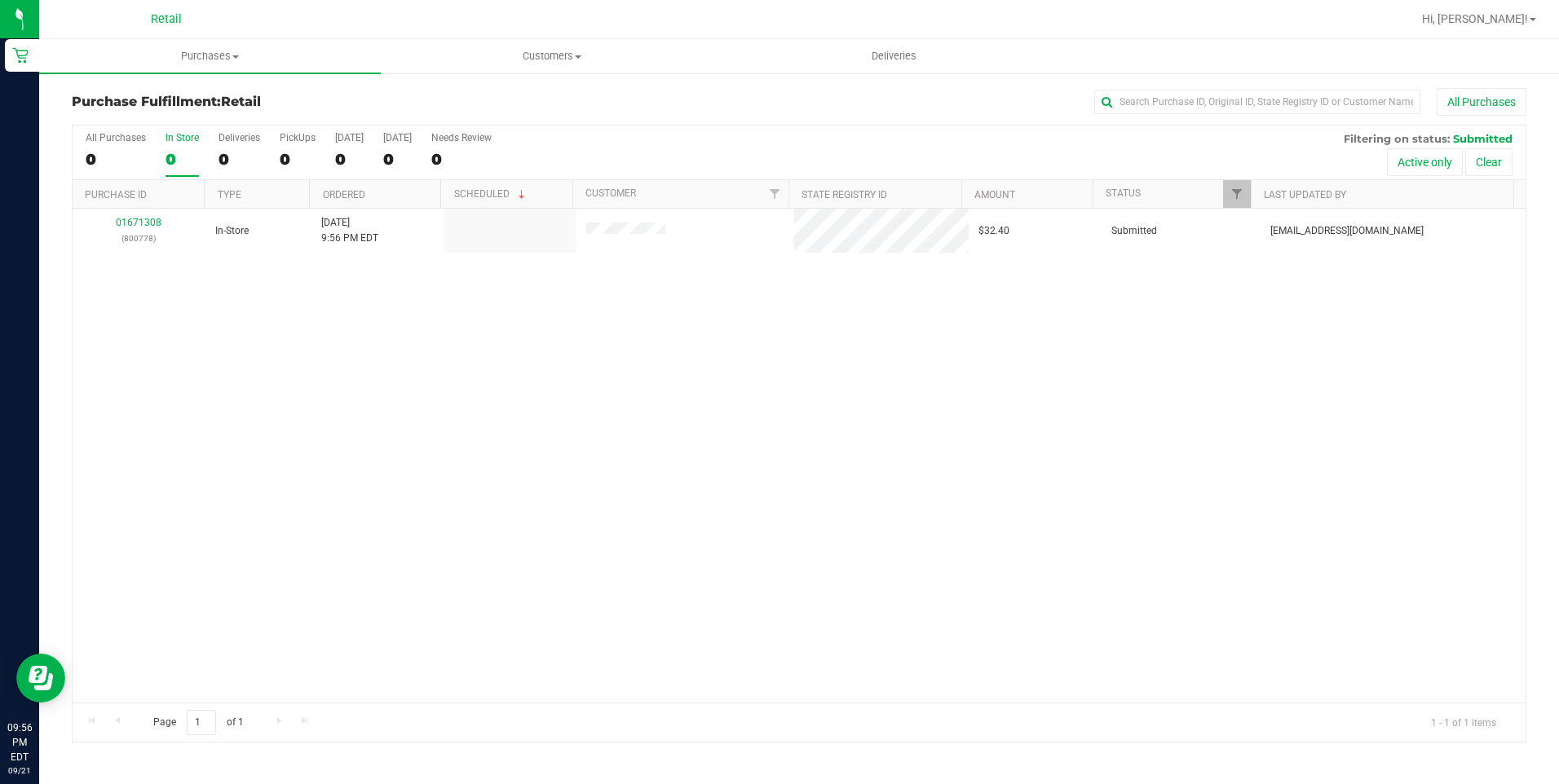
click at [354, 353] on div "01671308 (800778) In-Store 9/21/2025 9:56 PM EDT $32.40 Submitted aiqecomm@slat…" at bounding box center [799, 456] width 1454 height 494
click at [824, 286] on div "01671308 (800778) In-Store 9/21/2025 9:56 PM EDT $32.40 Submitted aiqecomm@slat…" at bounding box center [799, 456] width 1454 height 494
click at [1168, 117] on div "Purchase Fulfillment: Retail All Purchases" at bounding box center [798, 105] width 1454 height 36
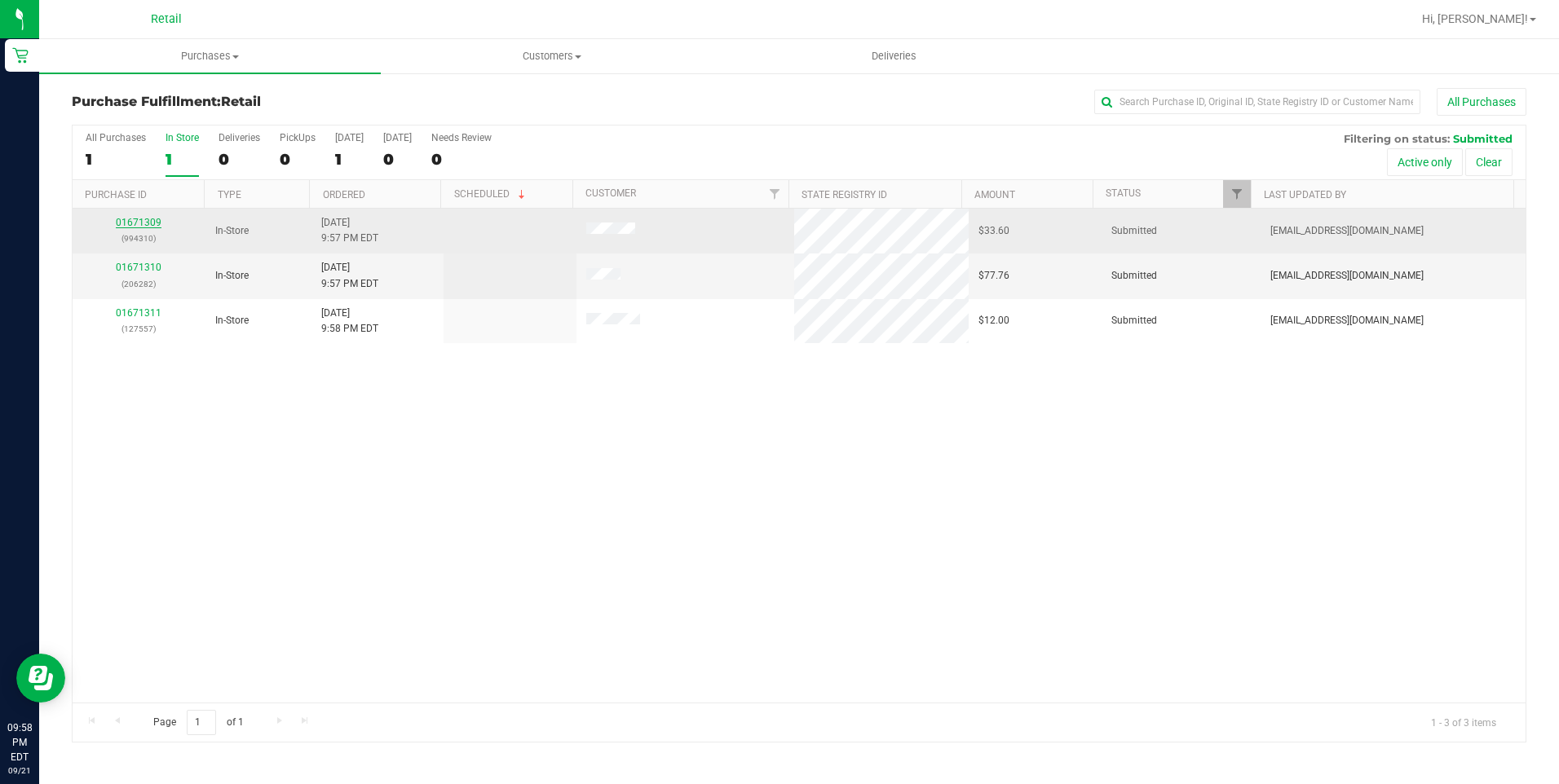
click at [149, 226] on link "01671309" at bounding box center [139, 223] width 46 height 12
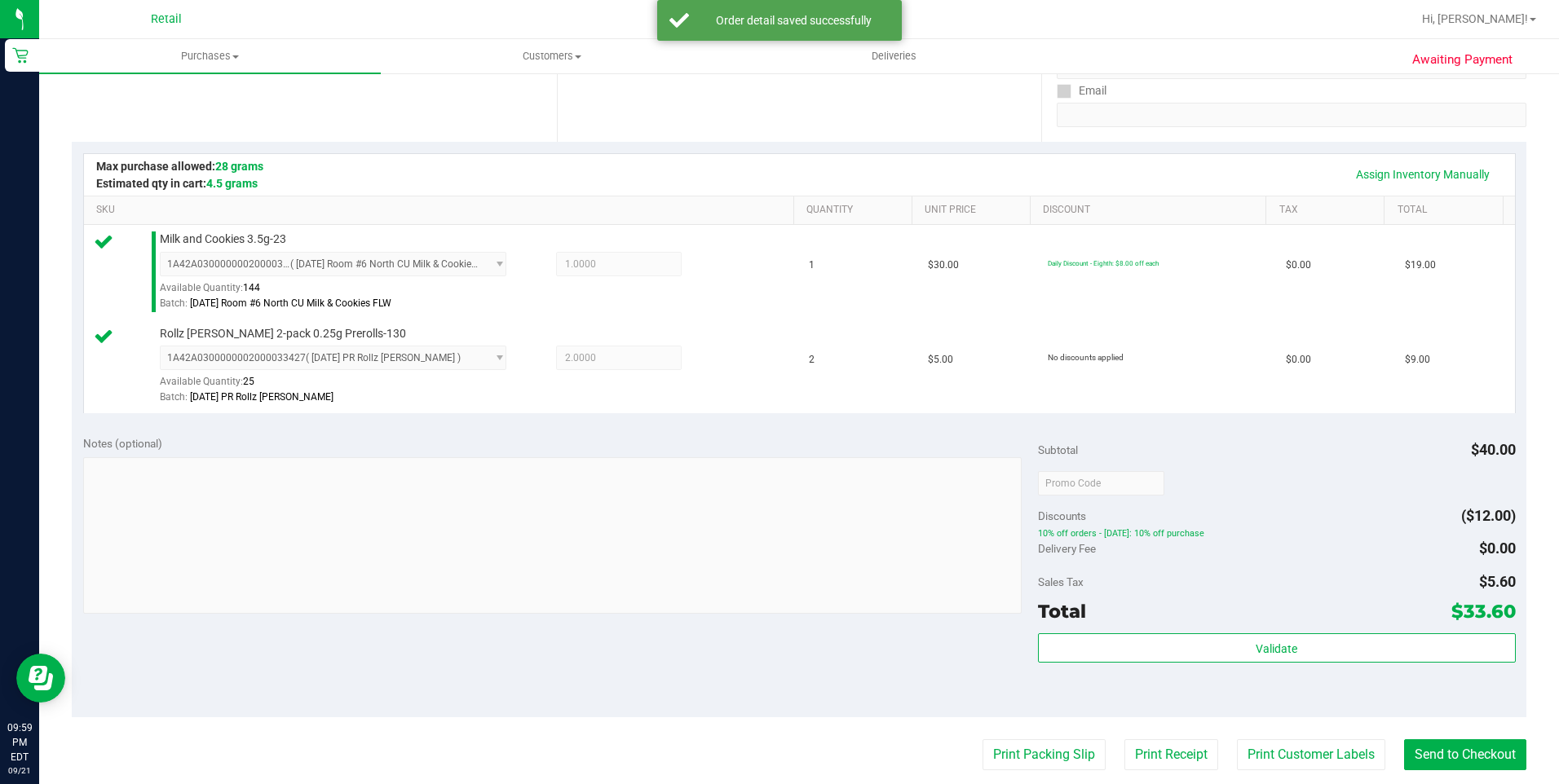
scroll to position [326, 0]
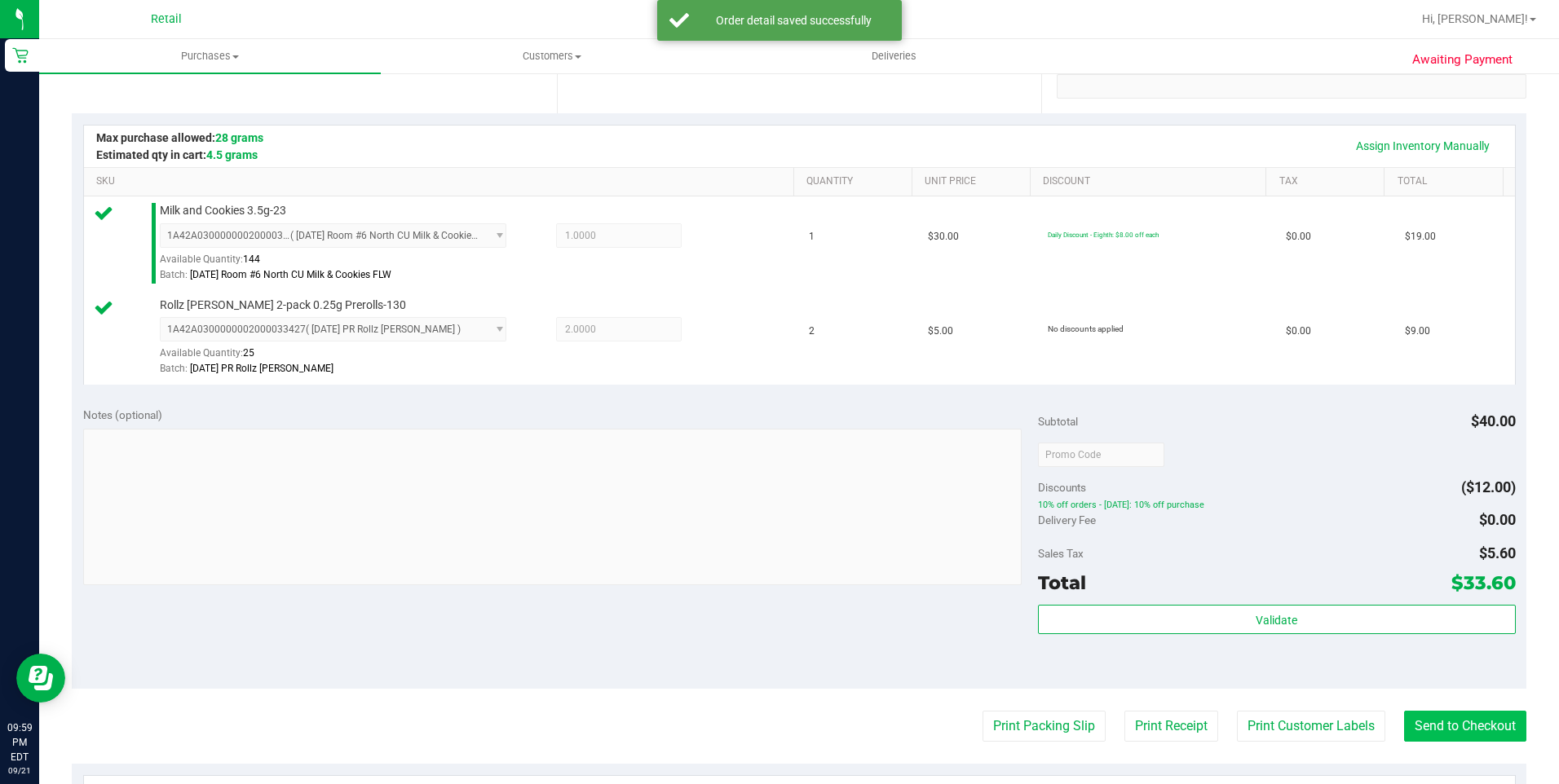
click at [1416, 712] on purchase-details "Back Edit Purchase Cancel Purchase View Profile # 01671309 Med | Rec METRC ID: …" at bounding box center [798, 415] width 1454 height 1306
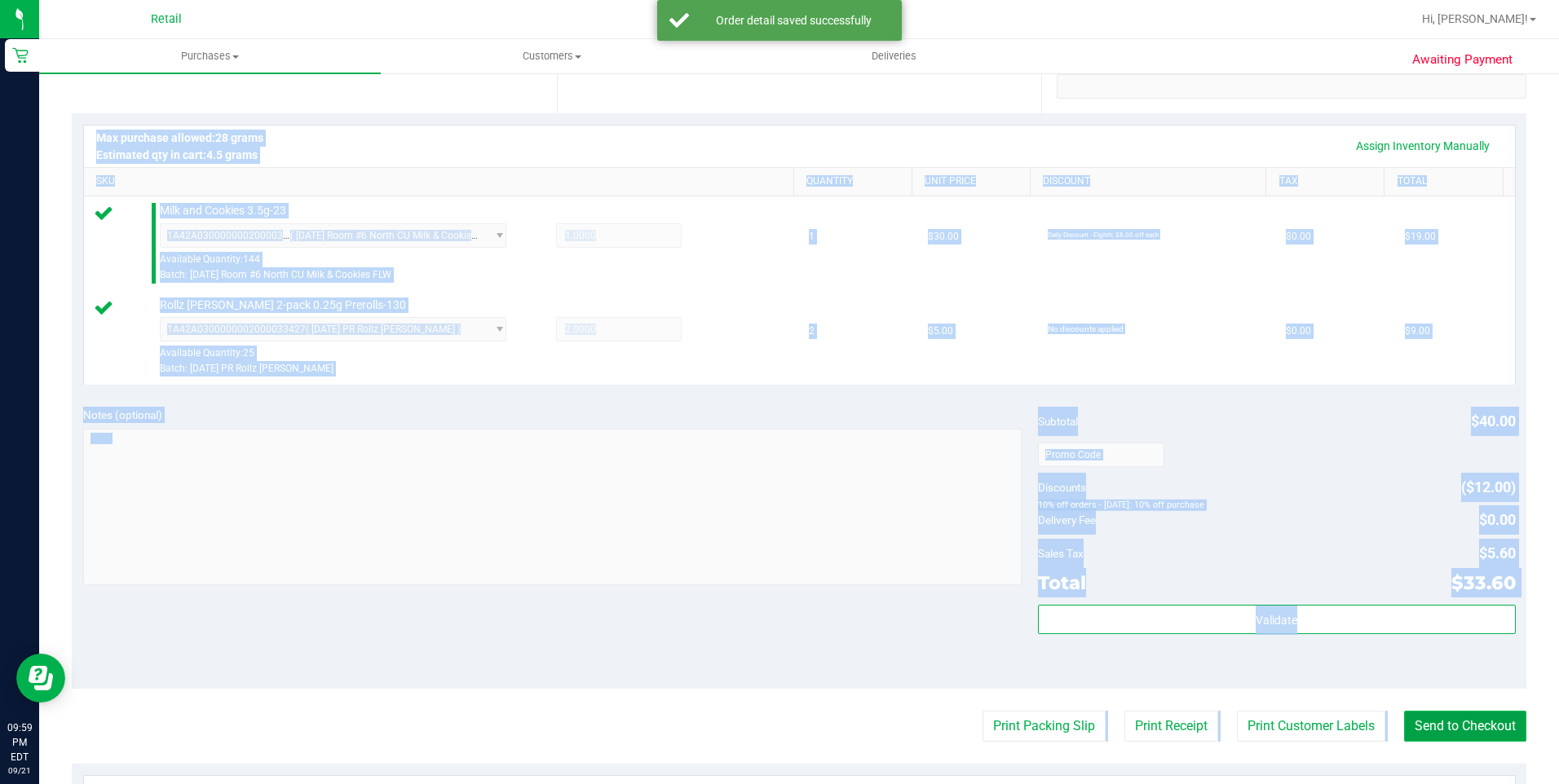
drag, startPoint x: 1416, startPoint y: 713, endPoint x: 1416, endPoint y: 723, distance: 10.0
click at [1416, 723] on button "Send to Checkout" at bounding box center [1464, 726] width 122 height 31
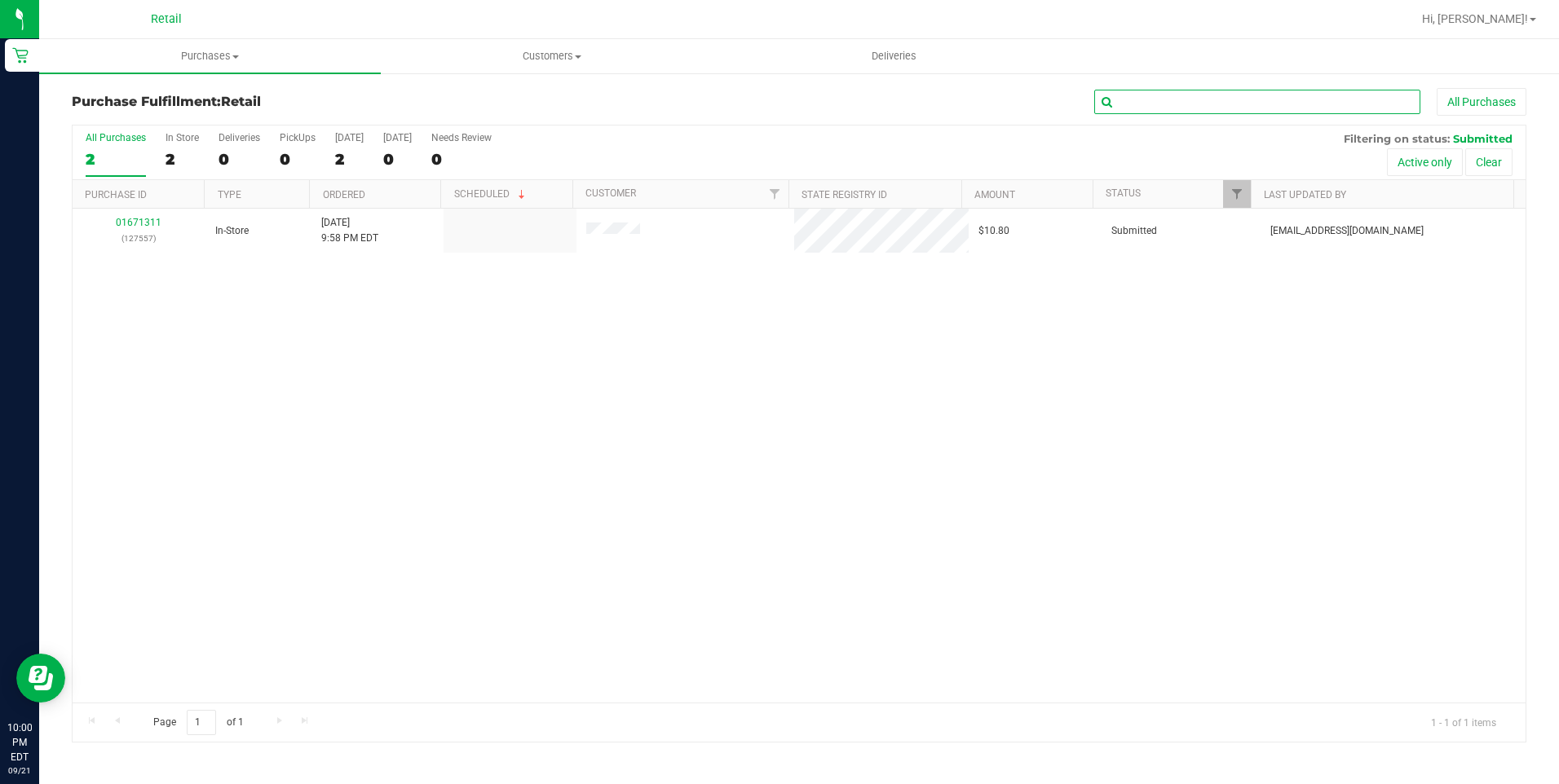
click at [1200, 103] on input "text" at bounding box center [1257, 102] width 326 height 24
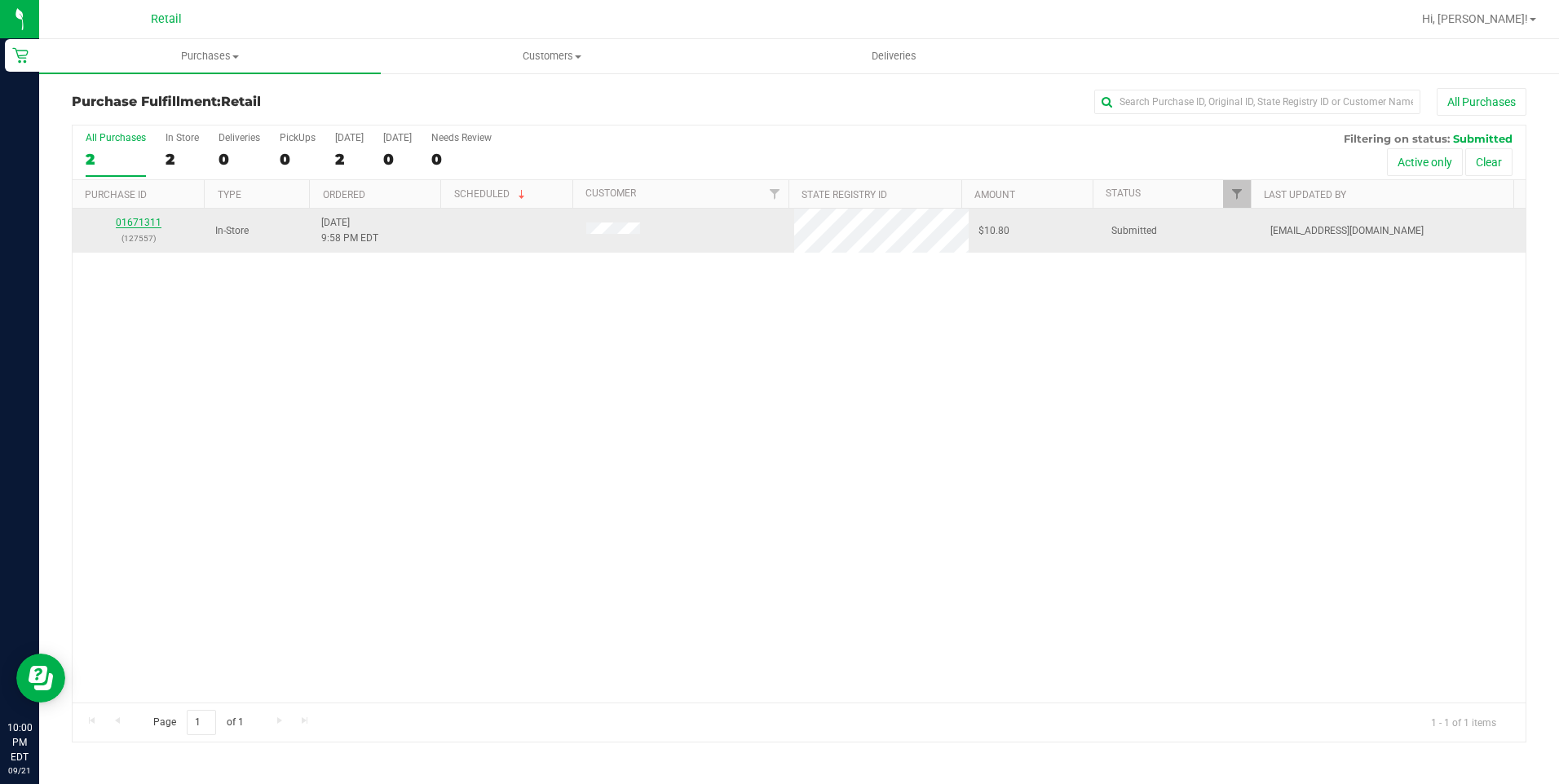
click at [140, 220] on link "01671311" at bounding box center [139, 223] width 46 height 12
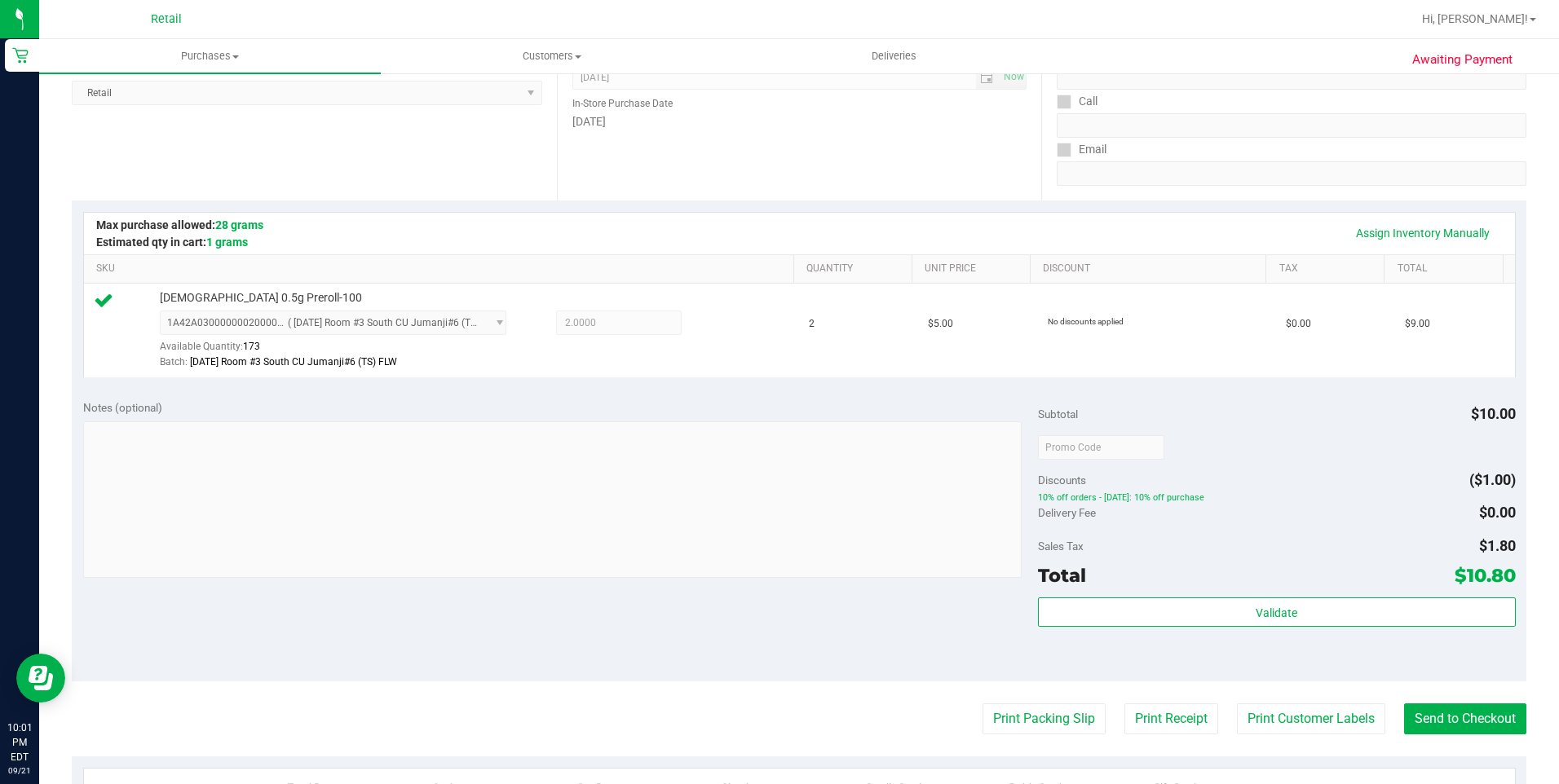
scroll to position [244, 0]
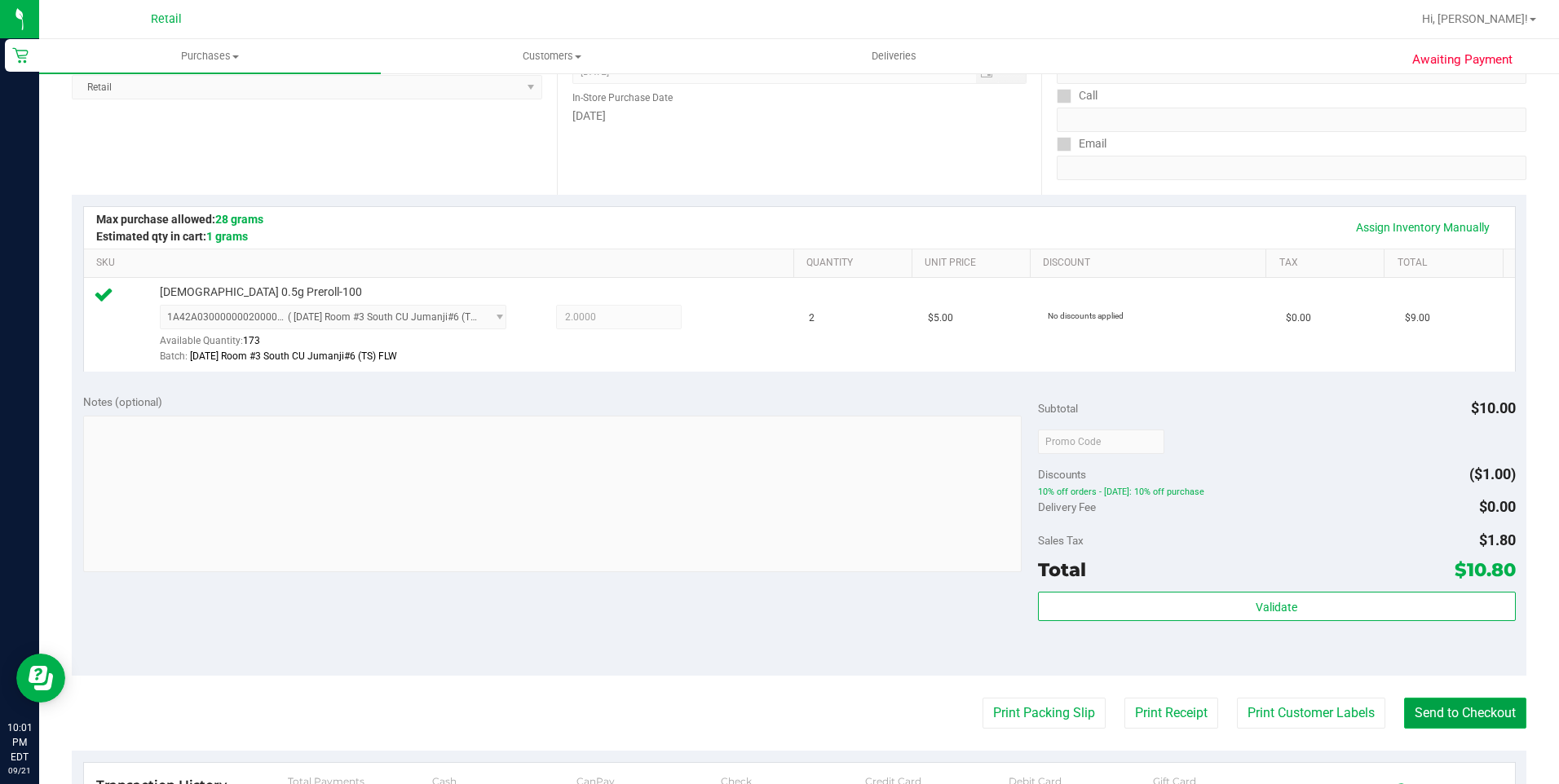
click at [1453, 712] on button "Send to Checkout" at bounding box center [1464, 714] width 122 height 31
